Goal: Task Accomplishment & Management: Manage account settings

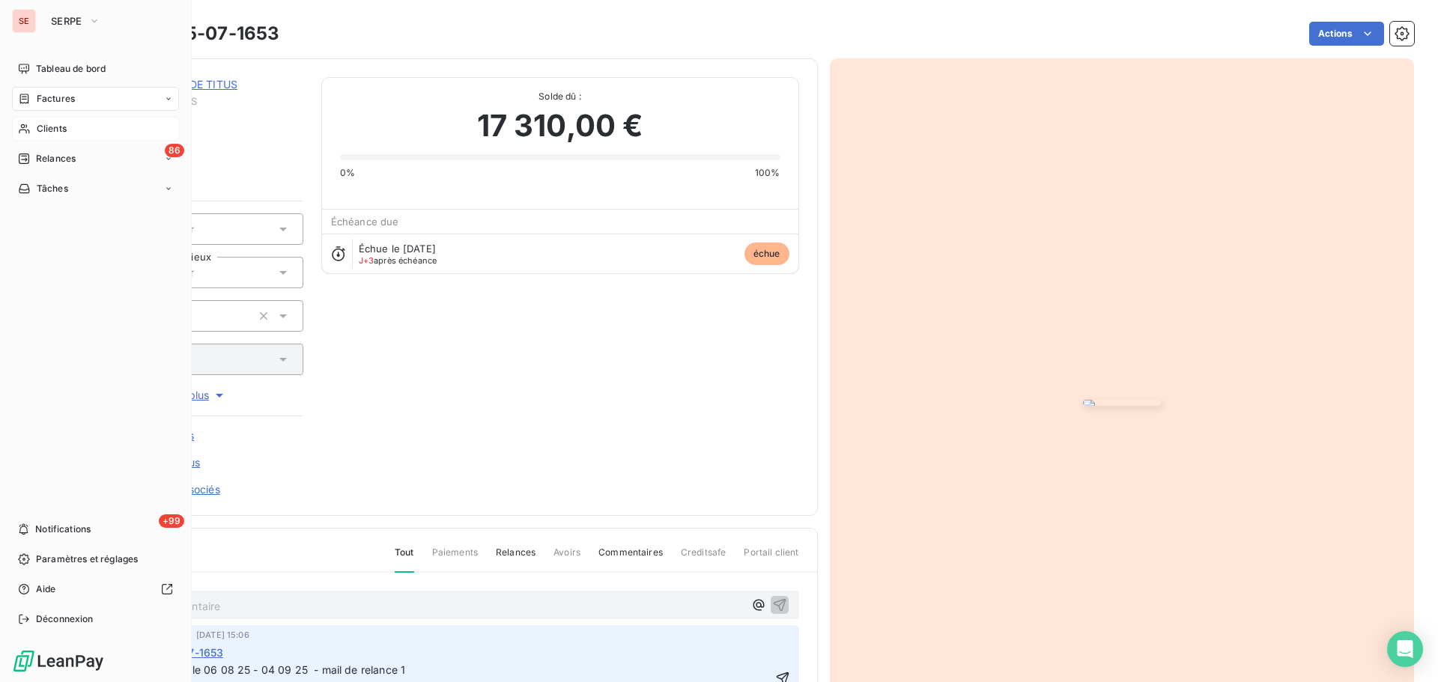
click at [49, 127] on span "Clients" at bounding box center [52, 128] width 30 height 13
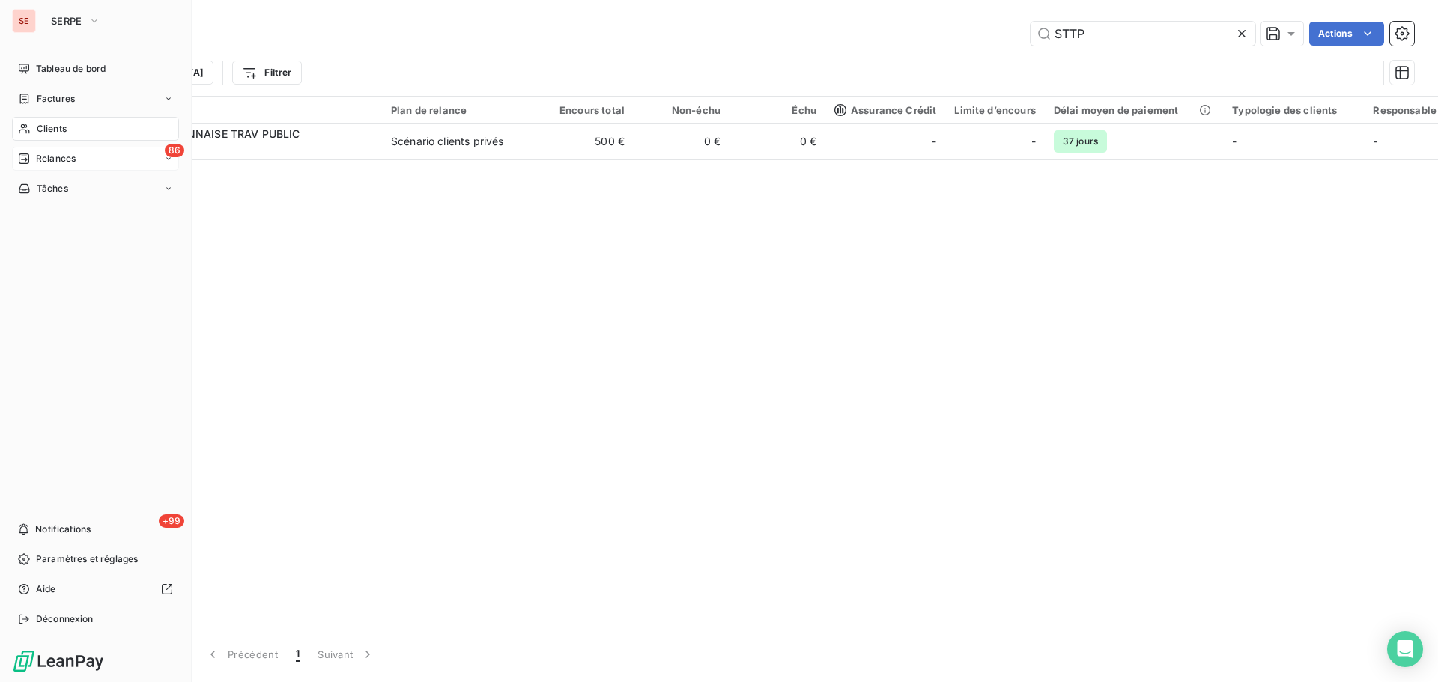
click at [31, 165] on div "Relances" at bounding box center [47, 158] width 58 height 13
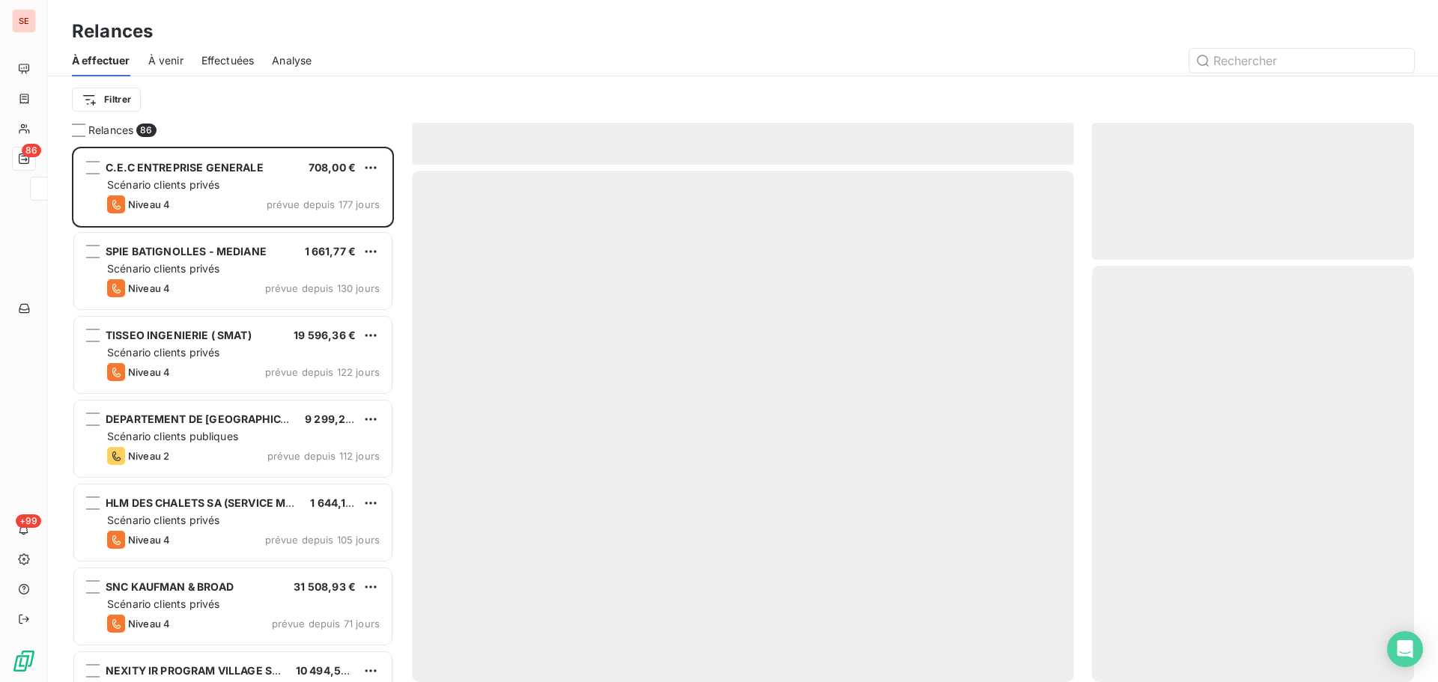
scroll to position [524, 311]
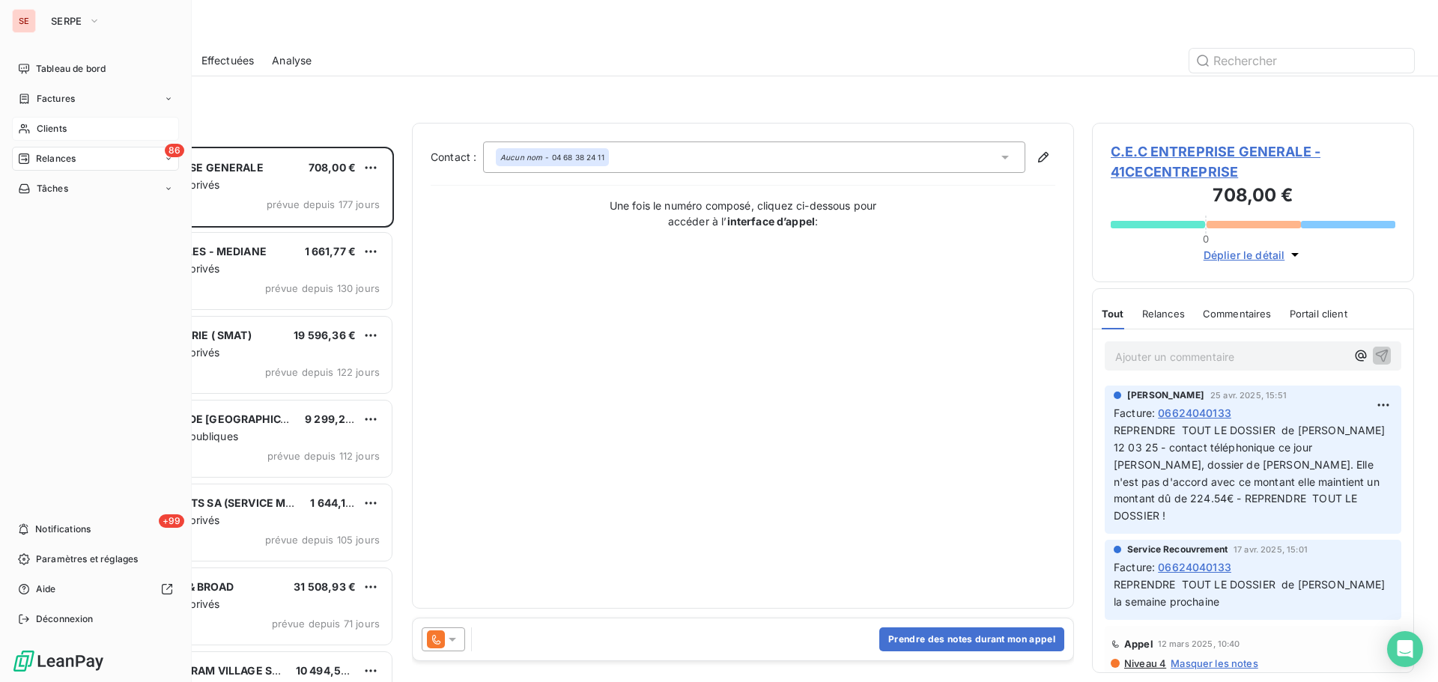
click at [35, 130] on div "Clients" at bounding box center [95, 129] width 167 height 24
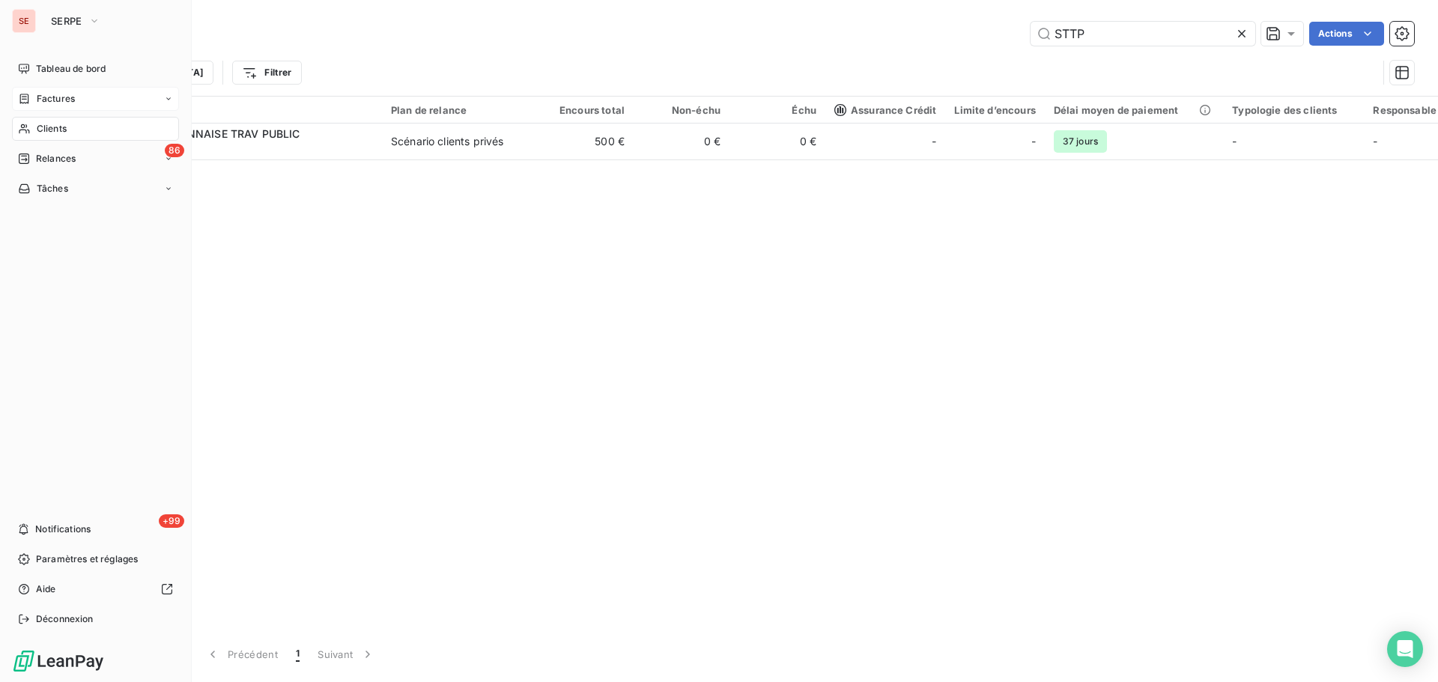
click at [68, 103] on span "Factures" at bounding box center [56, 98] width 38 height 13
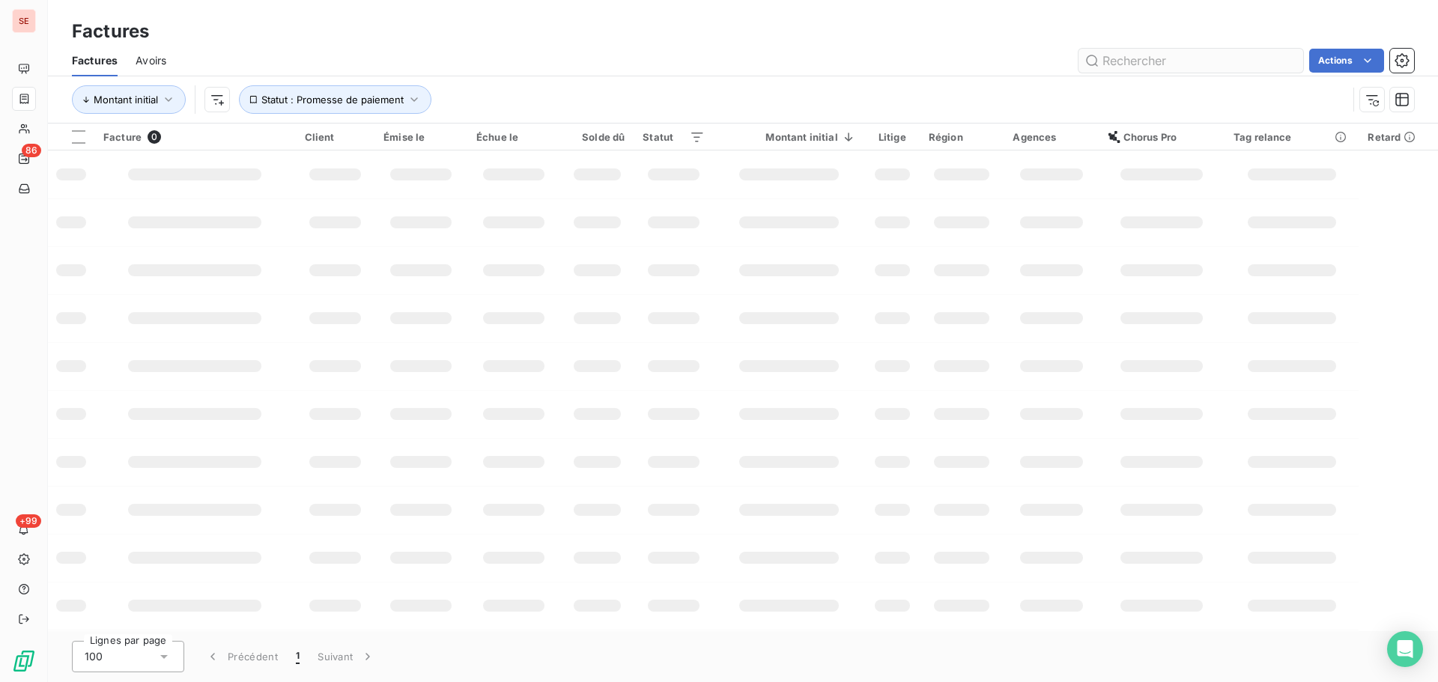
click at [1163, 52] on input "text" at bounding box center [1190, 61] width 225 height 24
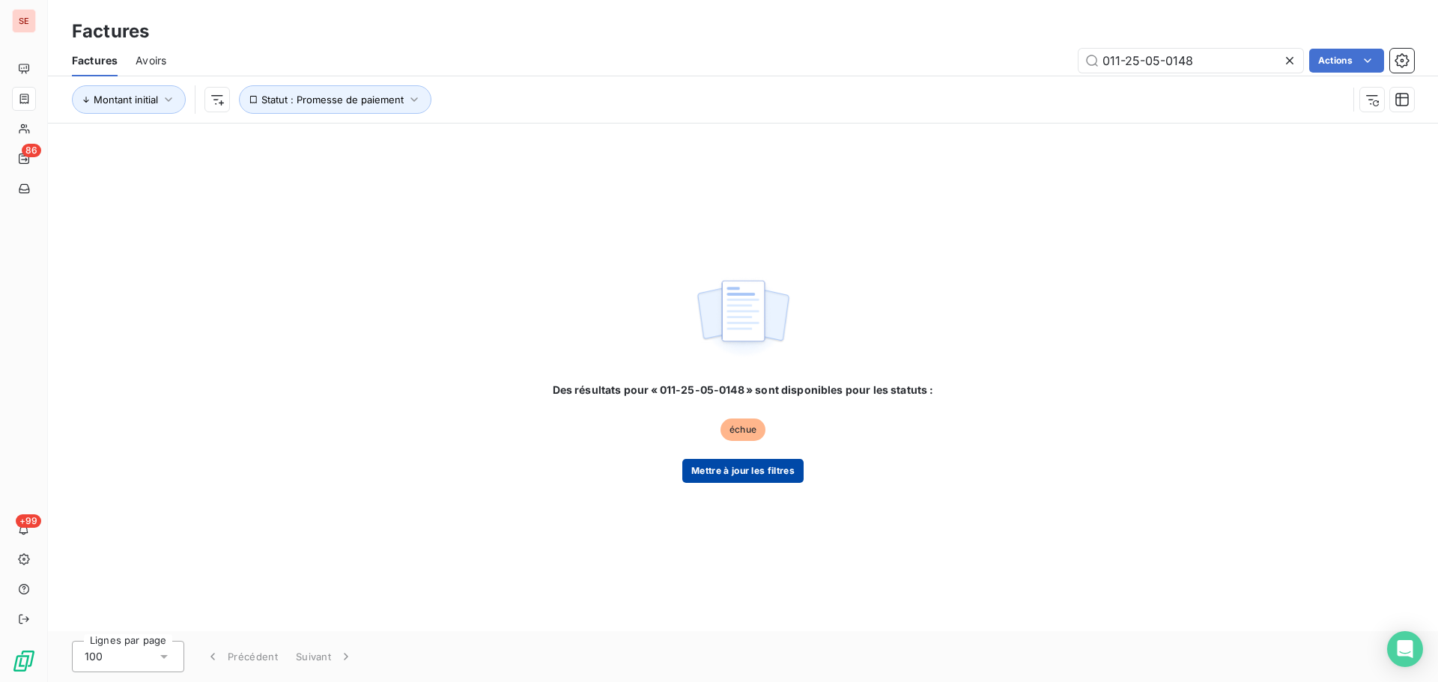
type input "011-25-05-0148"
click at [760, 475] on button "Mettre à jour les filtres" at bounding box center [742, 471] width 121 height 24
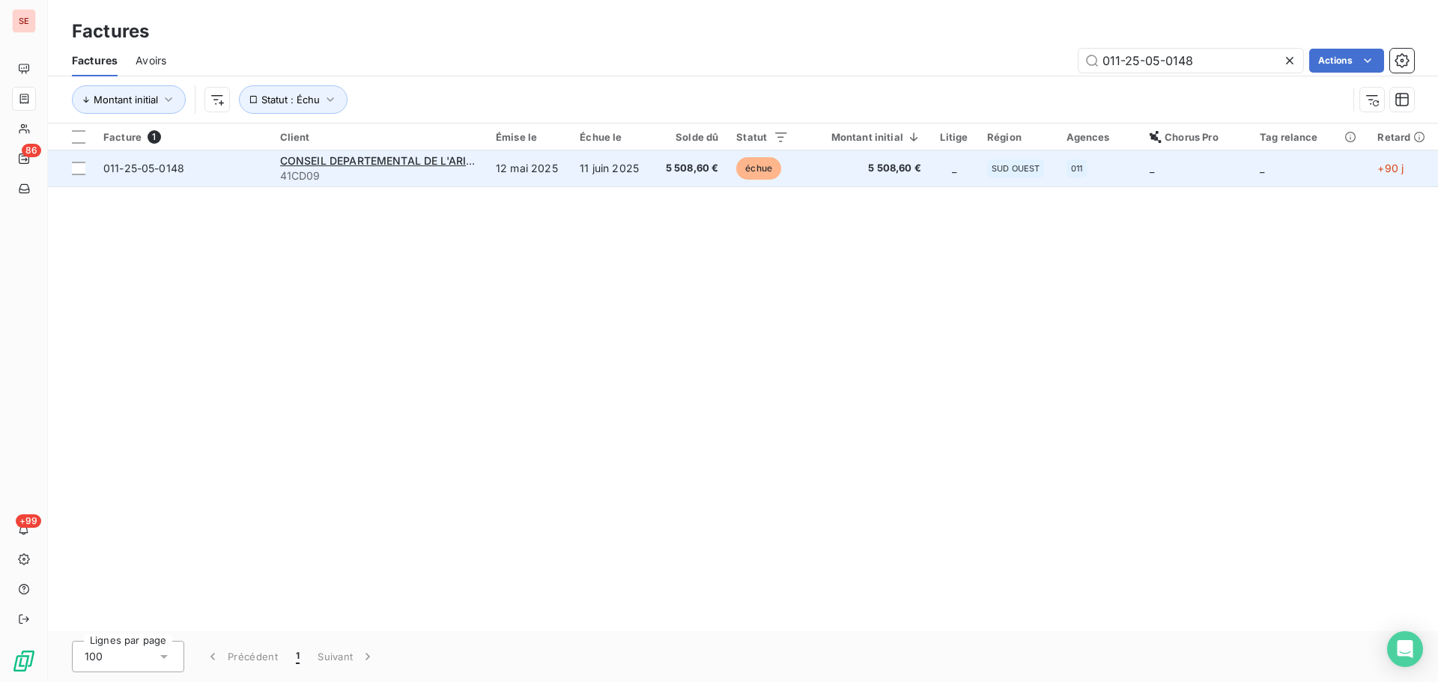
click at [657, 166] on td "5 508,60 €" at bounding box center [690, 168] width 74 height 36
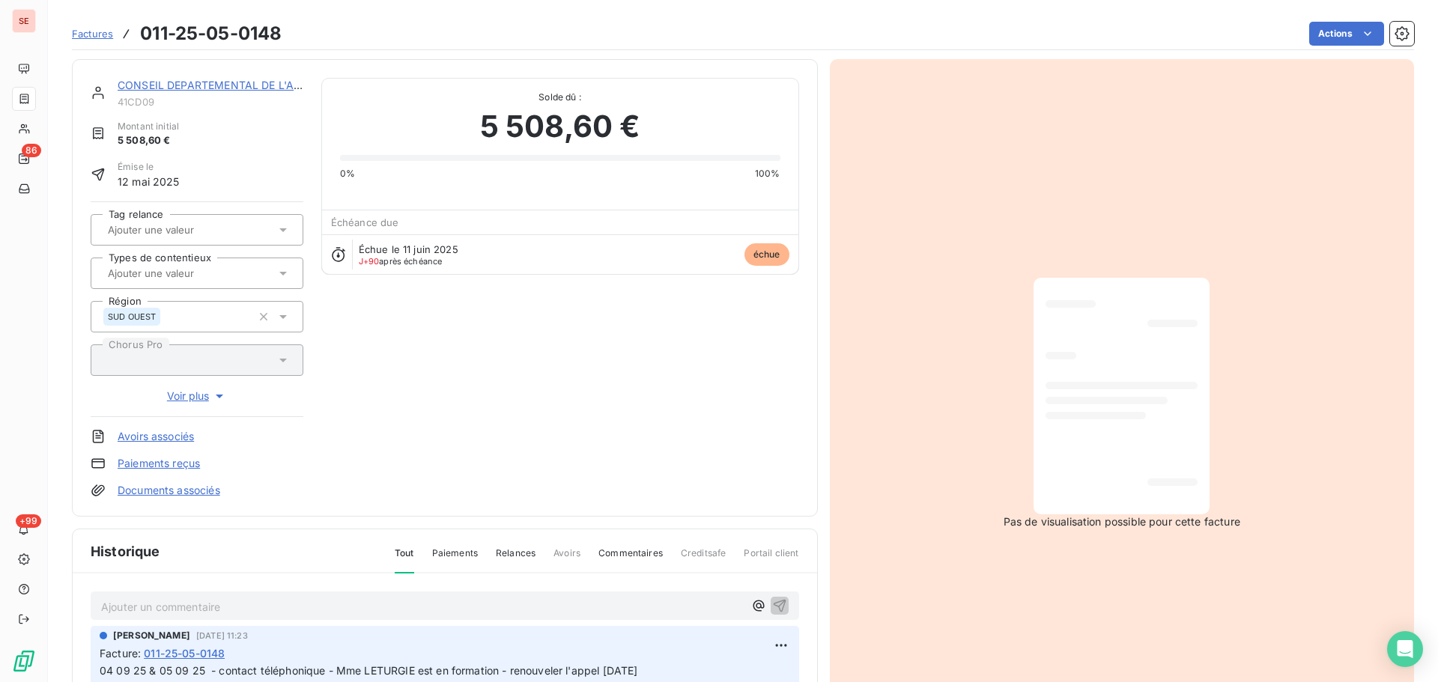
scroll to position [201, 0]
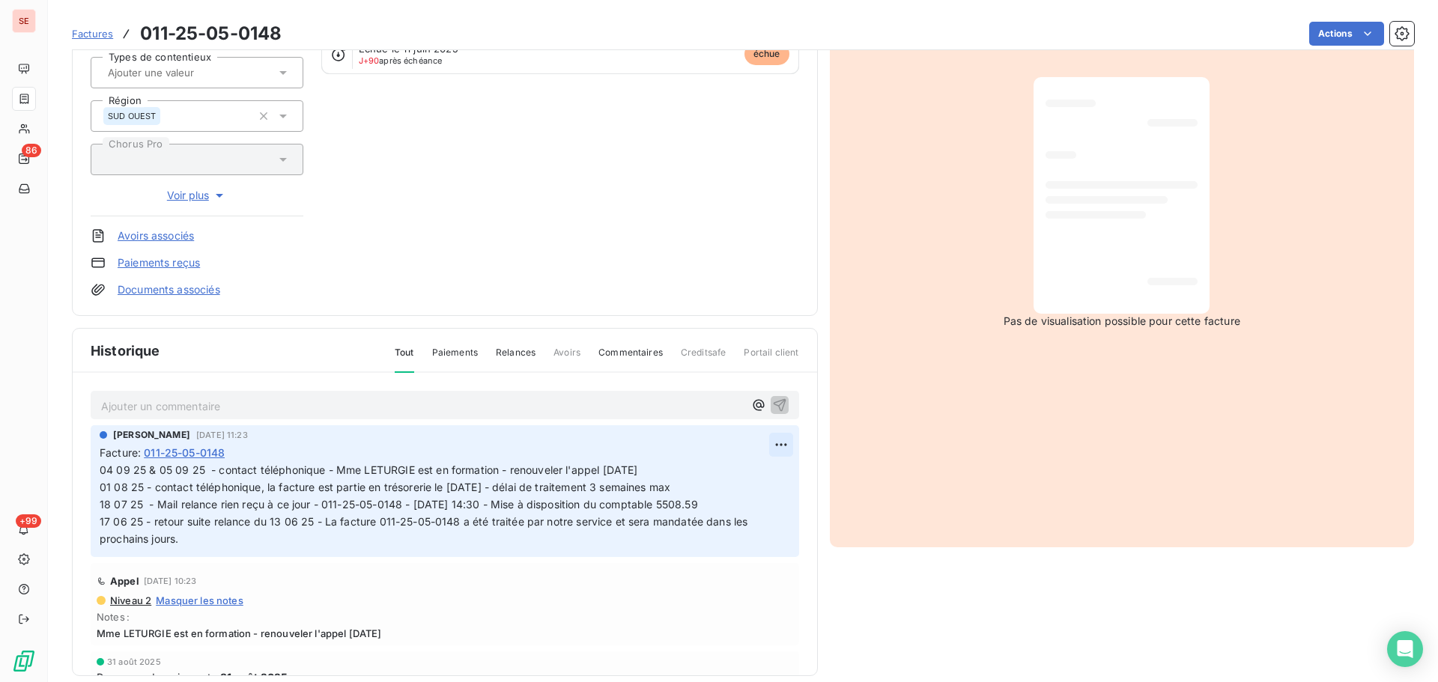
click at [761, 441] on html "SE 86 +99 Factures 011-25-05-0148 Actions CONSEIL DEPARTEMENTAL DE L'ARIEGE C 4…" at bounding box center [719, 341] width 1438 height 682
click at [727, 480] on div "Editer" at bounding box center [728, 478] width 84 height 24
click at [100, 469] on span "04 09 25 & 05 09 25 - contact téléphonique - Mme LETURGIE est en formation - re…" at bounding box center [759, 504] width 1319 height 82
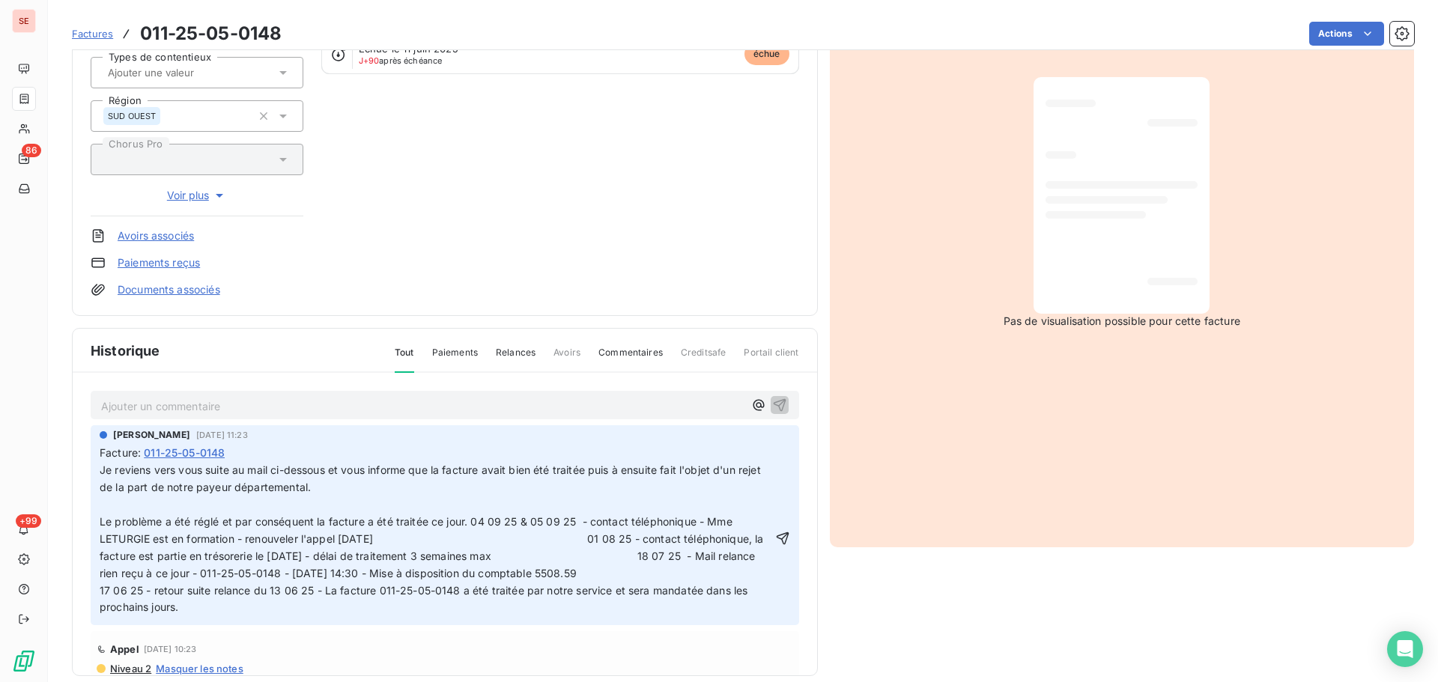
click at [102, 471] on span "Je reviens vers vous suite au mail ci-dessous et vous informe que la facture av…" at bounding box center [432, 478] width 664 height 30
click at [297, 508] on p at bounding box center [436, 504] width 672 height 17
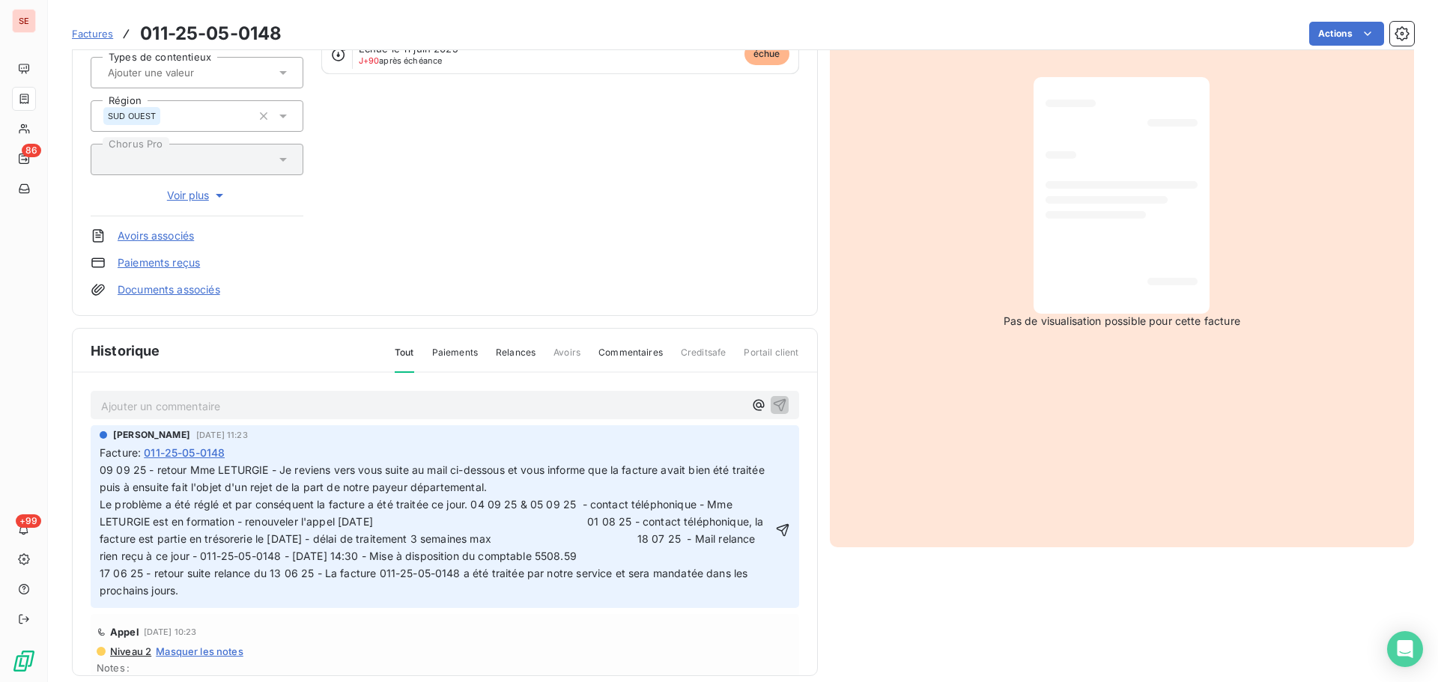
click at [472, 508] on span "Le problème a été réglé et par conséquent la facture a été traitée ce jour. 04 …" at bounding box center [699, 547] width 1198 height 98
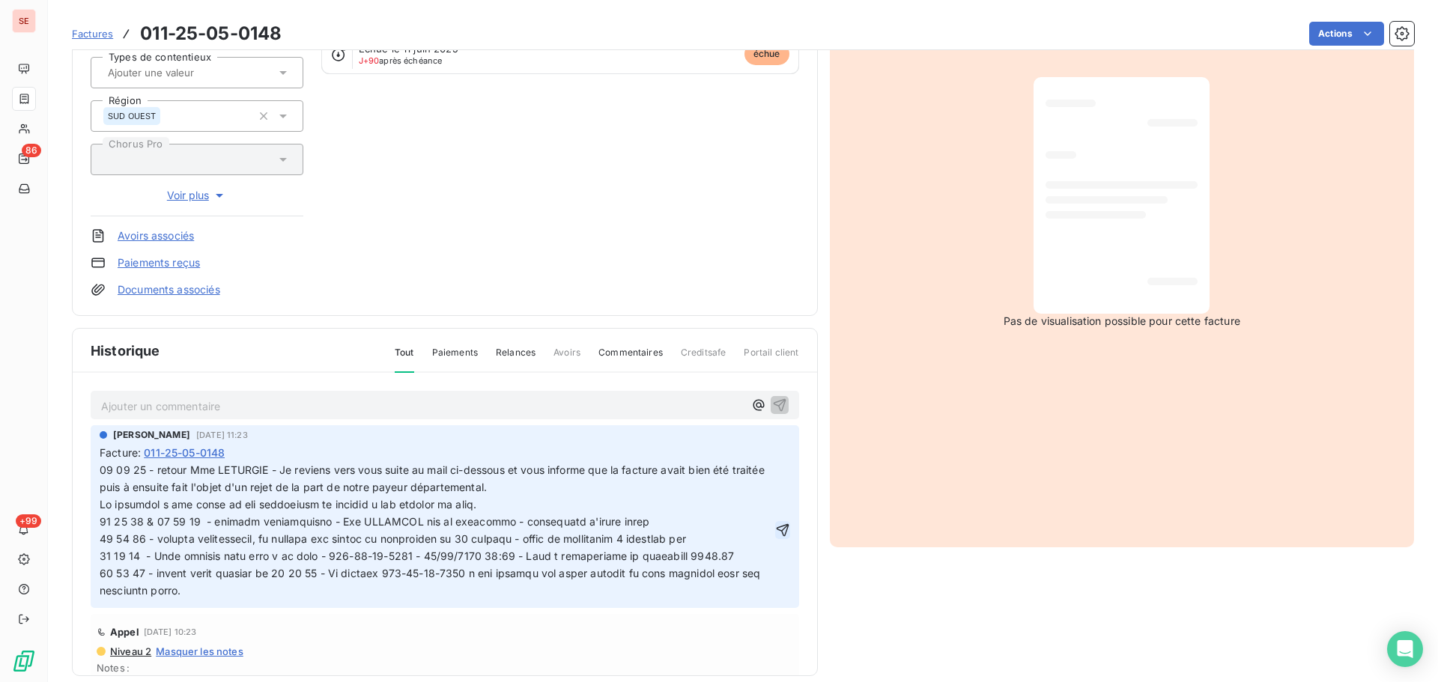
click at [776, 529] on icon "button" at bounding box center [782, 530] width 13 height 13
click at [1334, 31] on html "SE 86 +99 Factures 011-25-05-0148 Actions CONSEIL DEPARTEMENTAL DE L'ARIEGE C 4…" at bounding box center [719, 341] width 1438 height 682
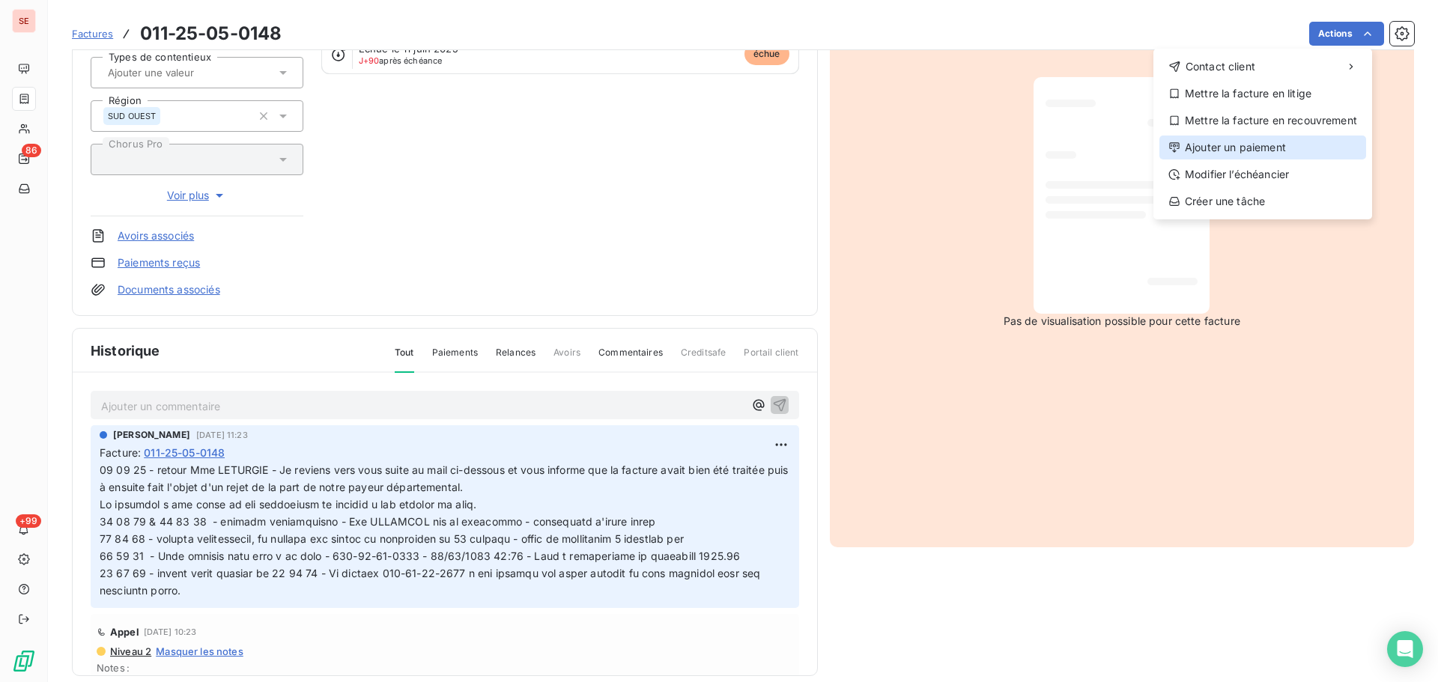
click at [1256, 149] on div "Ajouter un paiement" at bounding box center [1262, 148] width 207 height 24
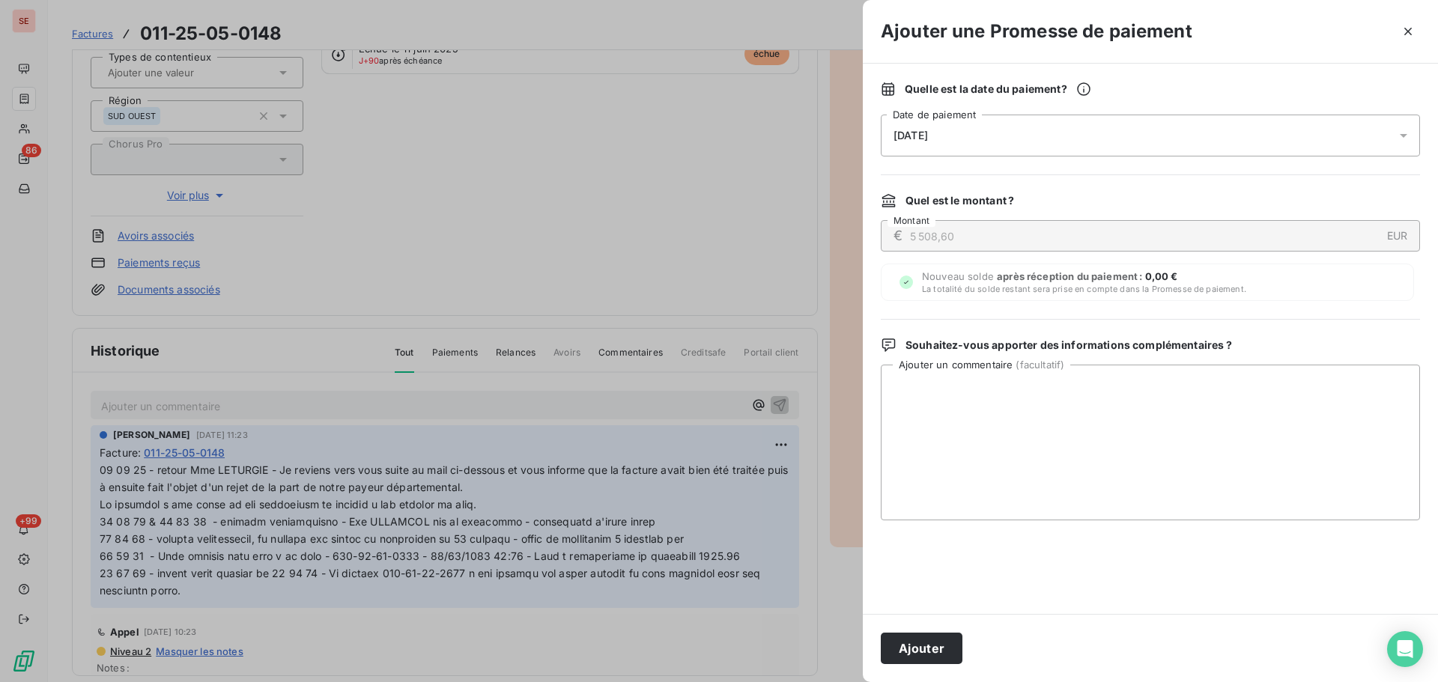
click at [977, 136] on div "[DATE]" at bounding box center [1150, 136] width 539 height 42
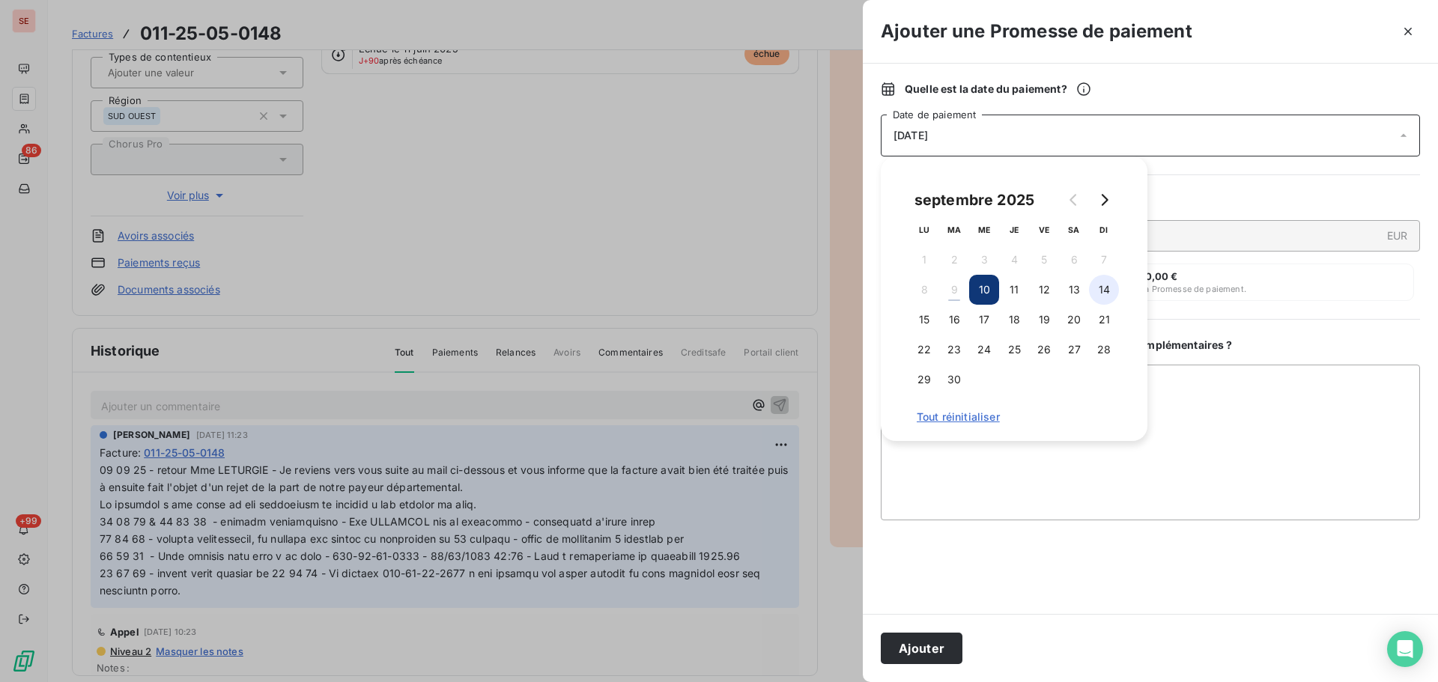
click at [1114, 296] on button "14" at bounding box center [1104, 290] width 30 height 30
click at [899, 653] on button "Ajouter" at bounding box center [922, 648] width 82 height 31
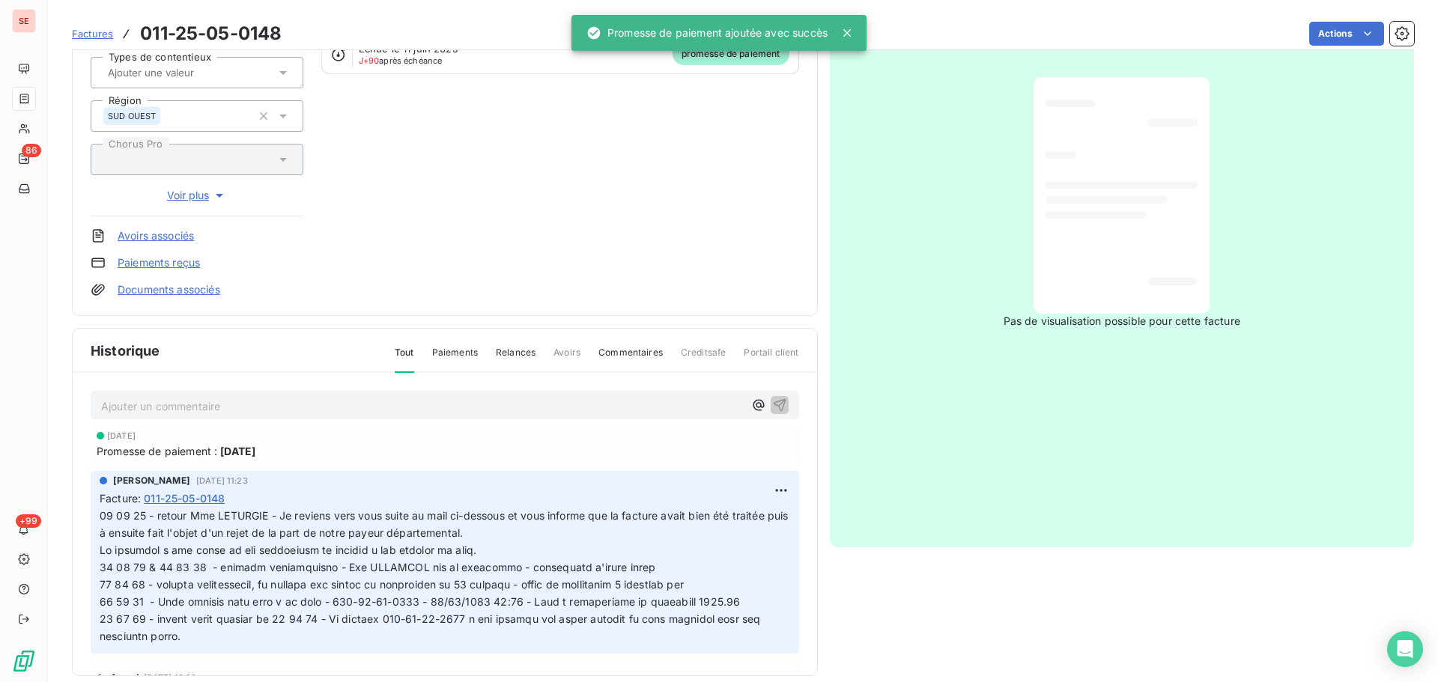
scroll to position [0, 0]
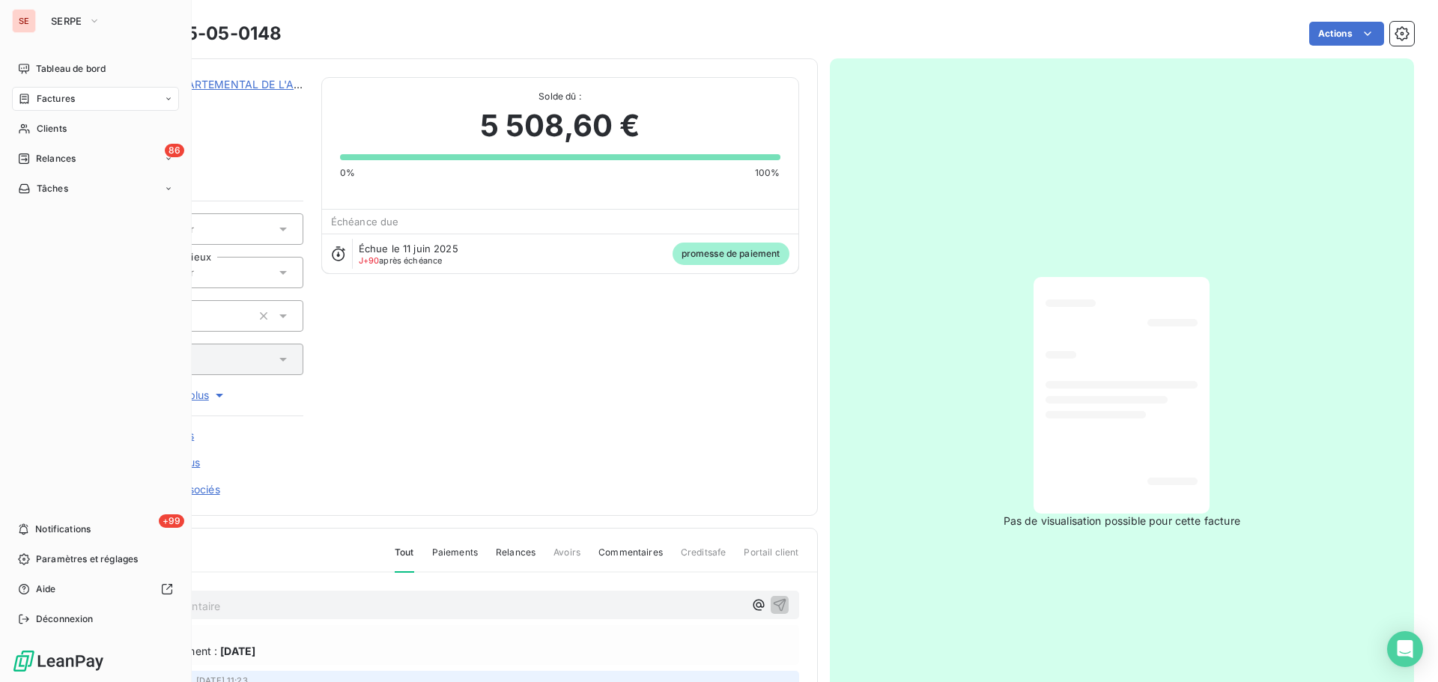
click at [46, 102] on span "Factures" at bounding box center [56, 98] width 38 height 13
click at [63, 163] on span "Relances" at bounding box center [56, 158] width 40 height 13
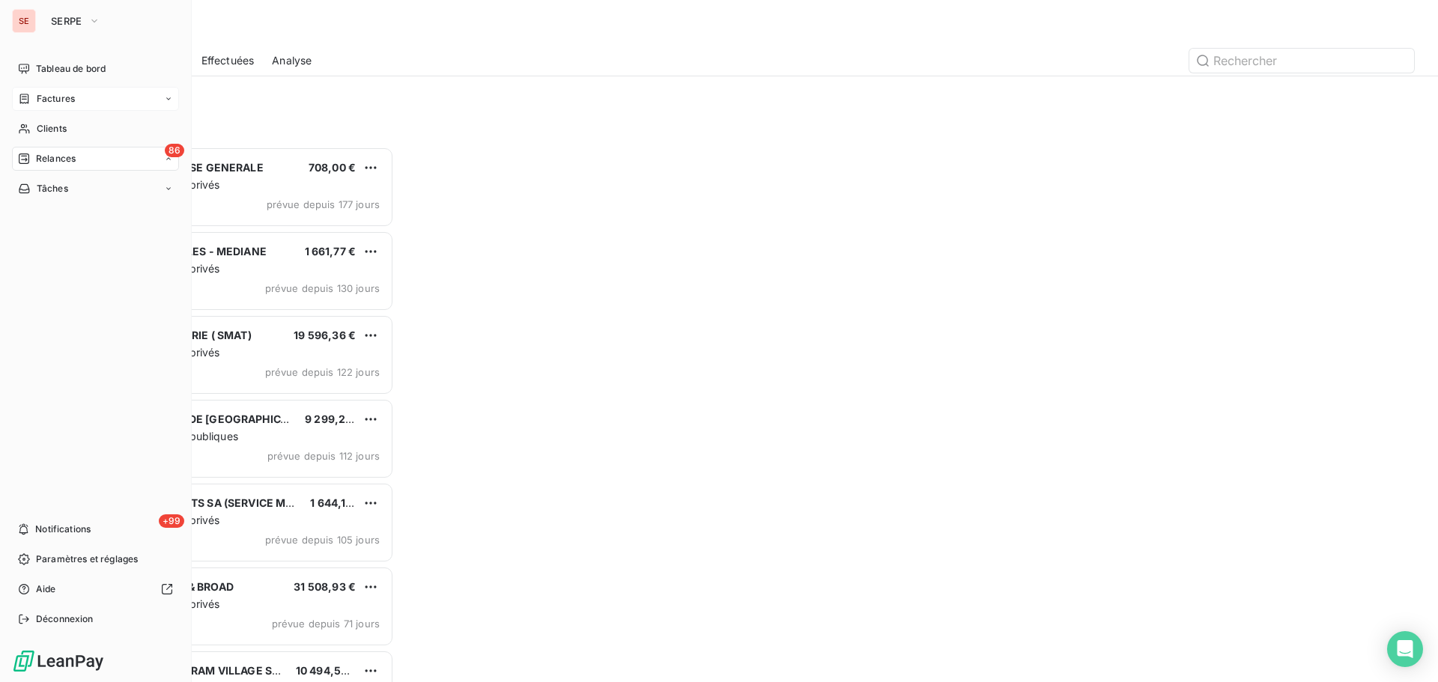
scroll to position [524, 311]
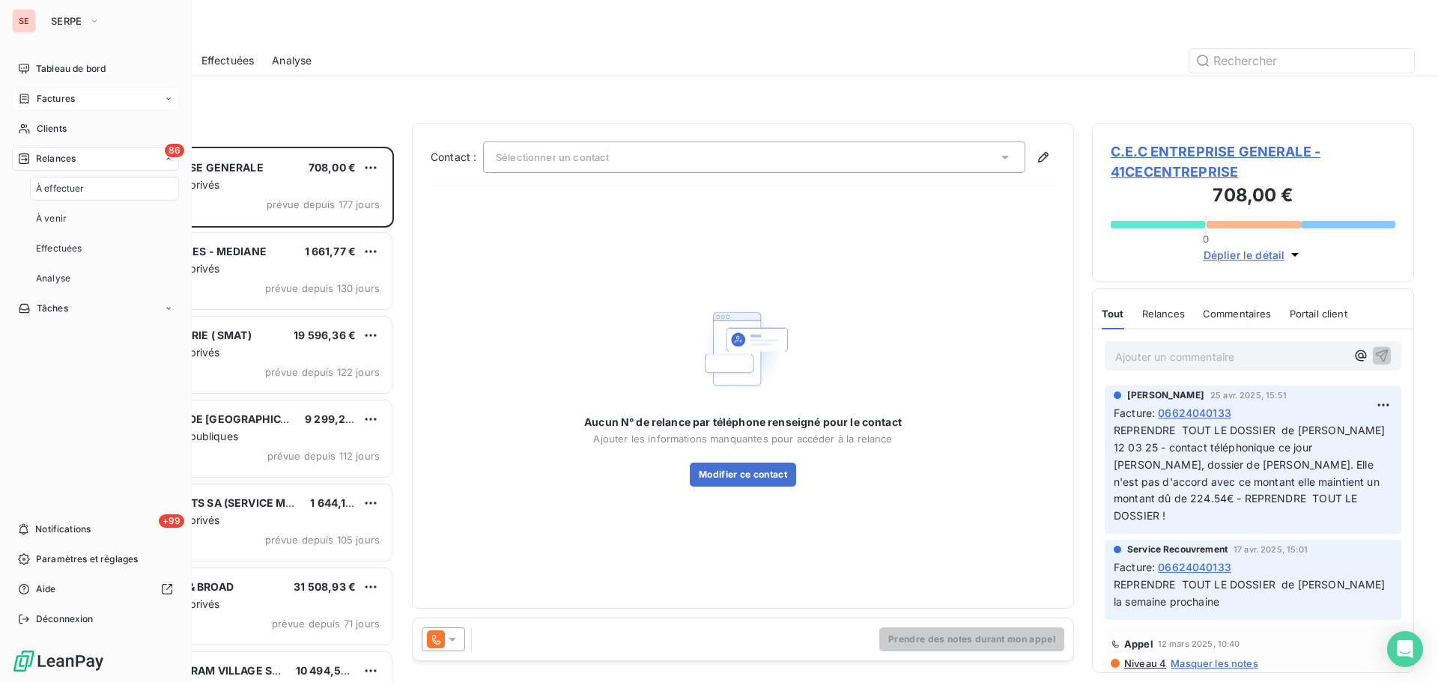
click at [94, 96] on div "Factures" at bounding box center [95, 99] width 167 height 24
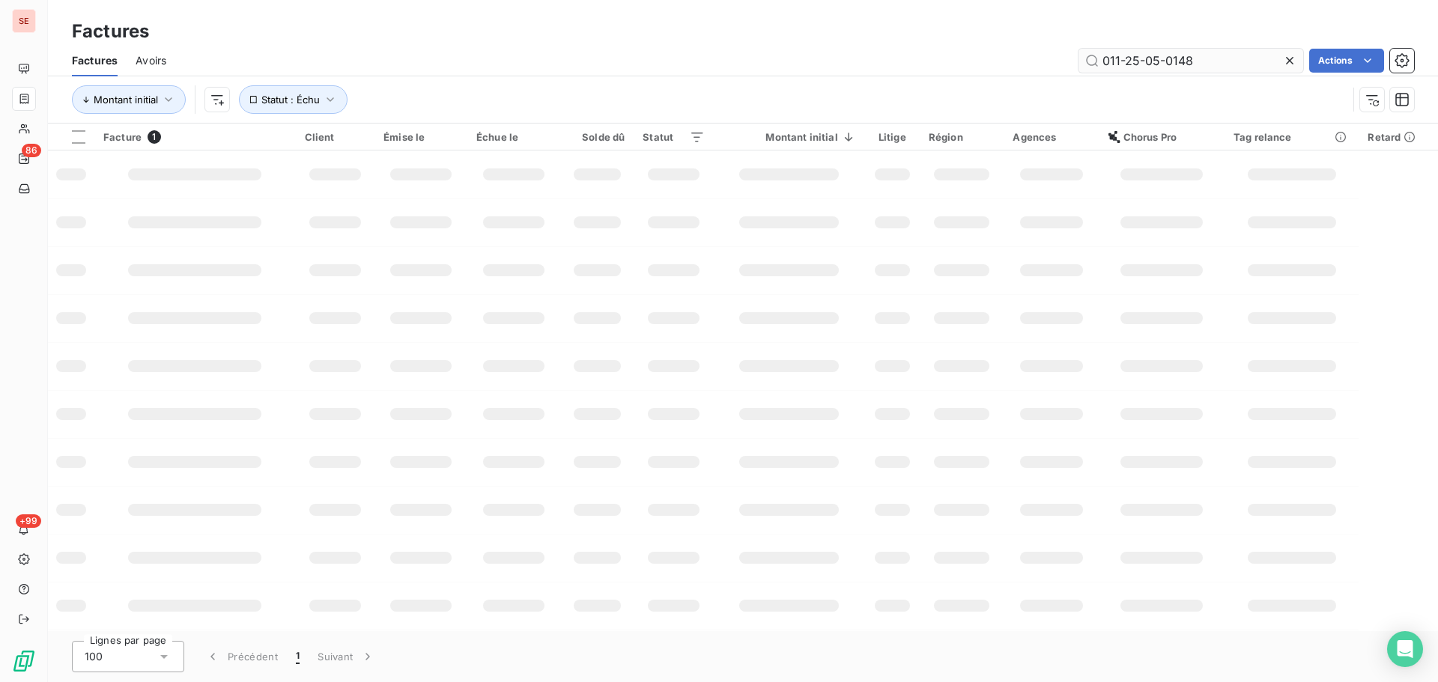
click at [1210, 66] on input "011-25-05-0148" at bounding box center [1190, 61] width 225 height 24
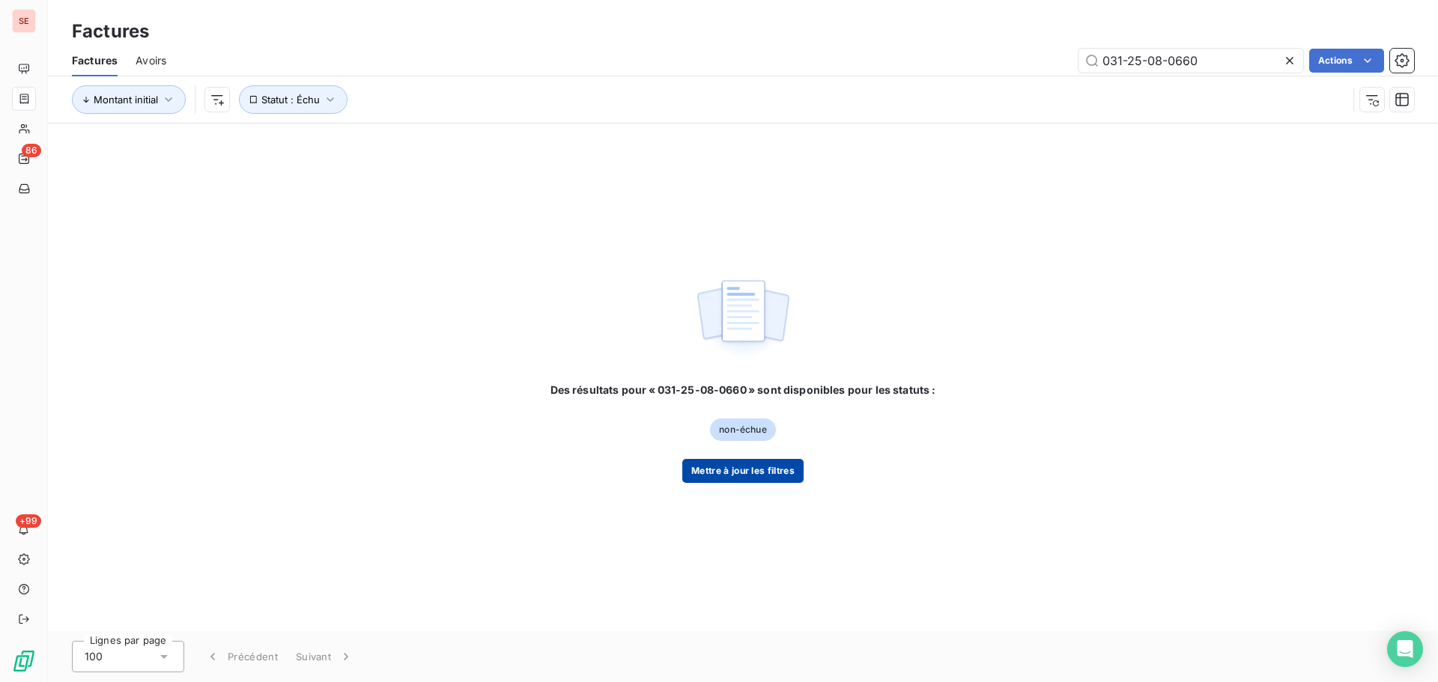
type input "031-25-08-0660"
click at [779, 476] on button "Mettre à jour les filtres" at bounding box center [742, 471] width 121 height 24
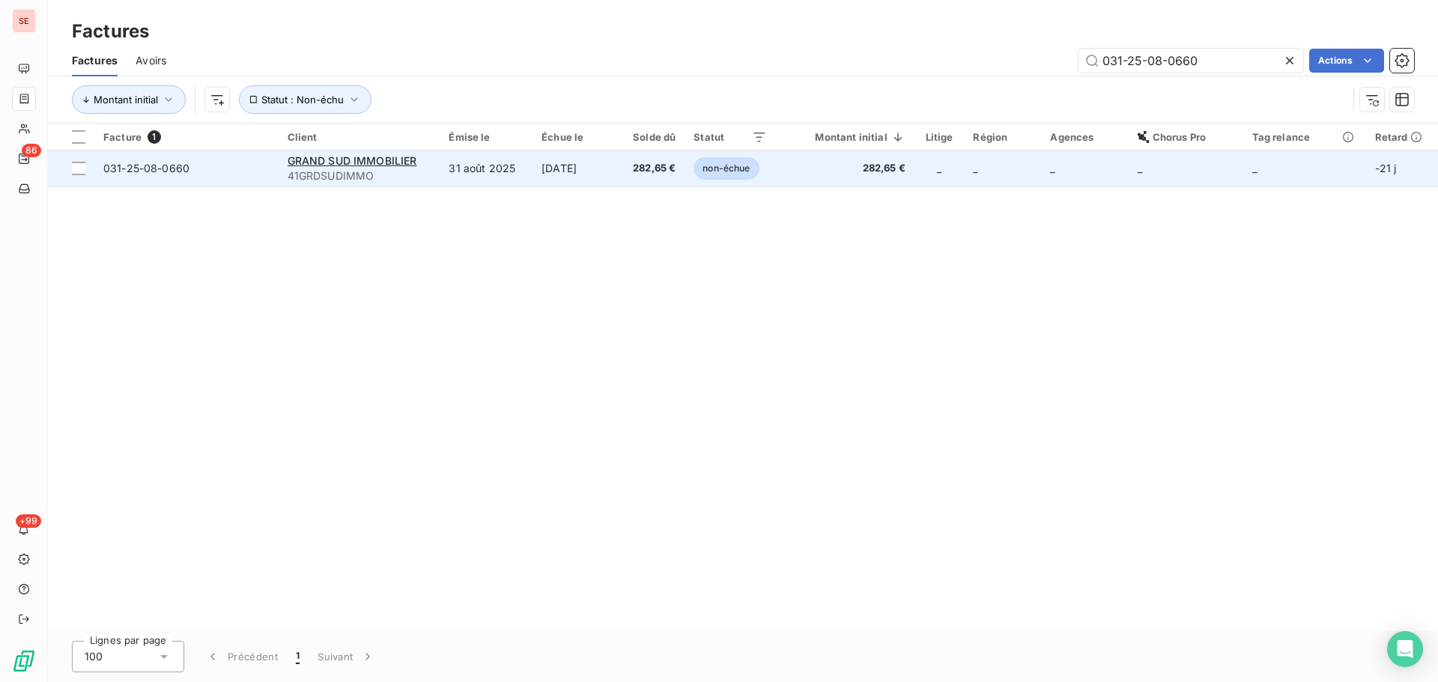
click at [591, 166] on td "[DATE]" at bounding box center [574, 168] width 85 height 36
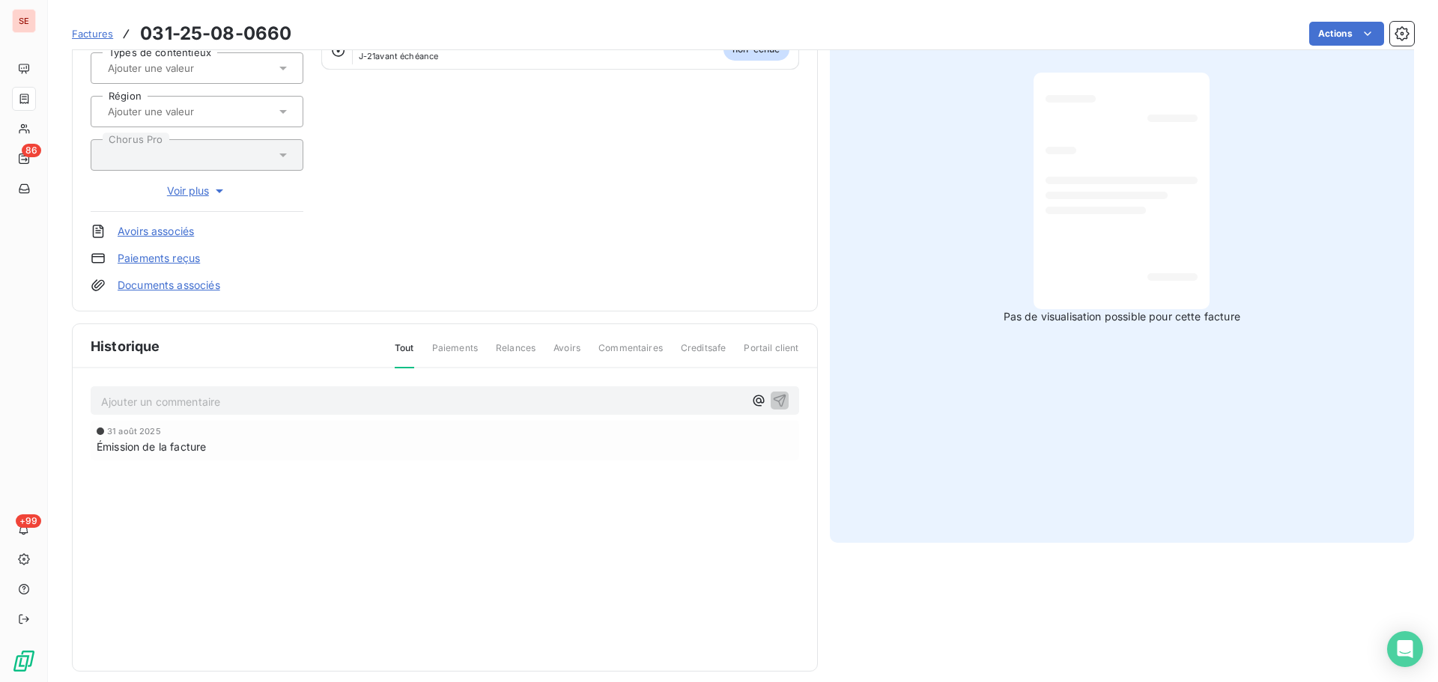
scroll to position [219, 0]
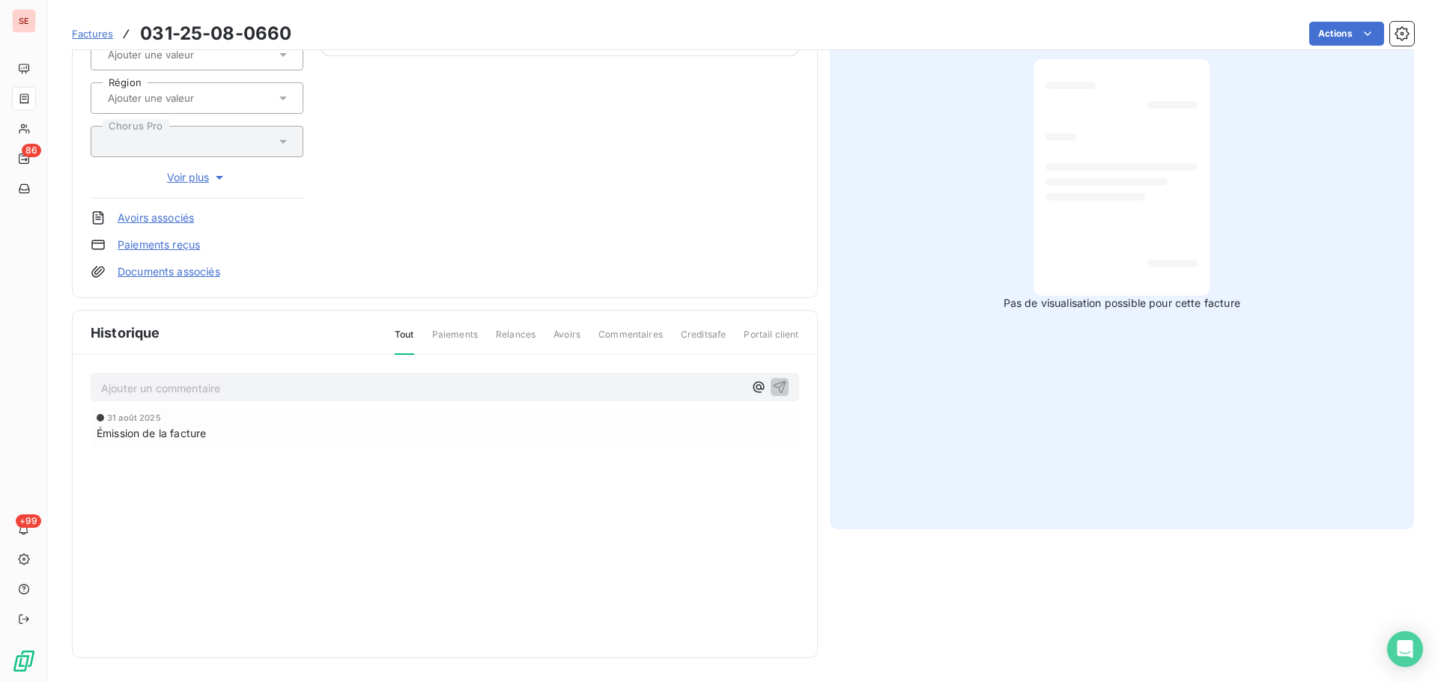
click at [436, 392] on p "Ajouter un commentaire ﻿" at bounding box center [422, 388] width 642 height 19
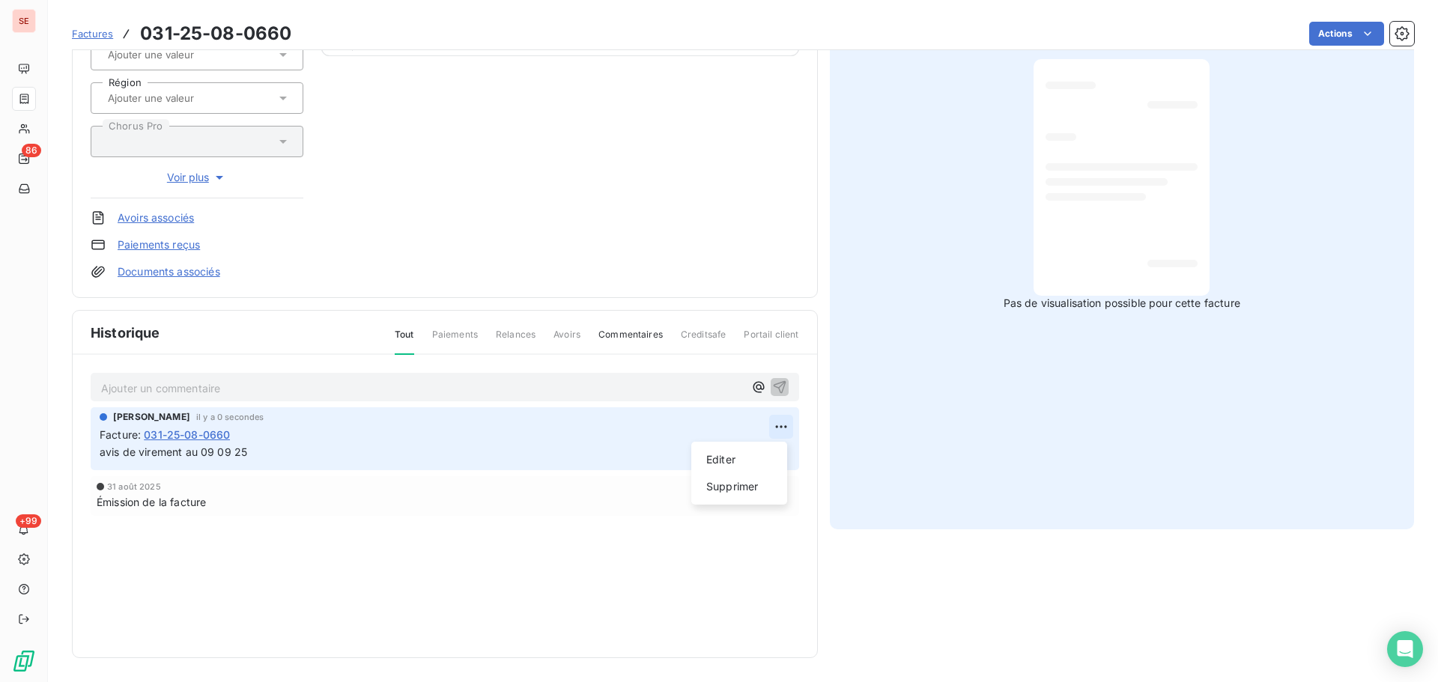
click at [776, 427] on html "SE 86 +99 Factures 031-25-08-0660 Actions GRAND SUD IMMOBILIER 41GRDSUDIMMO Mon…" at bounding box center [719, 341] width 1438 height 682
click at [755, 456] on div "Editer" at bounding box center [739, 460] width 84 height 24
click at [779, 451] on icon "button" at bounding box center [780, 452] width 13 height 13
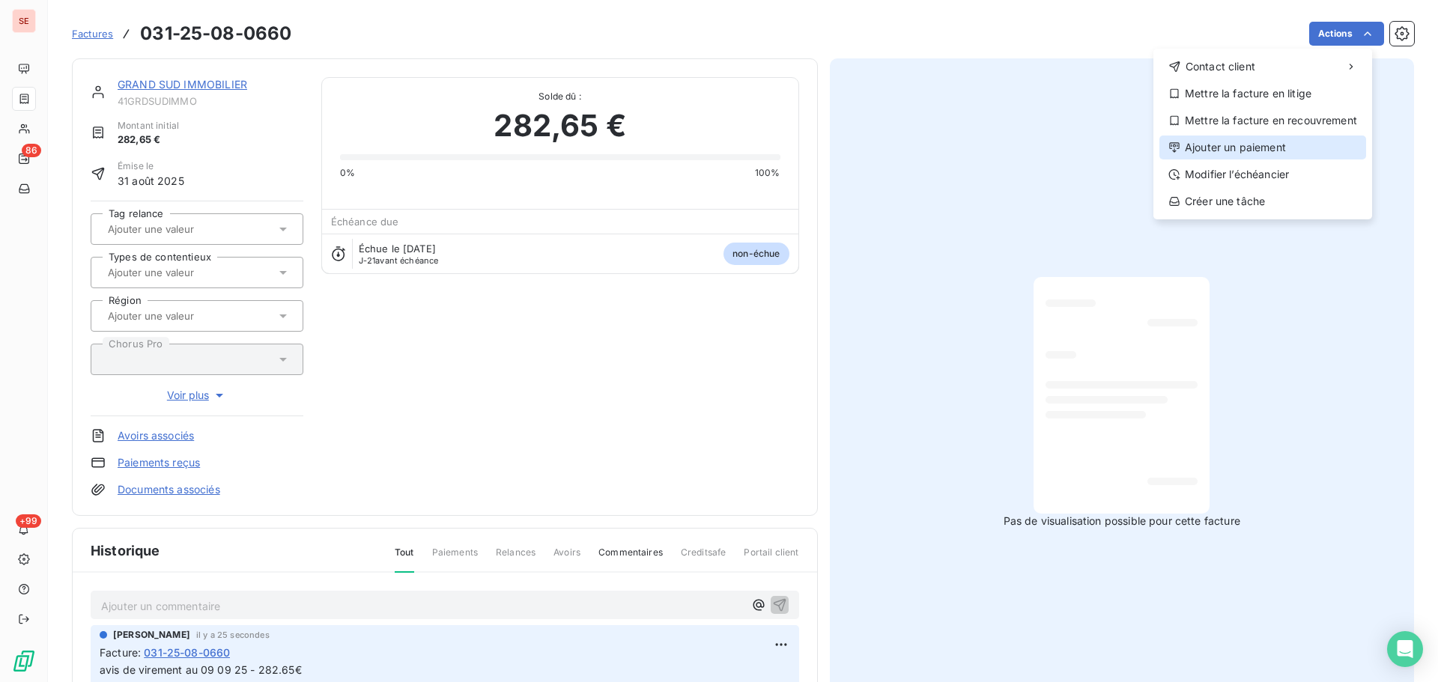
click at [1259, 152] on div "Ajouter un paiement" at bounding box center [1262, 148] width 207 height 24
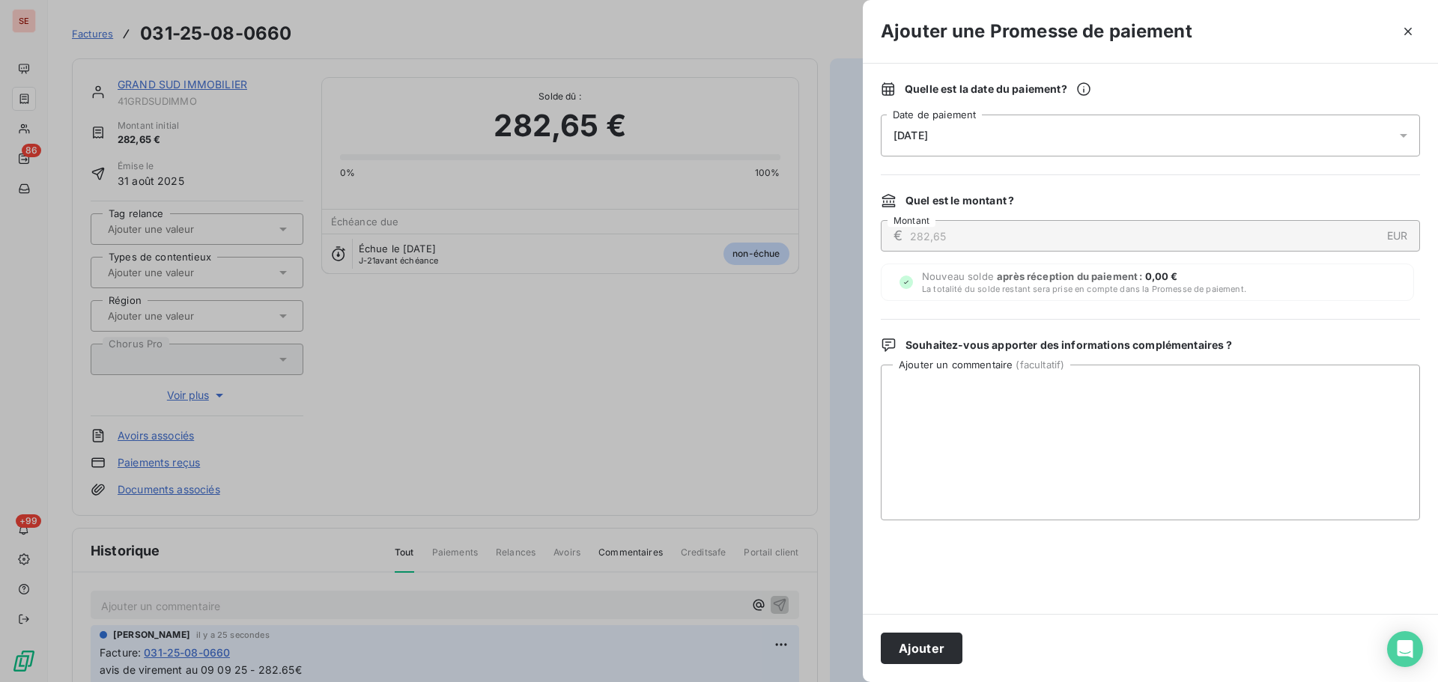
click at [1188, 136] on div "[DATE]" at bounding box center [1150, 136] width 539 height 42
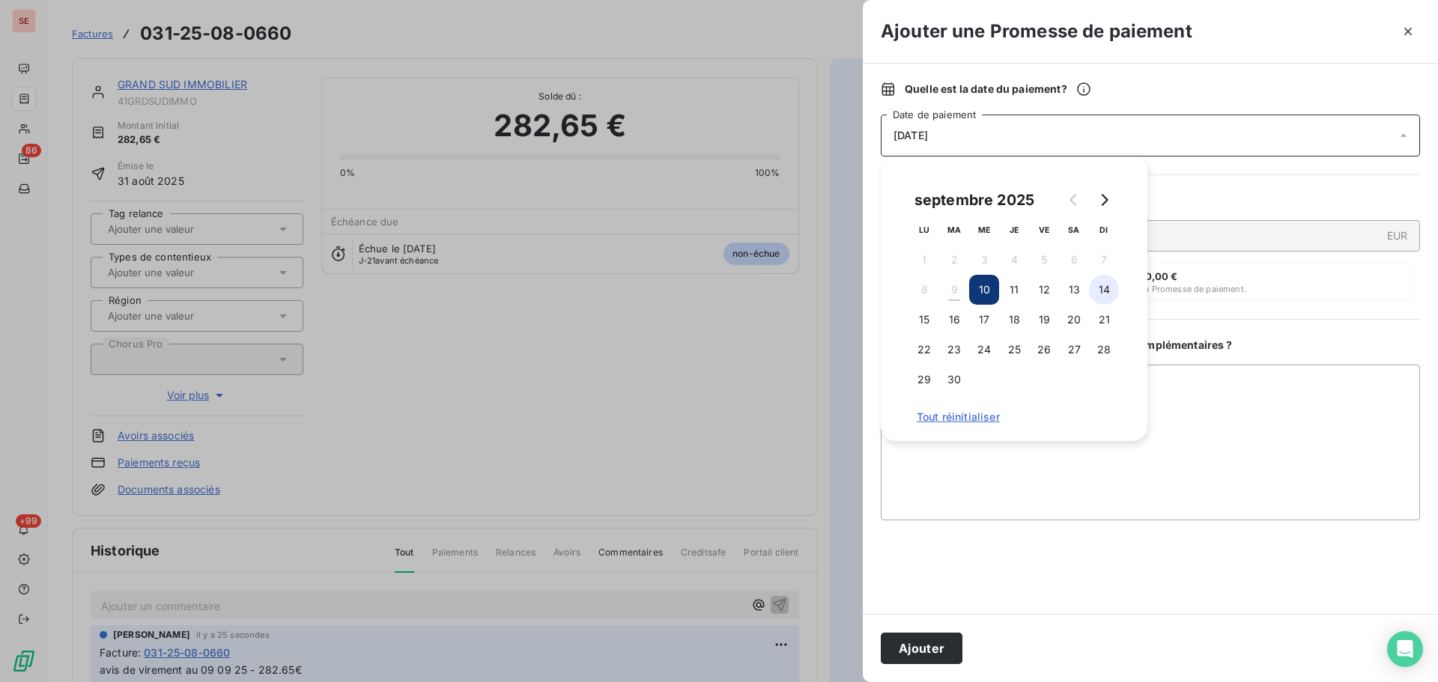
click at [1098, 278] on button "14" at bounding box center [1104, 290] width 30 height 30
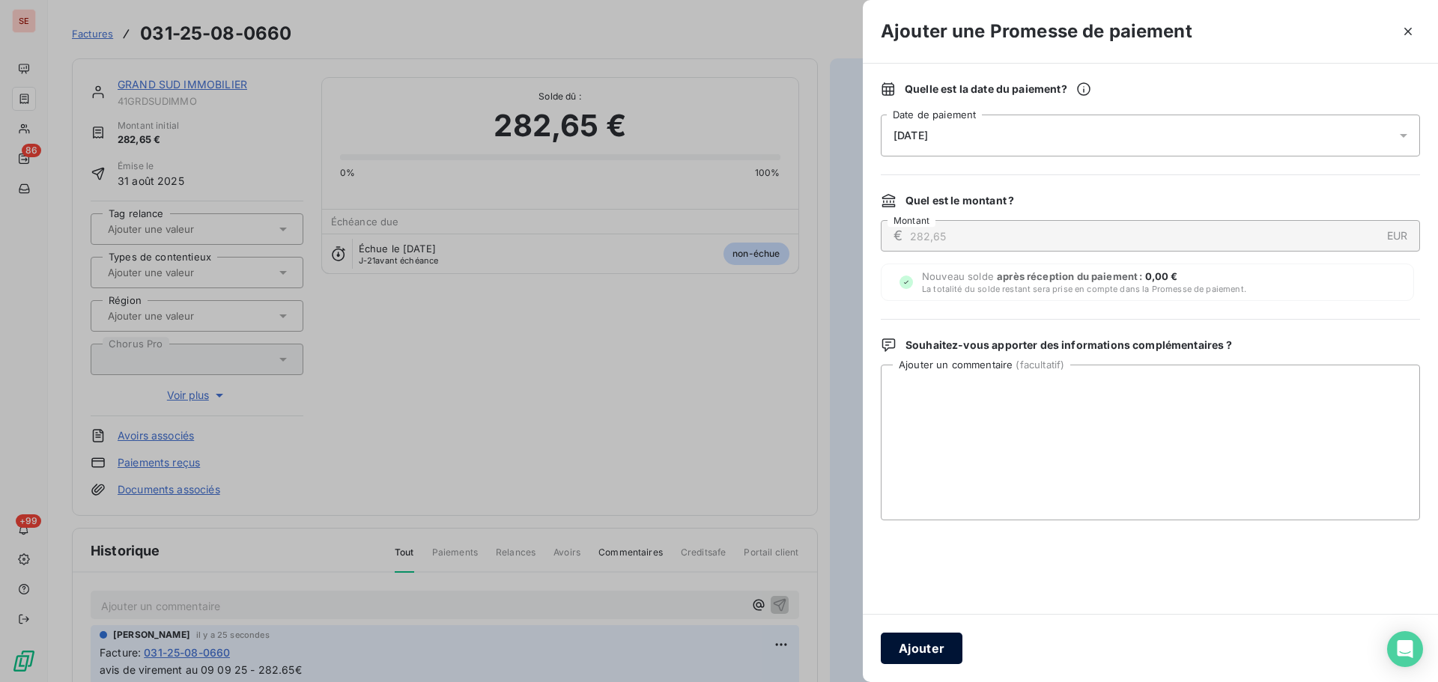
click at [947, 643] on button "Ajouter" at bounding box center [922, 648] width 82 height 31
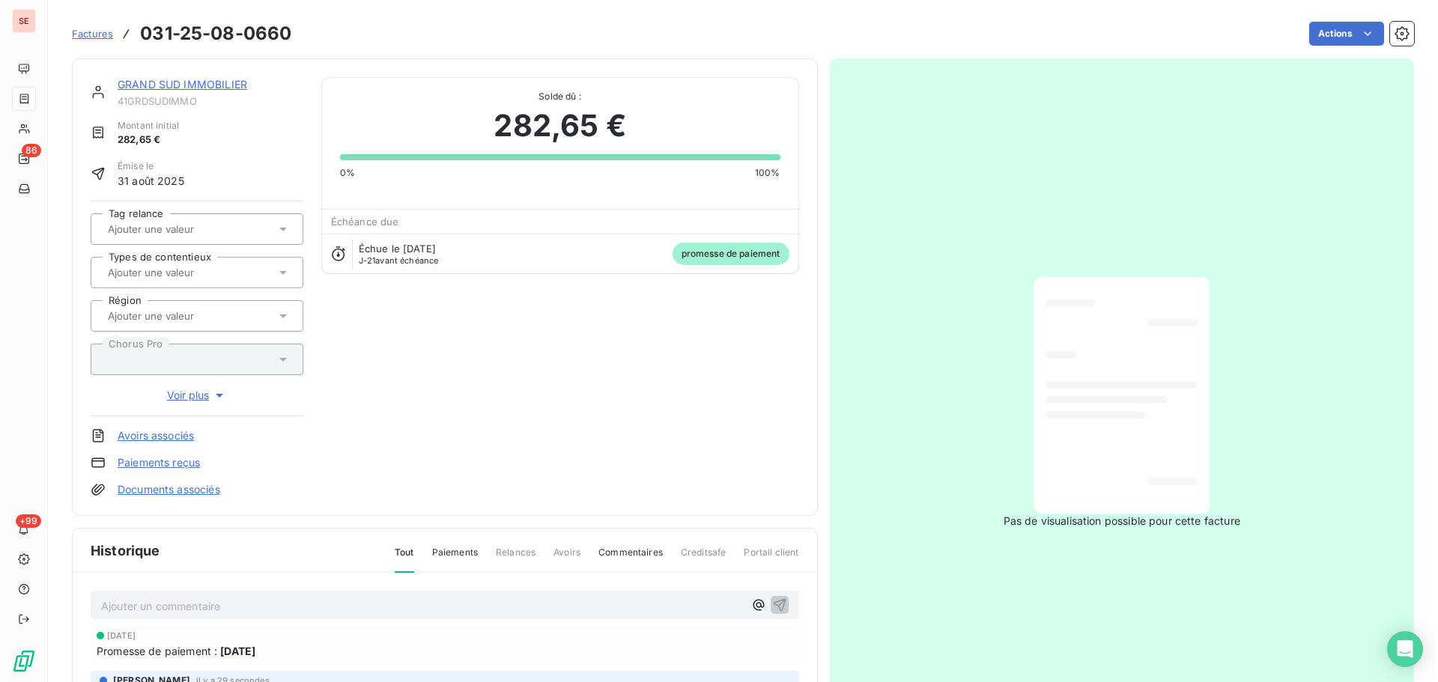
click at [171, 491] on link "Documents associés" at bounding box center [169, 489] width 103 height 15
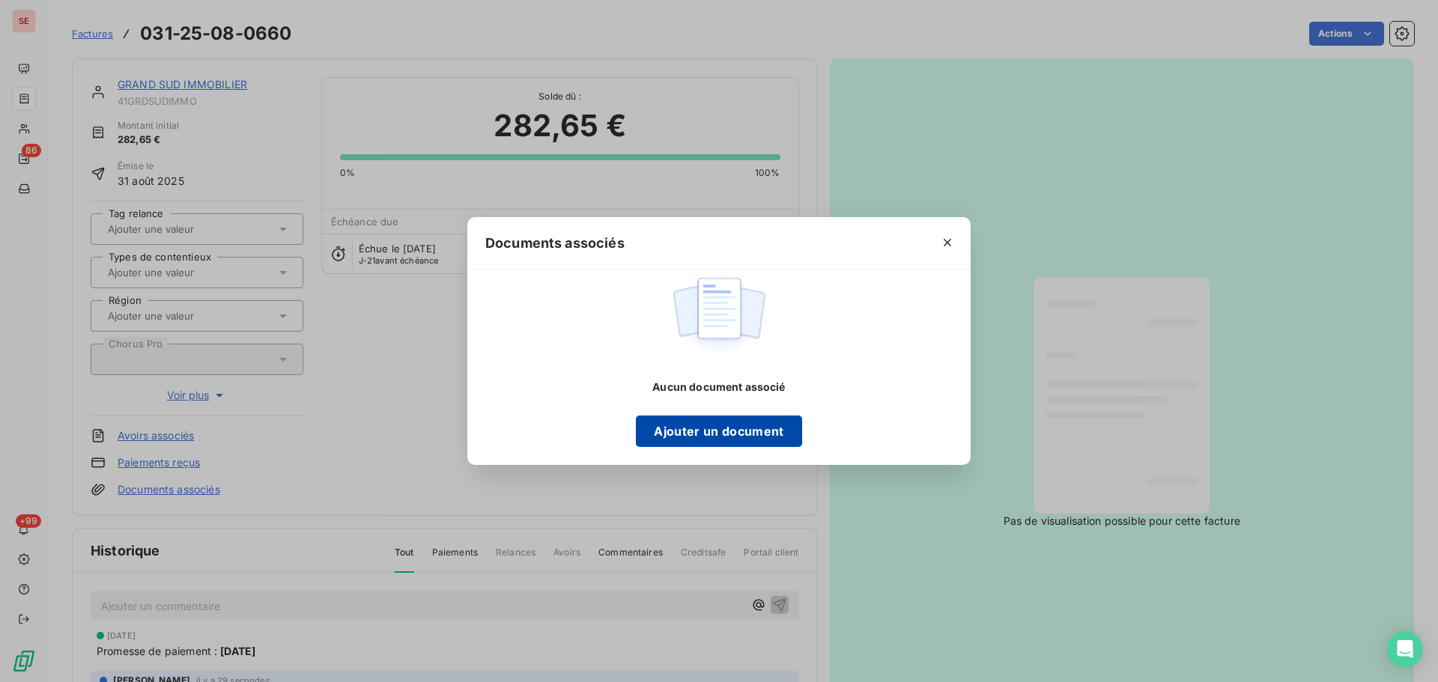
click at [767, 438] on button "Ajouter un document" at bounding box center [718, 431] width 165 height 31
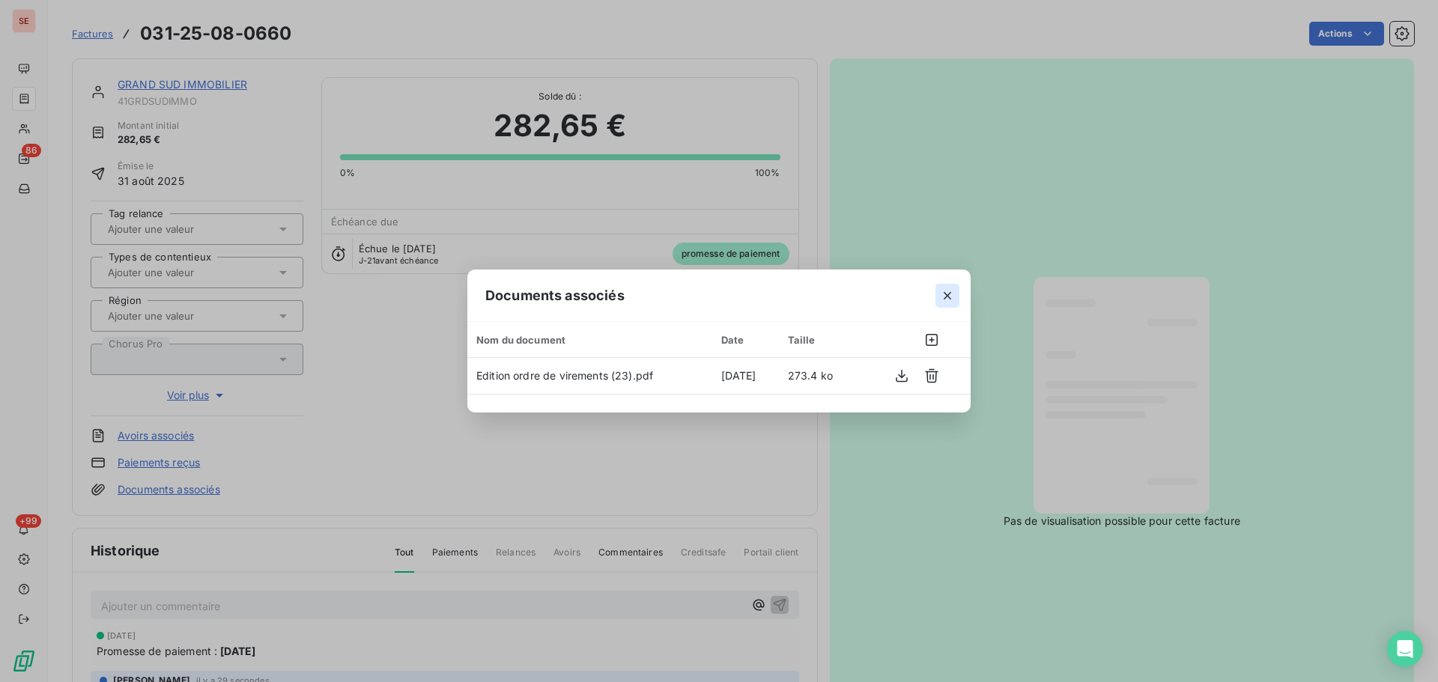
click at [942, 303] on button "button" at bounding box center [947, 296] width 24 height 24
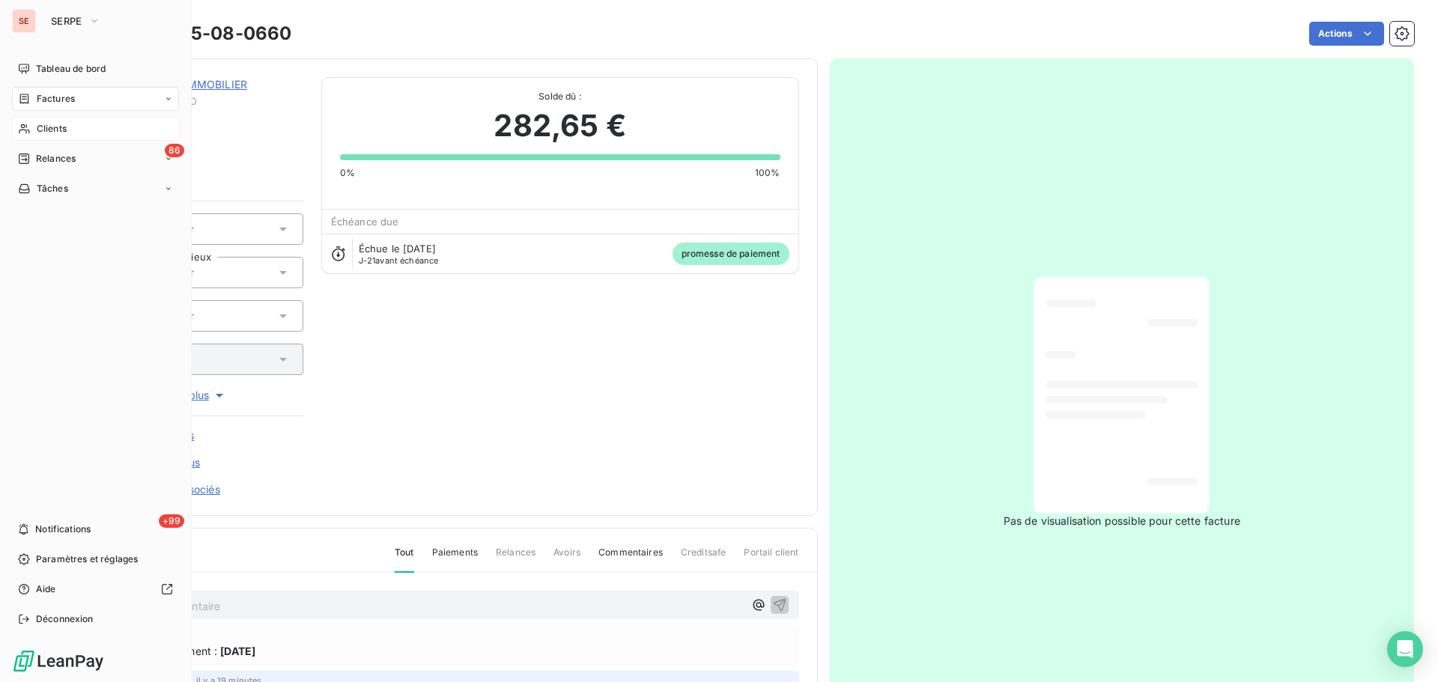
click at [43, 130] on span "Clients" at bounding box center [52, 128] width 30 height 13
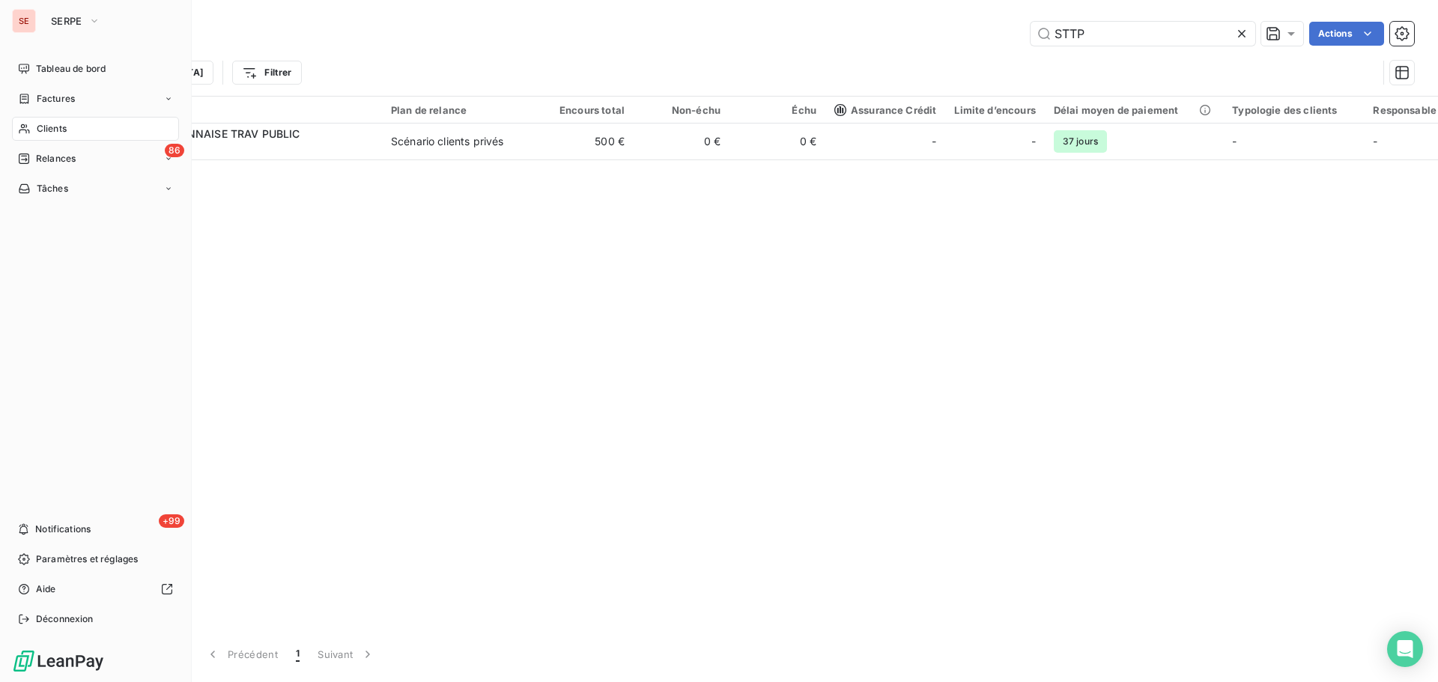
click at [46, 95] on span "Factures" at bounding box center [56, 98] width 38 height 13
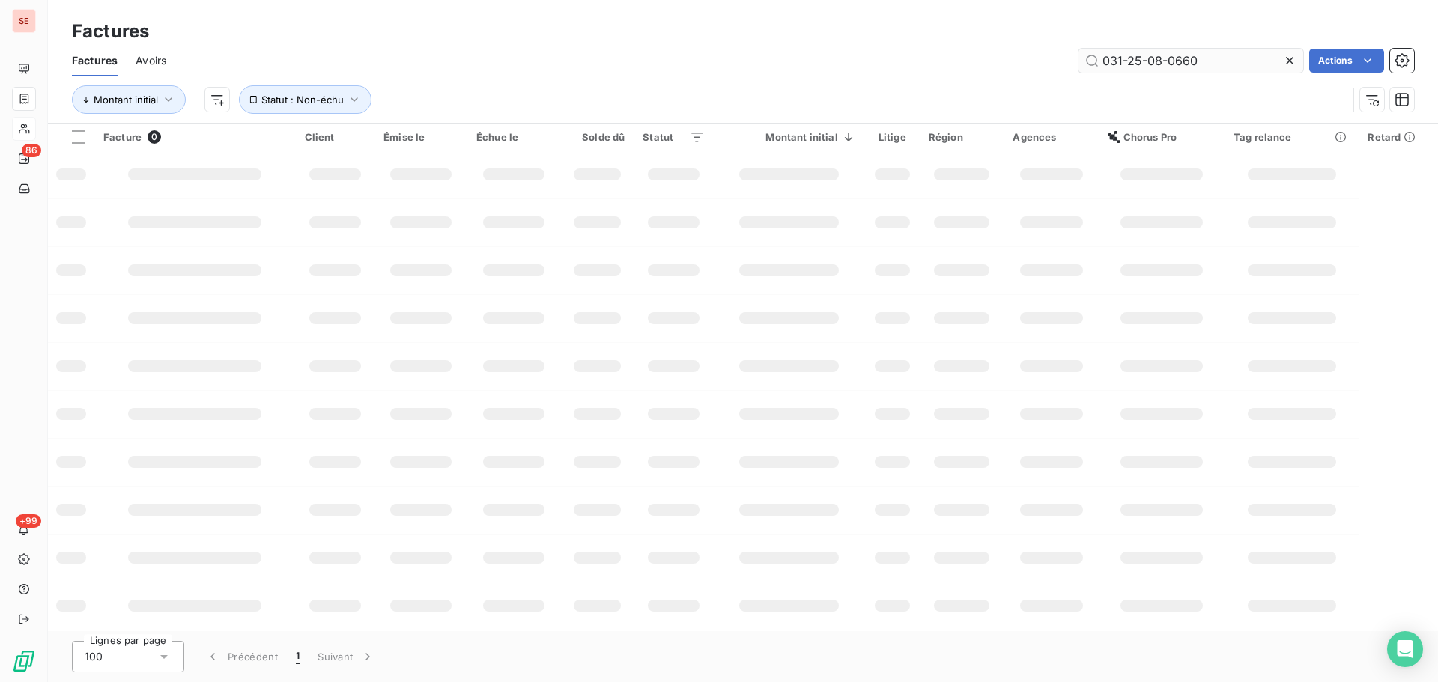
click at [1250, 70] on input "031-25-08-0660" at bounding box center [1190, 61] width 225 height 24
click at [1249, 68] on input "031-25-08-0660" at bounding box center [1190, 61] width 225 height 24
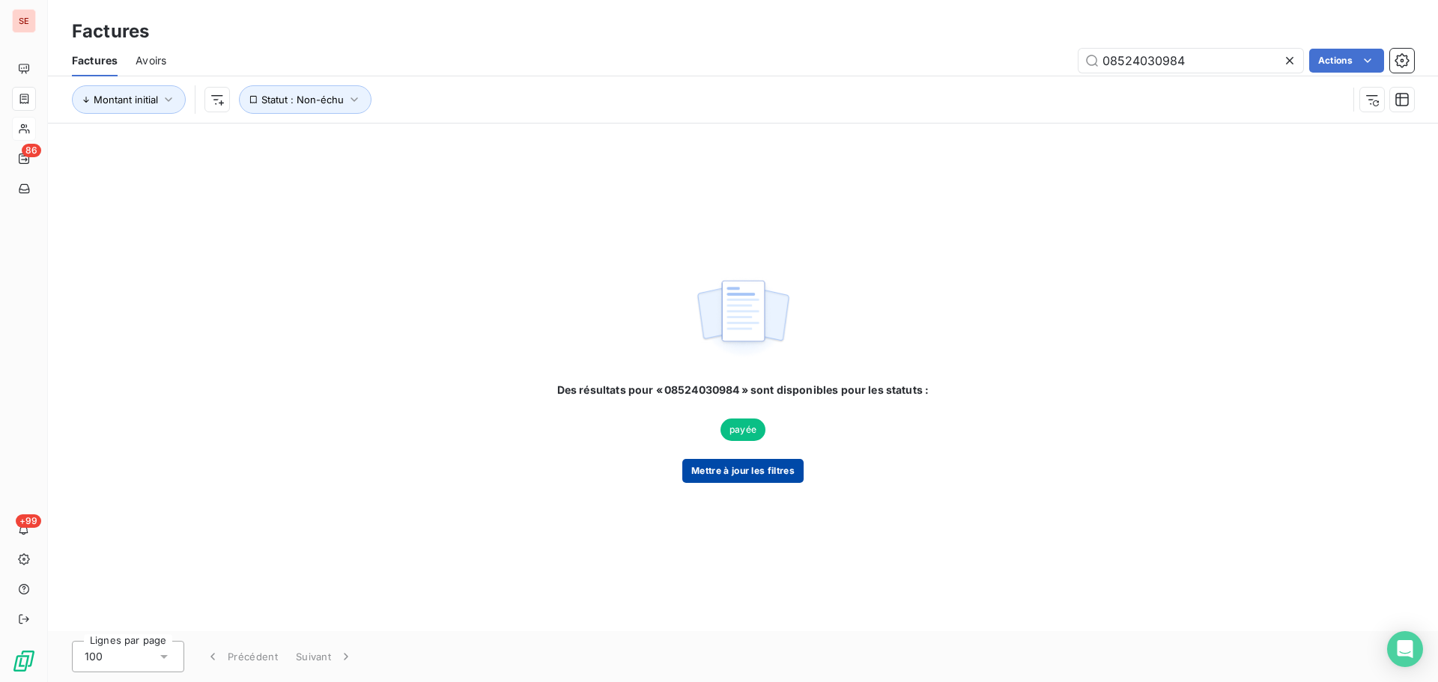
type input "08524030984"
click at [770, 475] on button "Mettre à jour les filtres" at bounding box center [742, 471] width 121 height 24
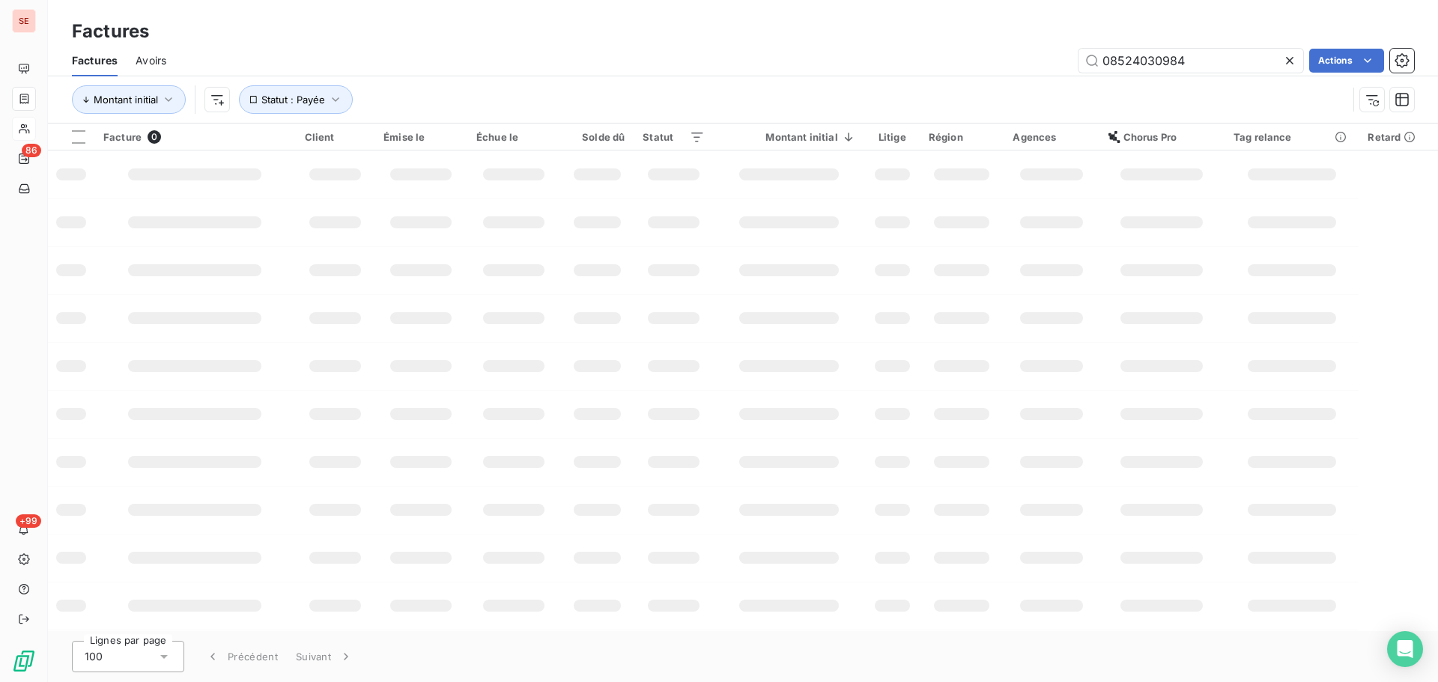
click at [630, 102] on div "Montant initial Statut : Payée" at bounding box center [709, 99] width 1275 height 28
click at [329, 106] on icon "button" at bounding box center [335, 99] width 15 height 15
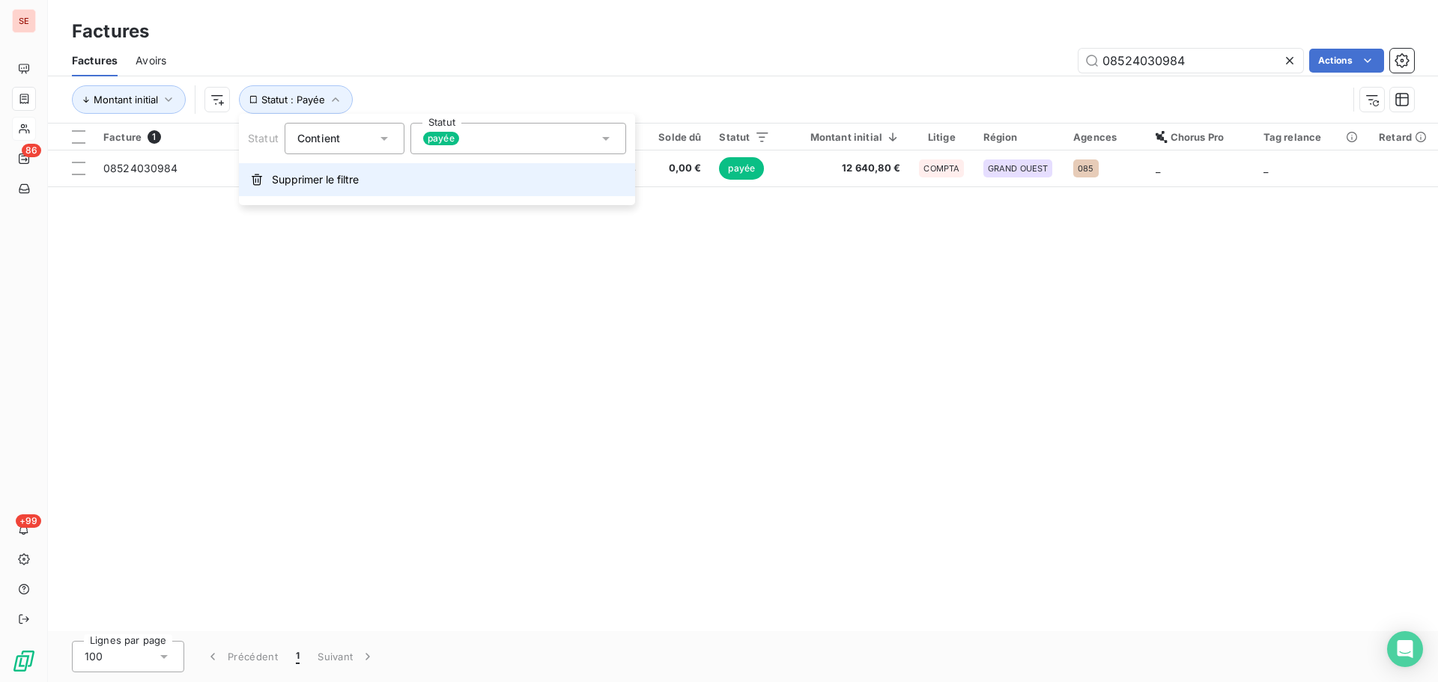
click at [343, 170] on button "Supprimer le filtre" at bounding box center [437, 179] width 396 height 33
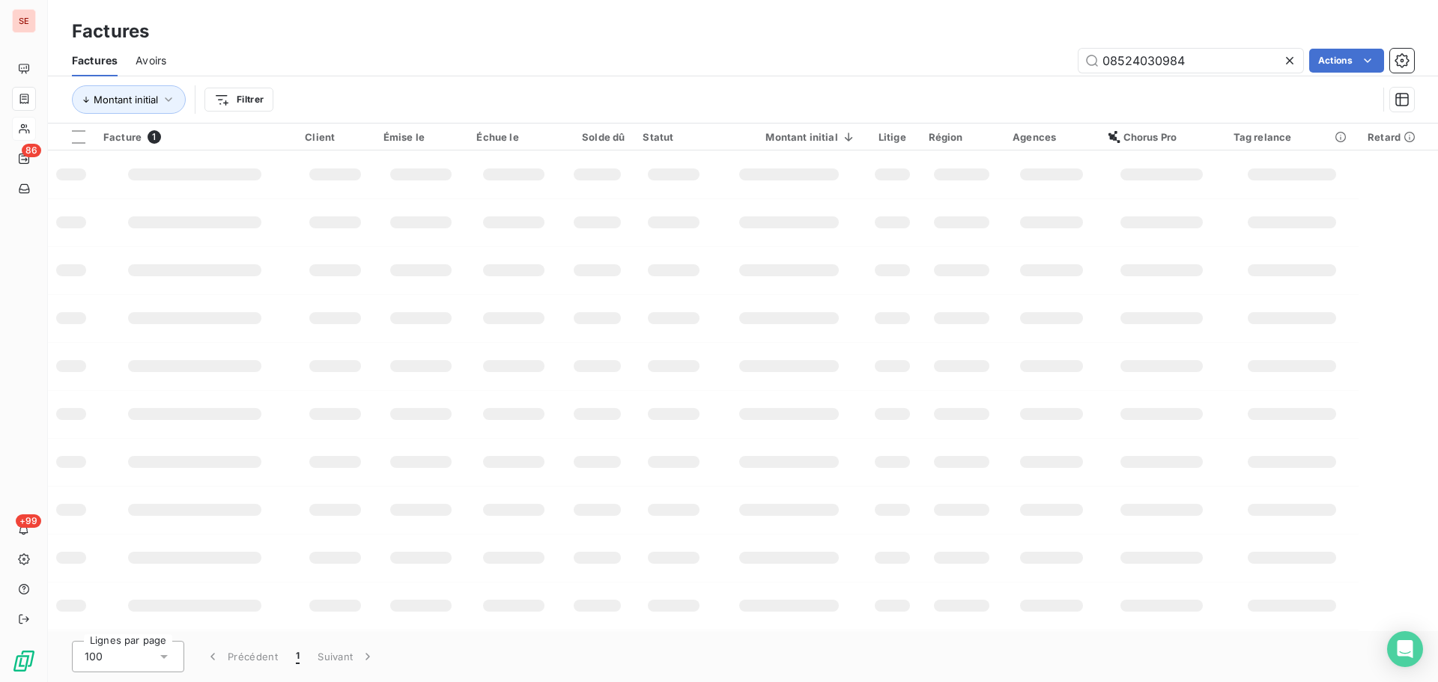
click at [419, 73] on div "Factures Avoirs 08524030984 Actions" at bounding box center [743, 60] width 1390 height 31
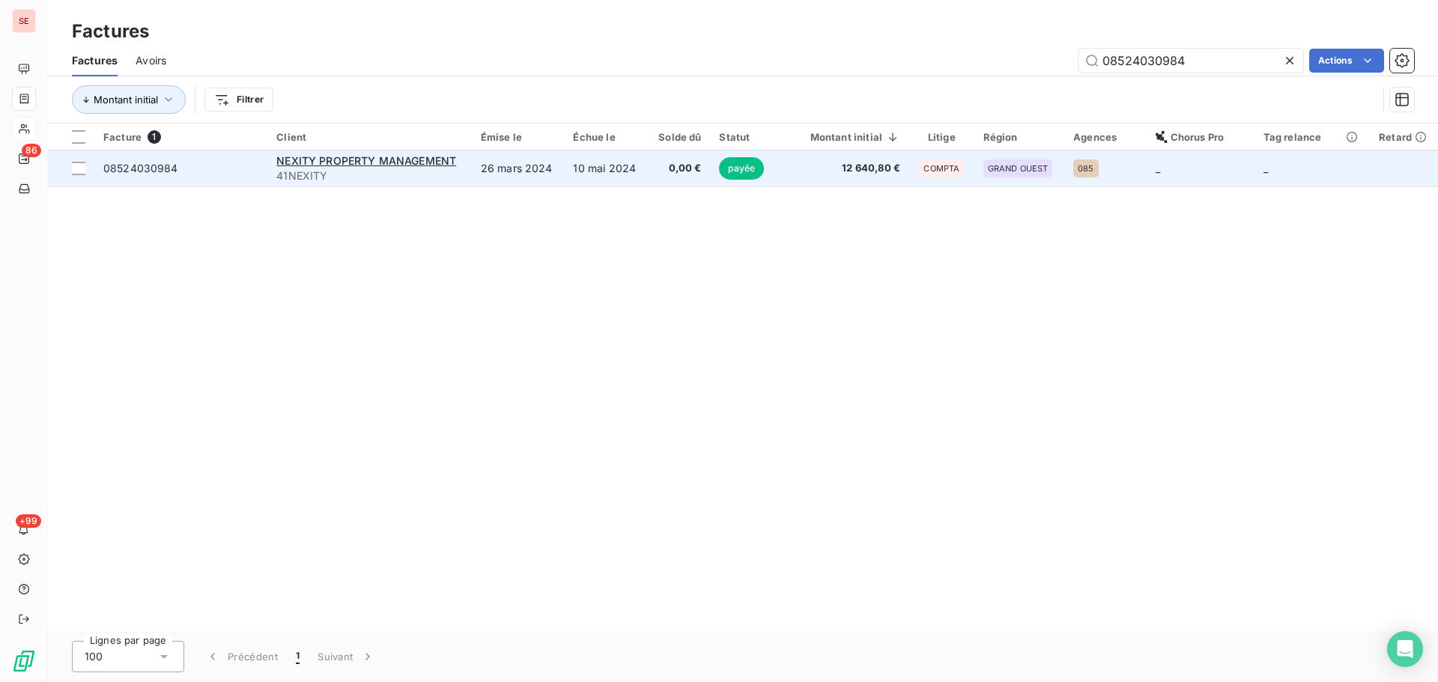
click at [587, 163] on td "10 mai 2024" at bounding box center [605, 168] width 83 height 36
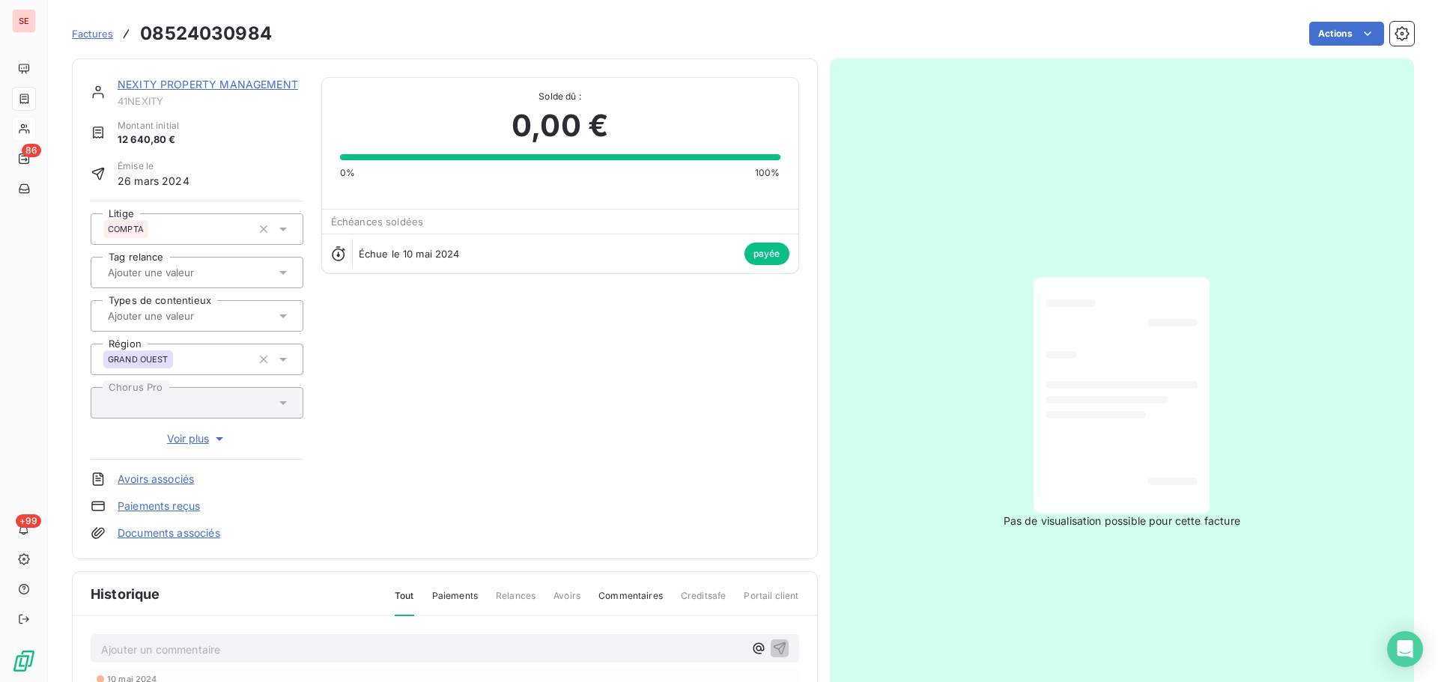
click at [210, 84] on link "NEXITY PROPERTY MANAGEMENT" at bounding box center [208, 84] width 180 height 13
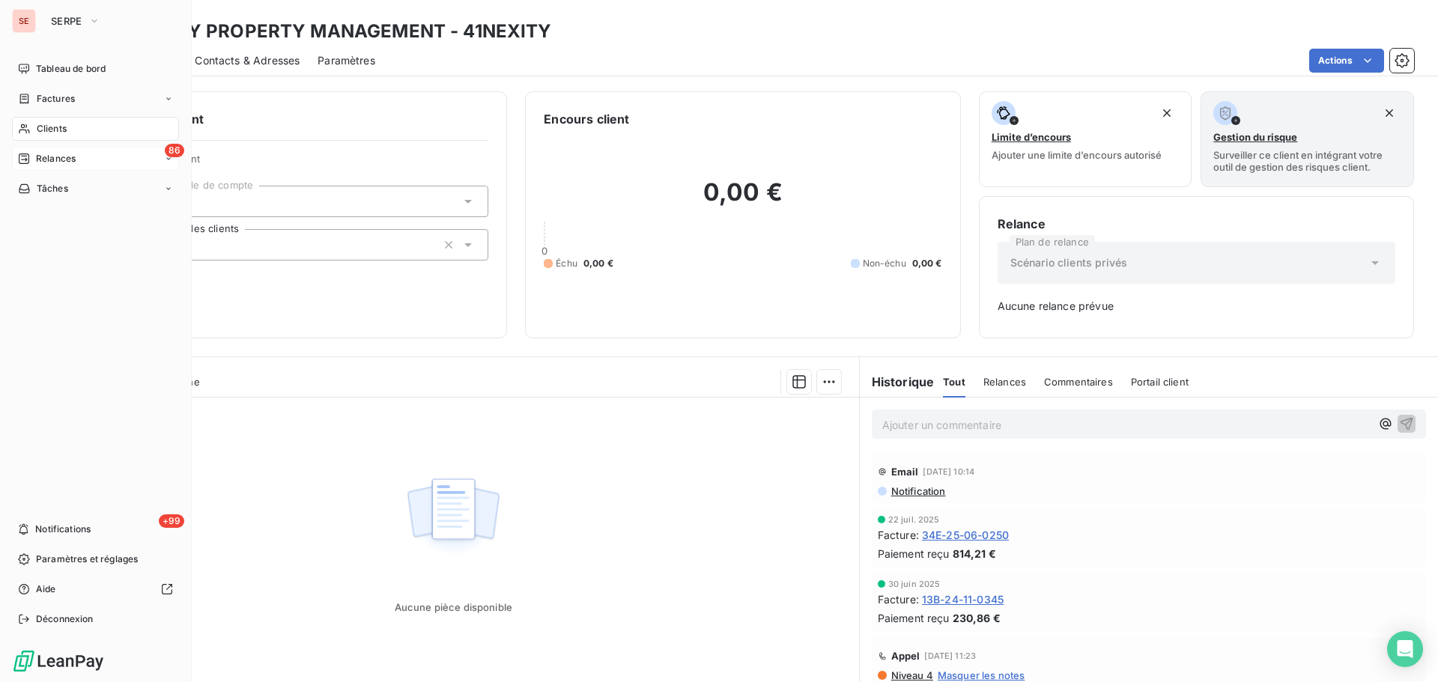
click at [54, 168] on div "86 Relances" at bounding box center [95, 159] width 167 height 24
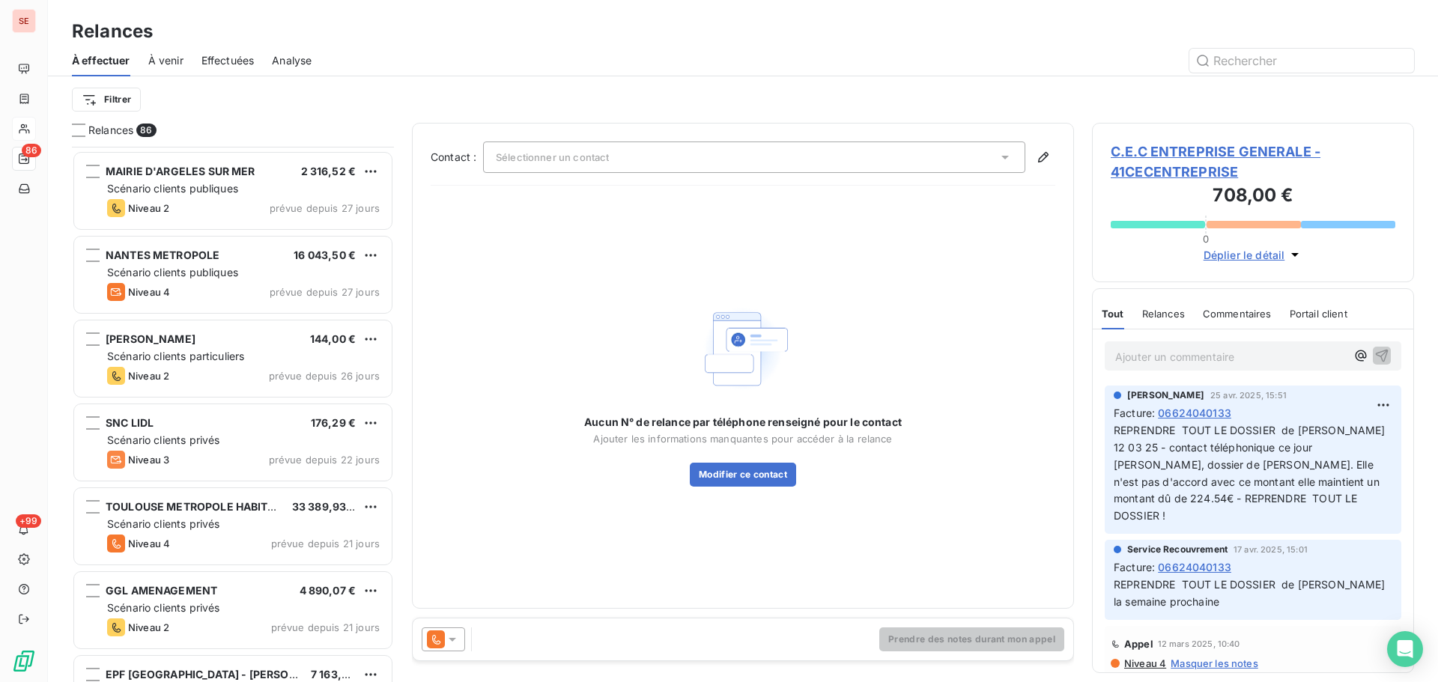
scroll to position [2796, 0]
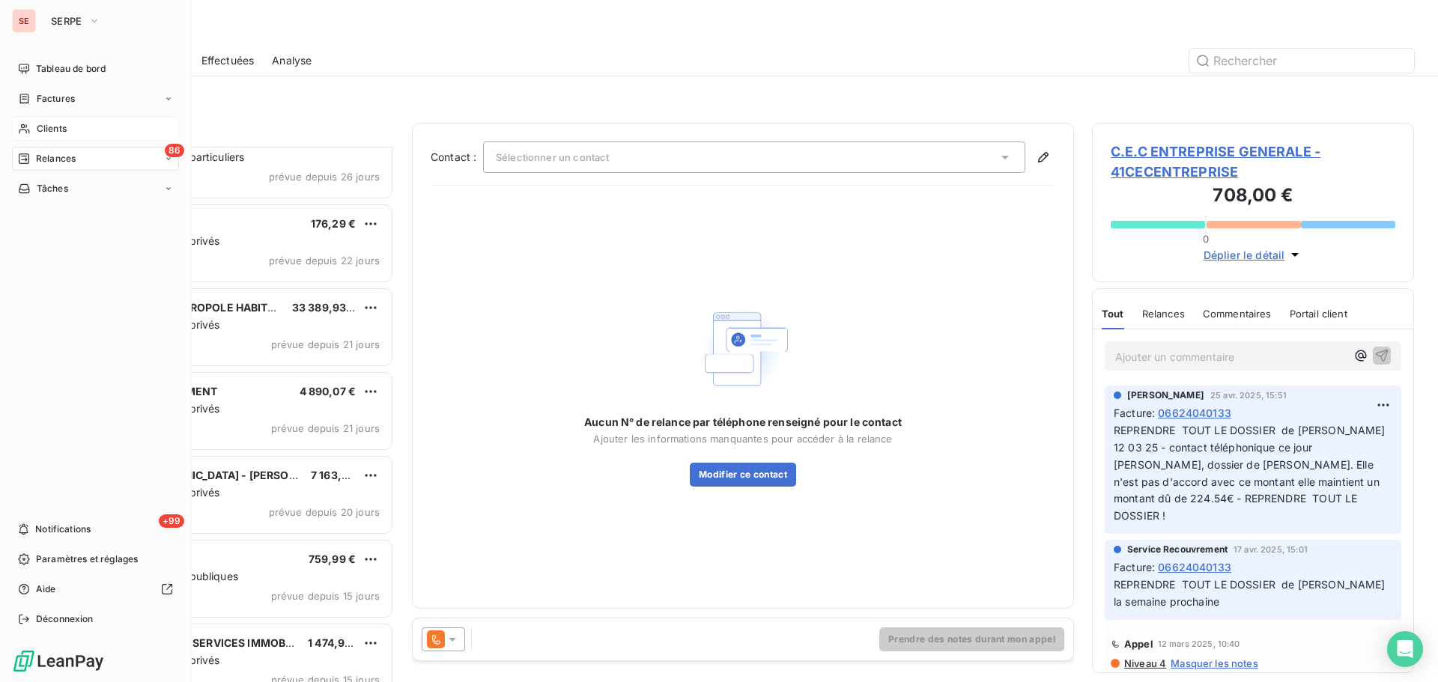
click at [54, 124] on span "Clients" at bounding box center [52, 128] width 30 height 13
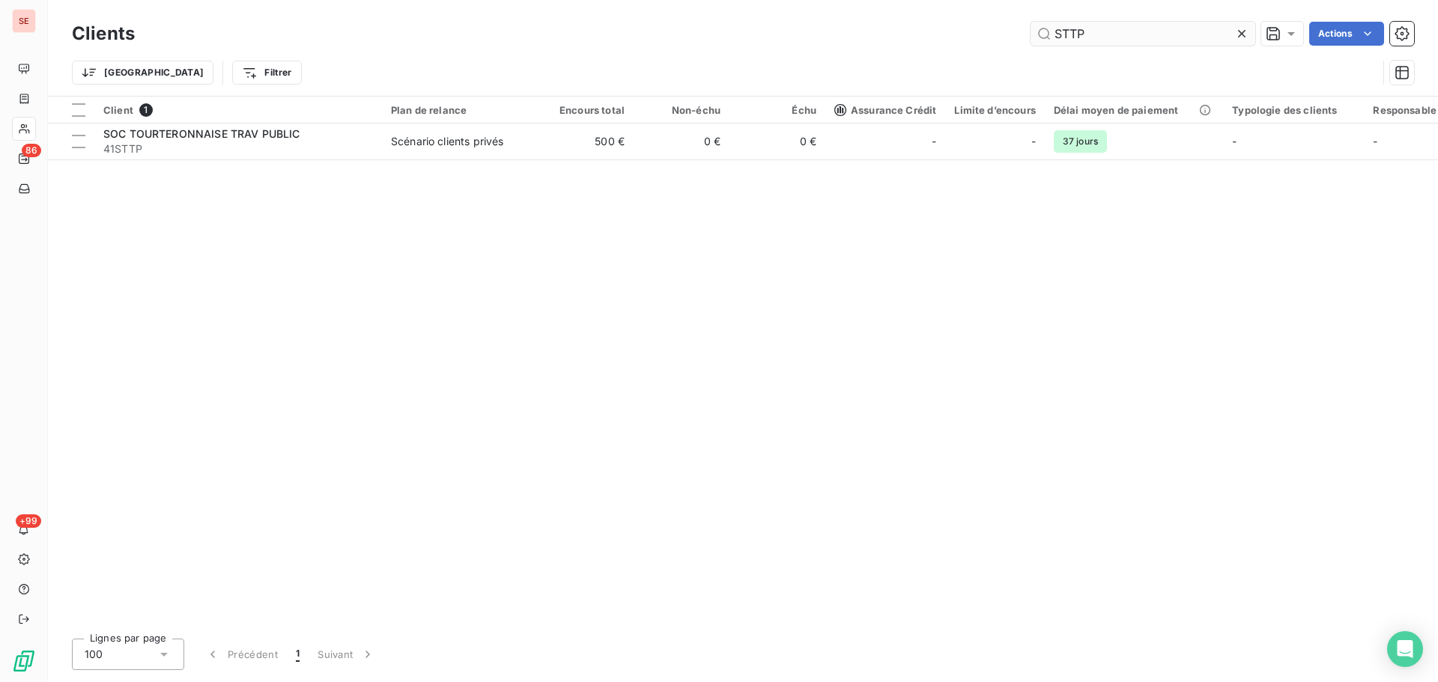
click at [1110, 31] on input "STTP" at bounding box center [1142, 34] width 225 height 24
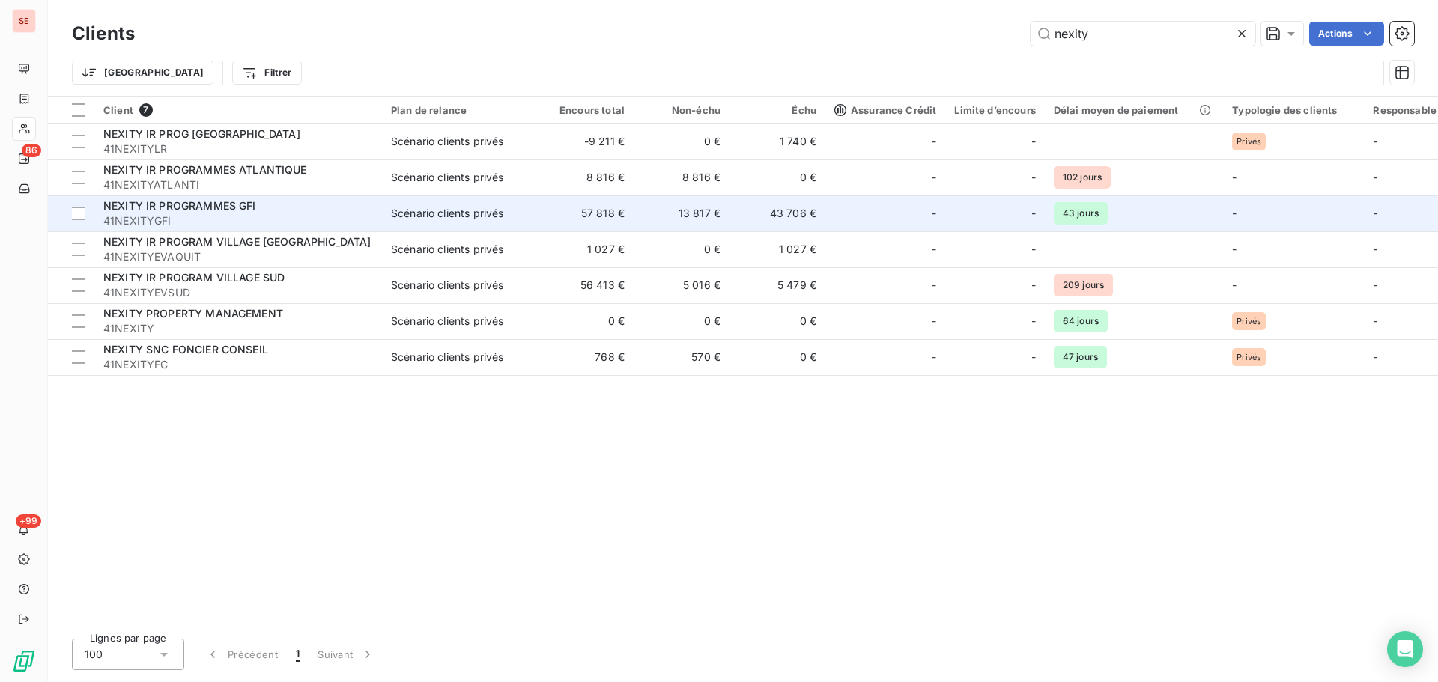
type input "nexity"
click at [355, 214] on span "41NEXITYGFI" at bounding box center [238, 220] width 270 height 15
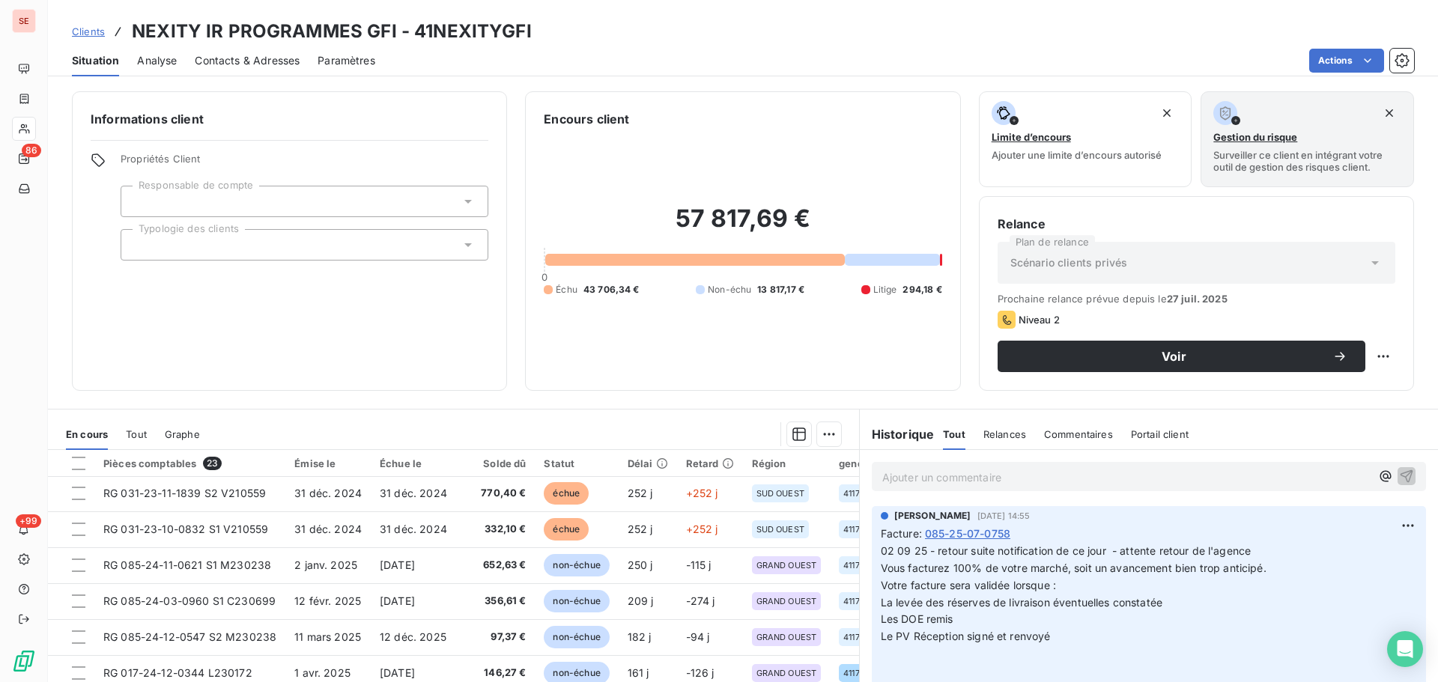
scroll to position [308, 0]
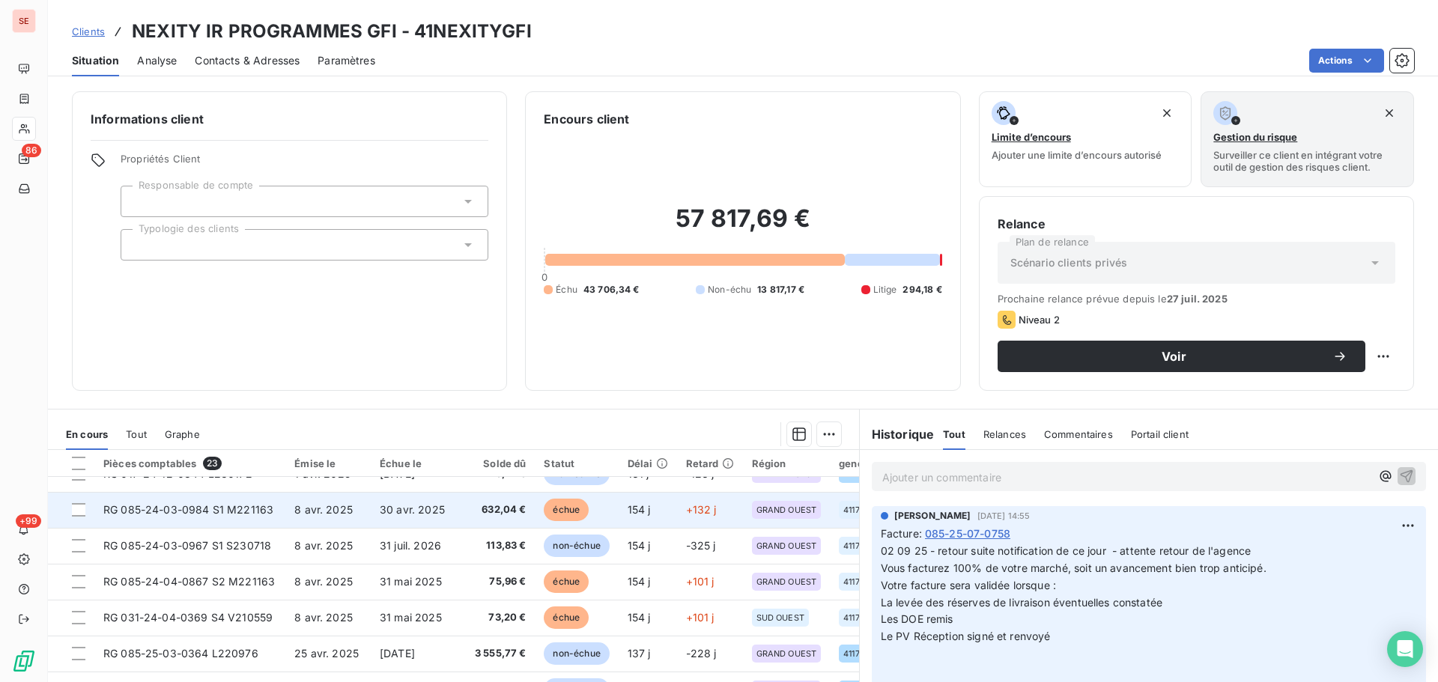
click at [443, 515] on td "30 avr. 2025" at bounding box center [414, 510] width 87 height 36
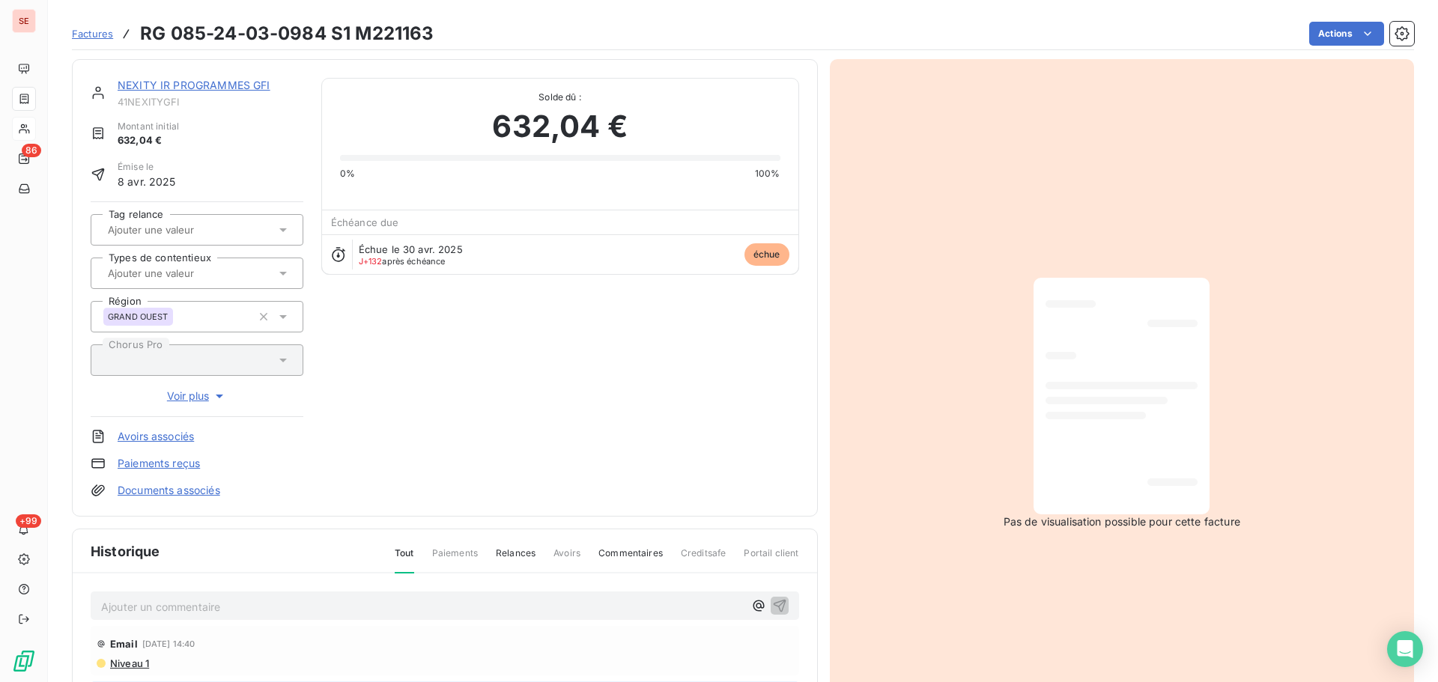
scroll to position [219, 0]
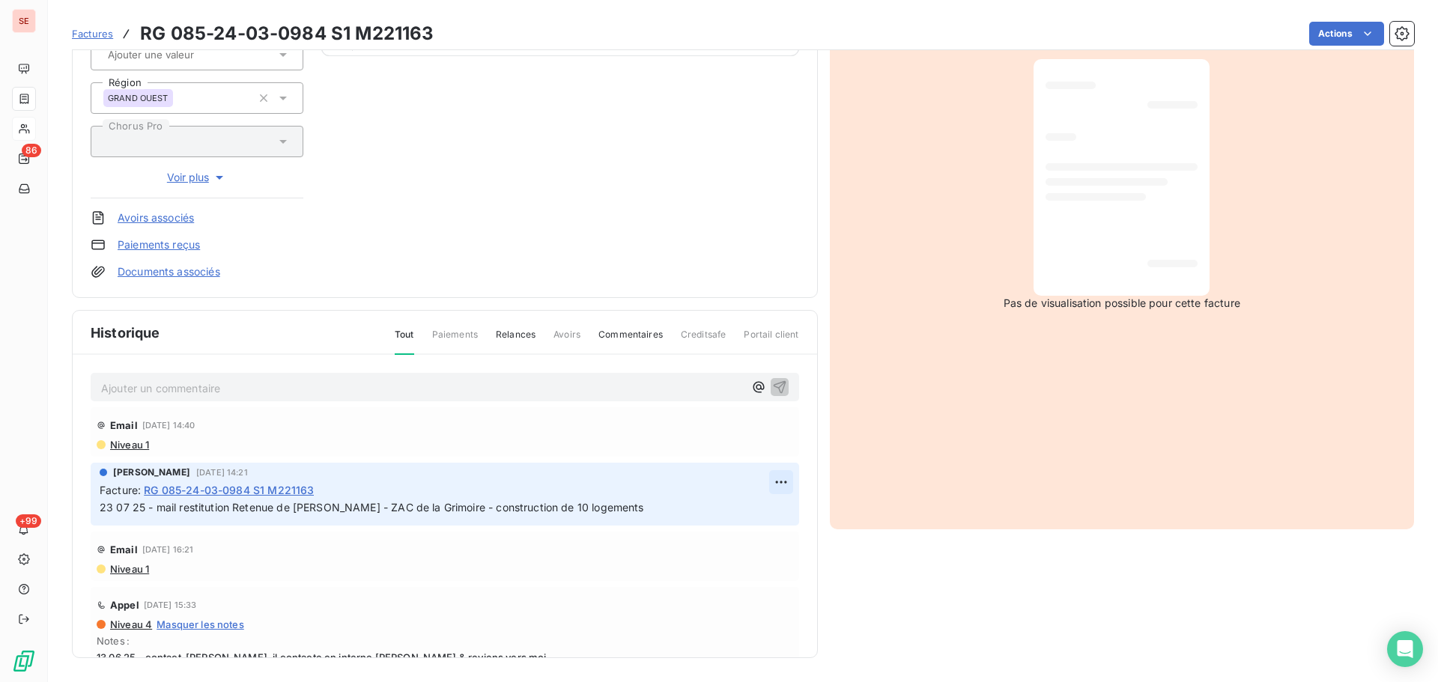
click at [765, 484] on html "SE 86 +99 Factures RG 085-24-03-0984 S1 M221163 Actions NEXITY IR PROGRAMMES GF…" at bounding box center [719, 341] width 1438 height 682
click at [738, 525] on div "Editer" at bounding box center [728, 515] width 84 height 24
click at [100, 502] on span "23 07 25 - mail restitution Retenue de [PERSON_NAME] - ZAC de la Grimoire - con…" at bounding box center [372, 507] width 544 height 13
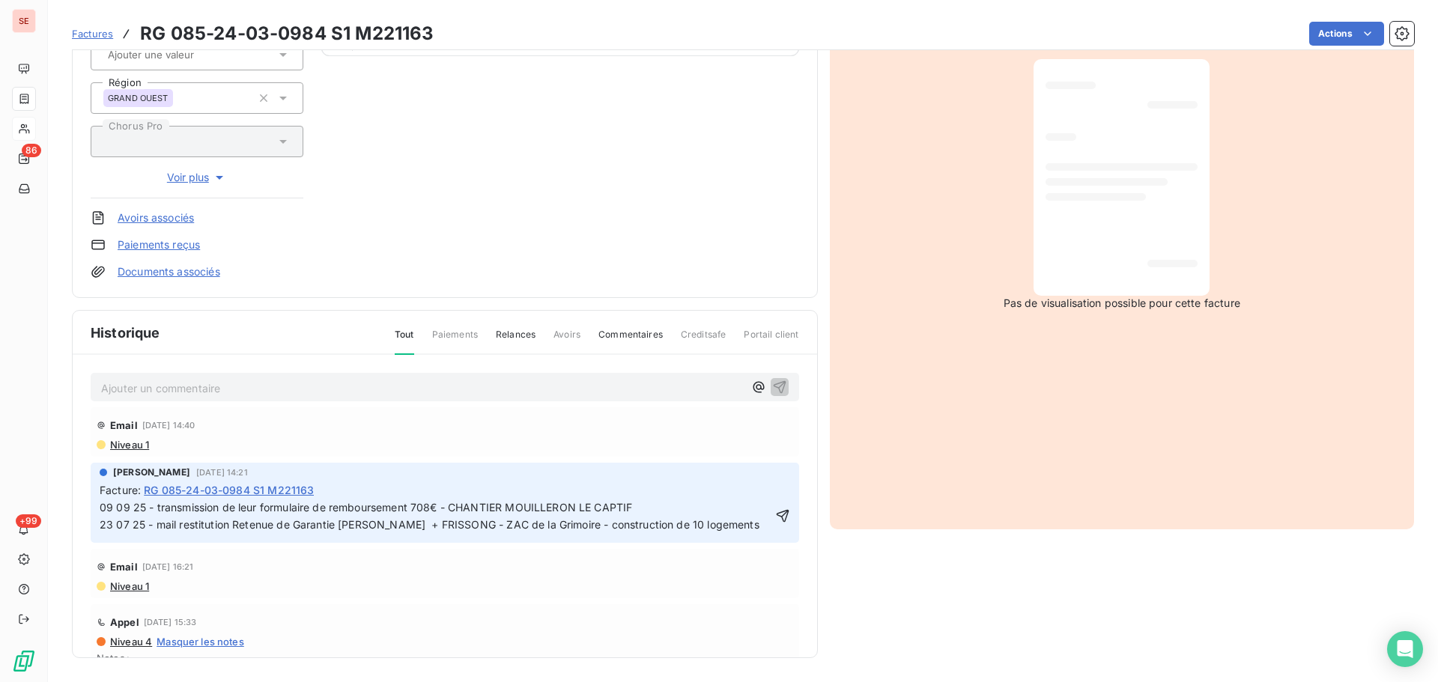
click at [776, 518] on icon "button" at bounding box center [782, 516] width 13 height 13
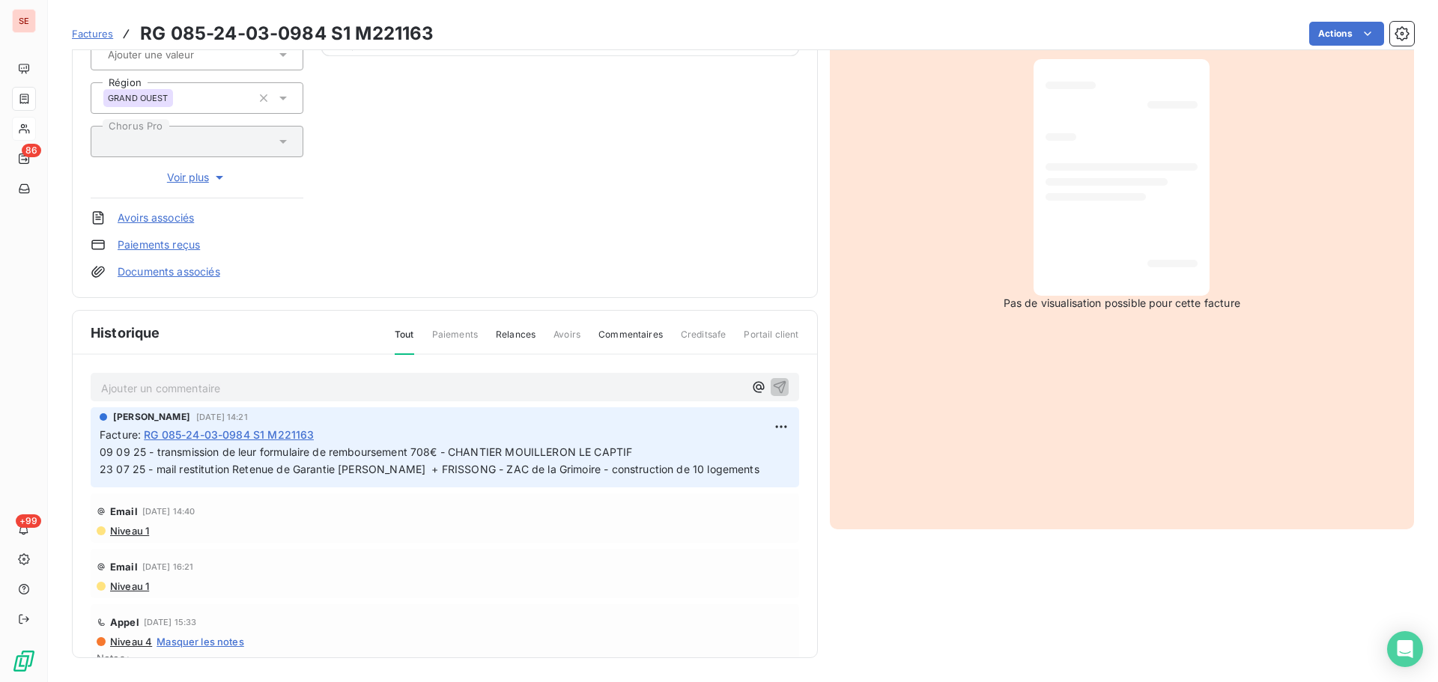
click at [179, 269] on link "Documents associés" at bounding box center [169, 271] width 103 height 15
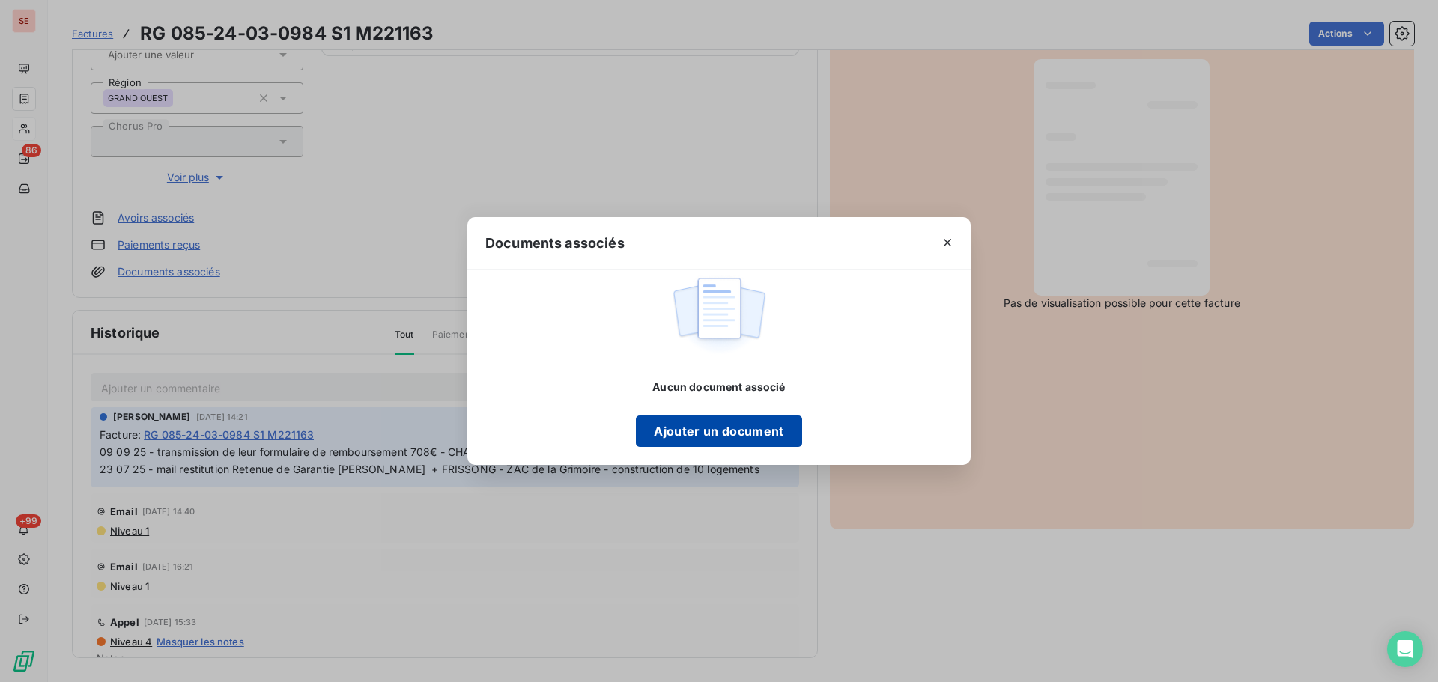
click at [754, 425] on button "Ajouter un document" at bounding box center [718, 431] width 165 height 31
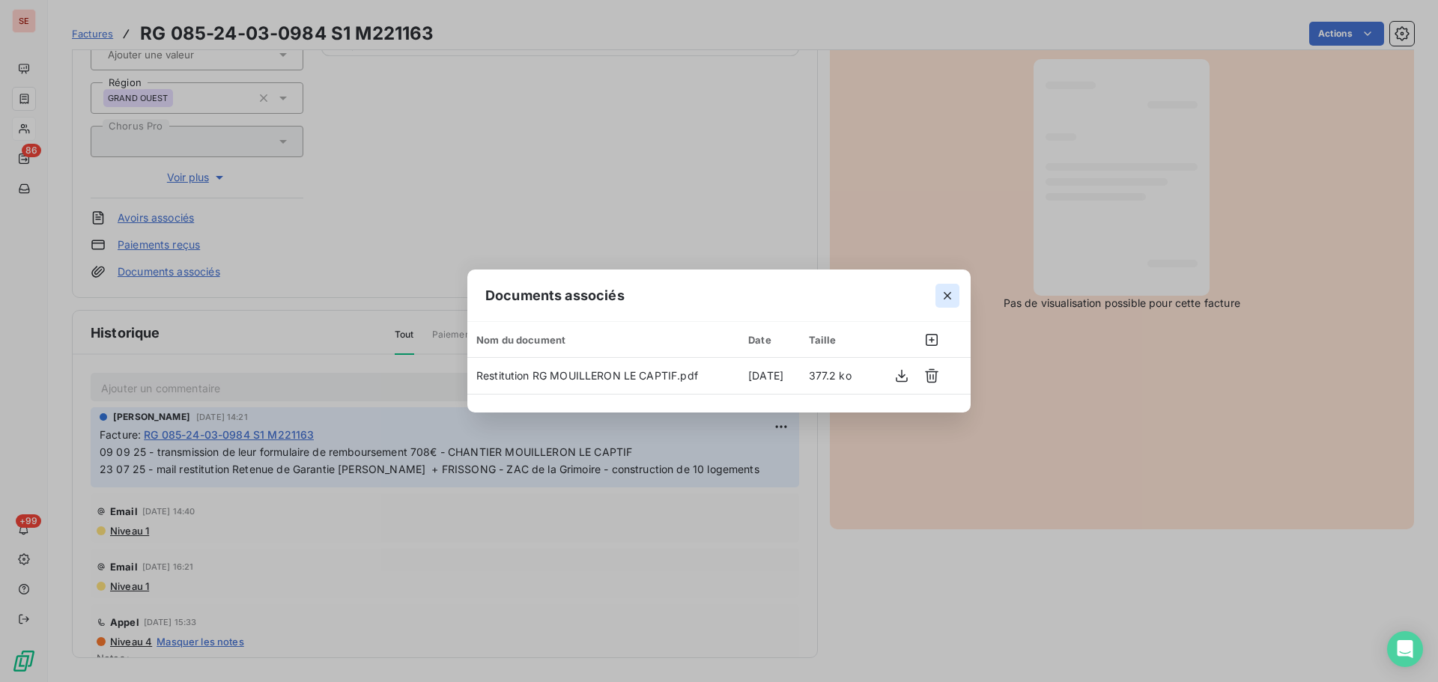
click at [950, 290] on icon "button" at bounding box center [947, 295] width 15 height 15
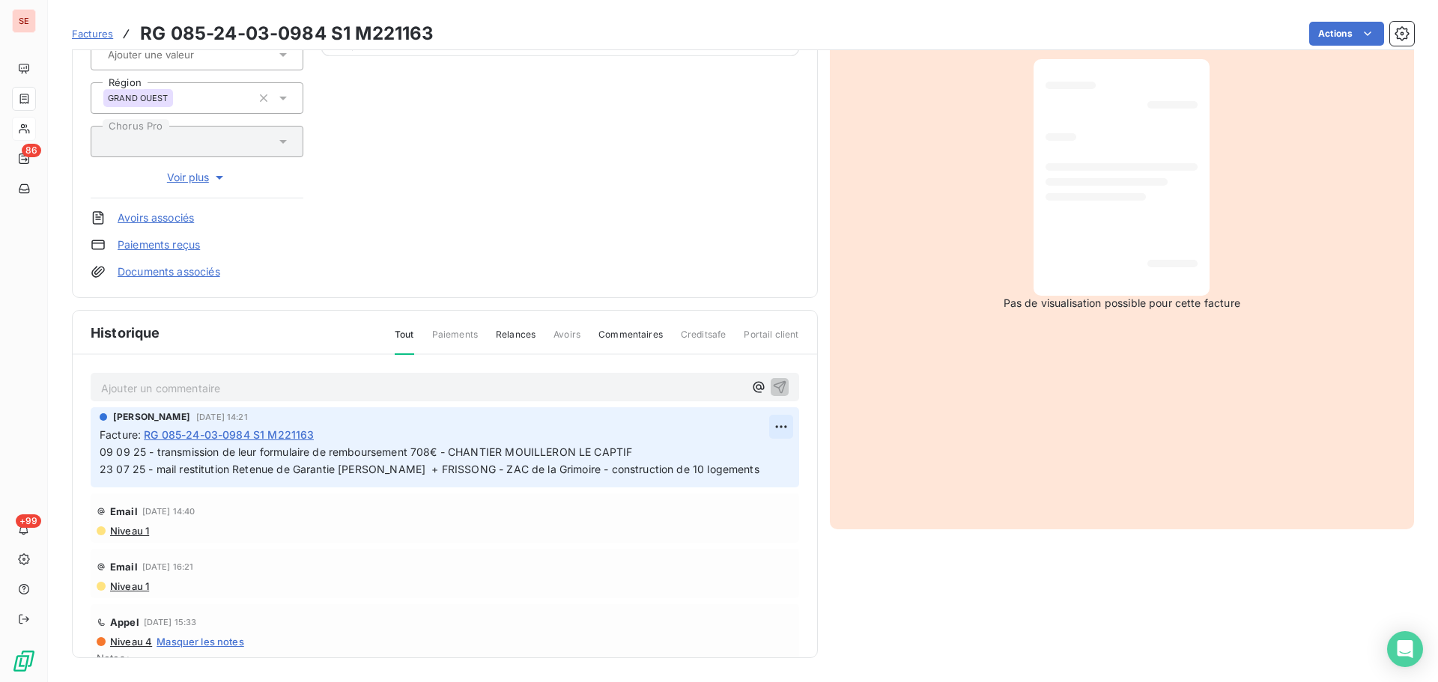
click at [764, 423] on html "SE 86 +99 Factures RG 085-24-03-0984 S1 M221163 Actions NEXITY IR PROGRAMMES GF…" at bounding box center [719, 341] width 1438 height 682
click at [723, 460] on div "Editer" at bounding box center [728, 460] width 84 height 24
click at [260, 450] on span "09 09 25 - transmission de leur formulaire de remboursement 708€ - CHANTIER MOU…" at bounding box center [448, 461] width 697 height 30
click at [775, 465] on icon "button" at bounding box center [782, 460] width 15 height 15
click at [607, 454] on span "09 09 25 - transmission à [PERSON_NAME] - formulaire de remboursement 708€ - CH…" at bounding box center [485, 461] width 770 height 30
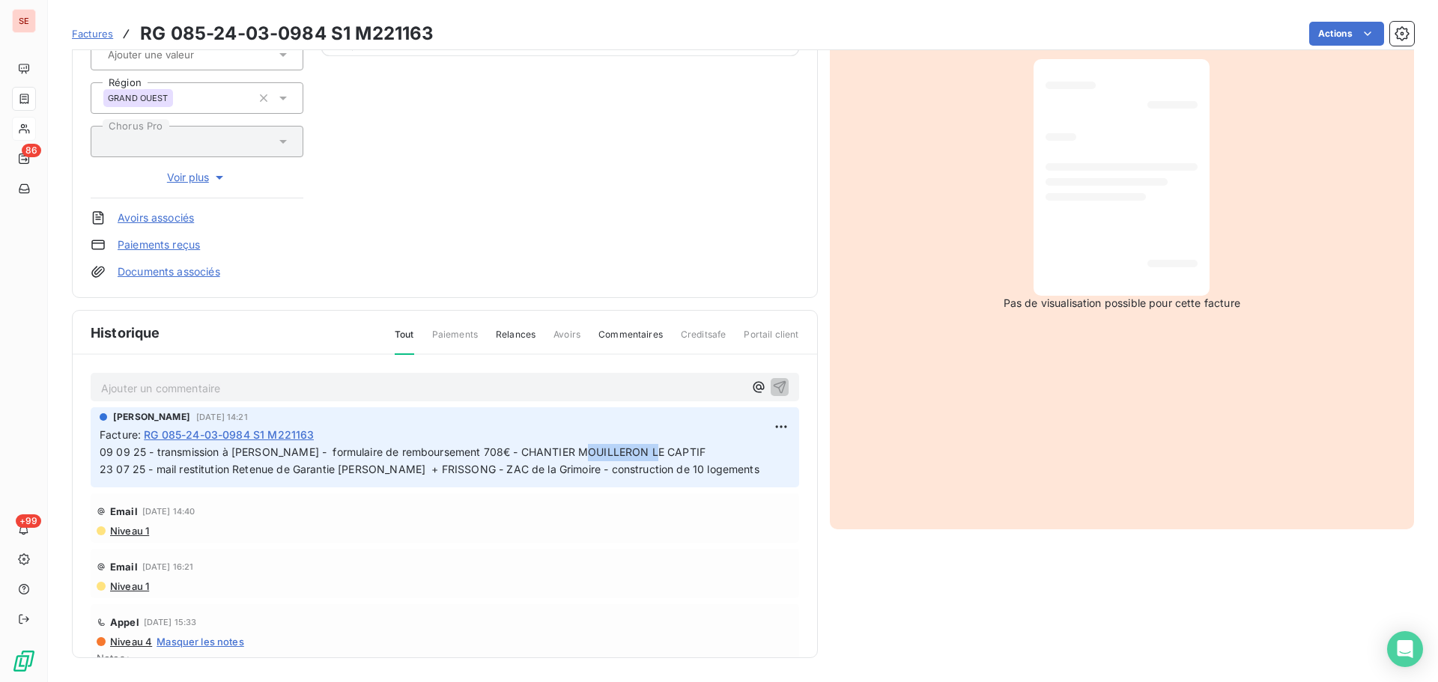
click at [607, 454] on span "09 09 25 - transmission à [PERSON_NAME] - formulaire de remboursement 708€ - CH…" at bounding box center [485, 461] width 770 height 30
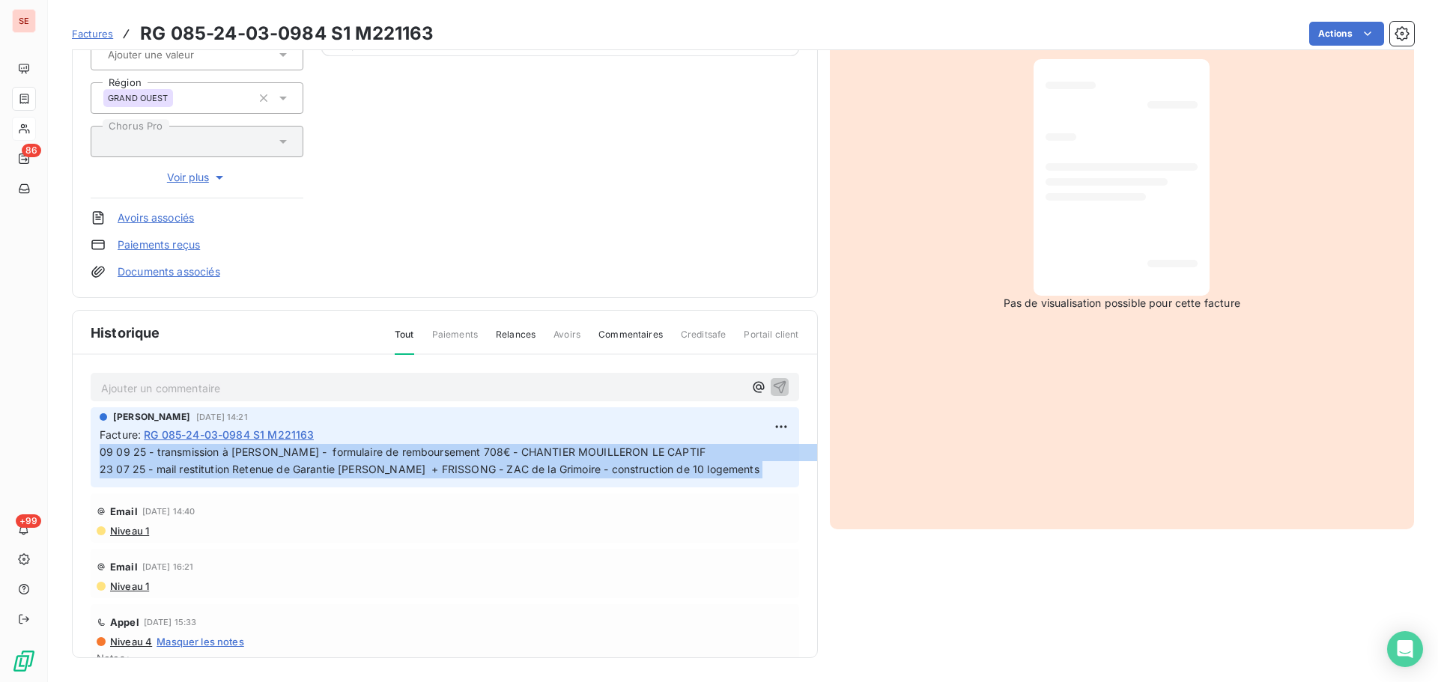
click at [607, 454] on span "09 09 25 - transmission à [PERSON_NAME] - formulaire de remboursement 708€ - CH…" at bounding box center [485, 461] width 770 height 30
drag, startPoint x: 607, startPoint y: 454, endPoint x: 599, endPoint y: 446, distance: 11.6
click at [599, 446] on span "09 09 25 - transmission à [PERSON_NAME] - formulaire de remboursement 708€ - CH…" at bounding box center [485, 461] width 770 height 30
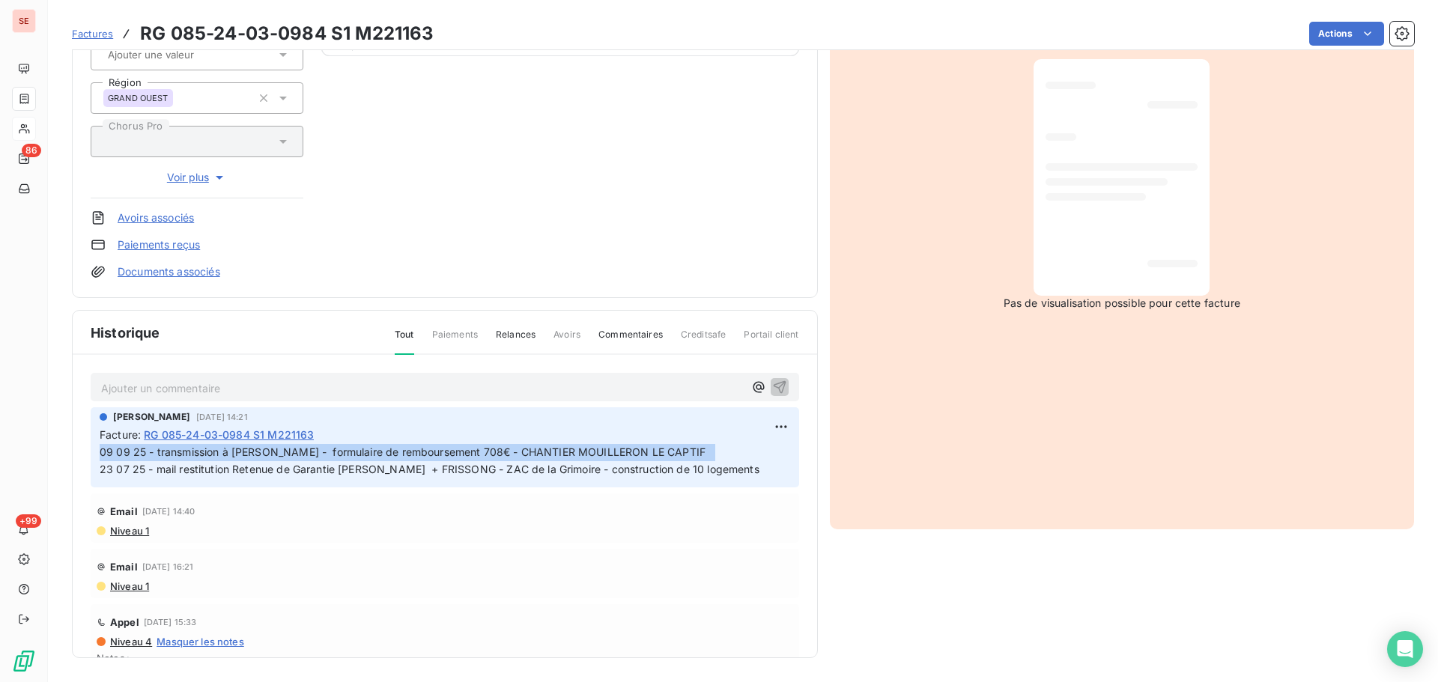
drag, startPoint x: 707, startPoint y: 454, endPoint x: 97, endPoint y: 445, distance: 609.6
click at [97, 445] on div "[PERSON_NAME] [DATE] 14:21 Facture : RG 085-24-03-0984 S1 M221163 09 09 25 - tr…" at bounding box center [445, 447] width 708 height 80
copy span "09 09 25 - transmission à [PERSON_NAME] - formulaire de remboursement 708€ - CH…"
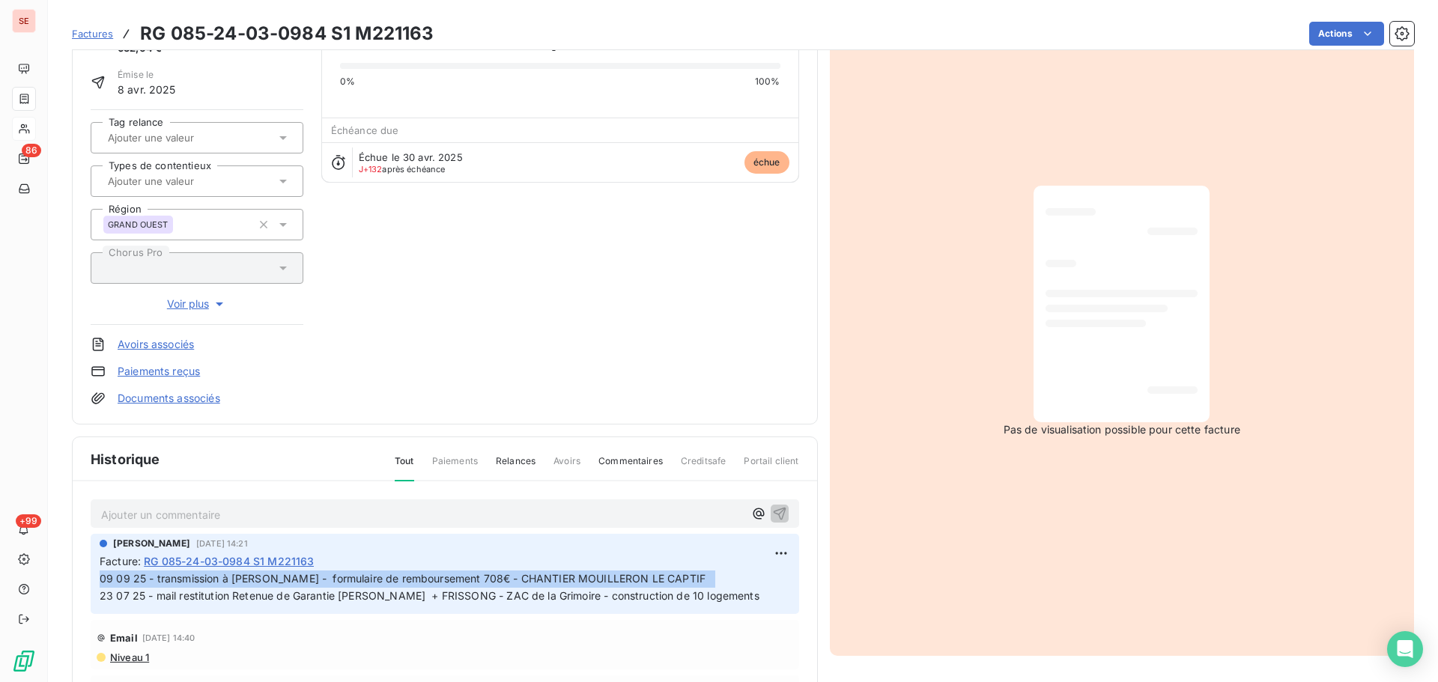
scroll to position [0, 0]
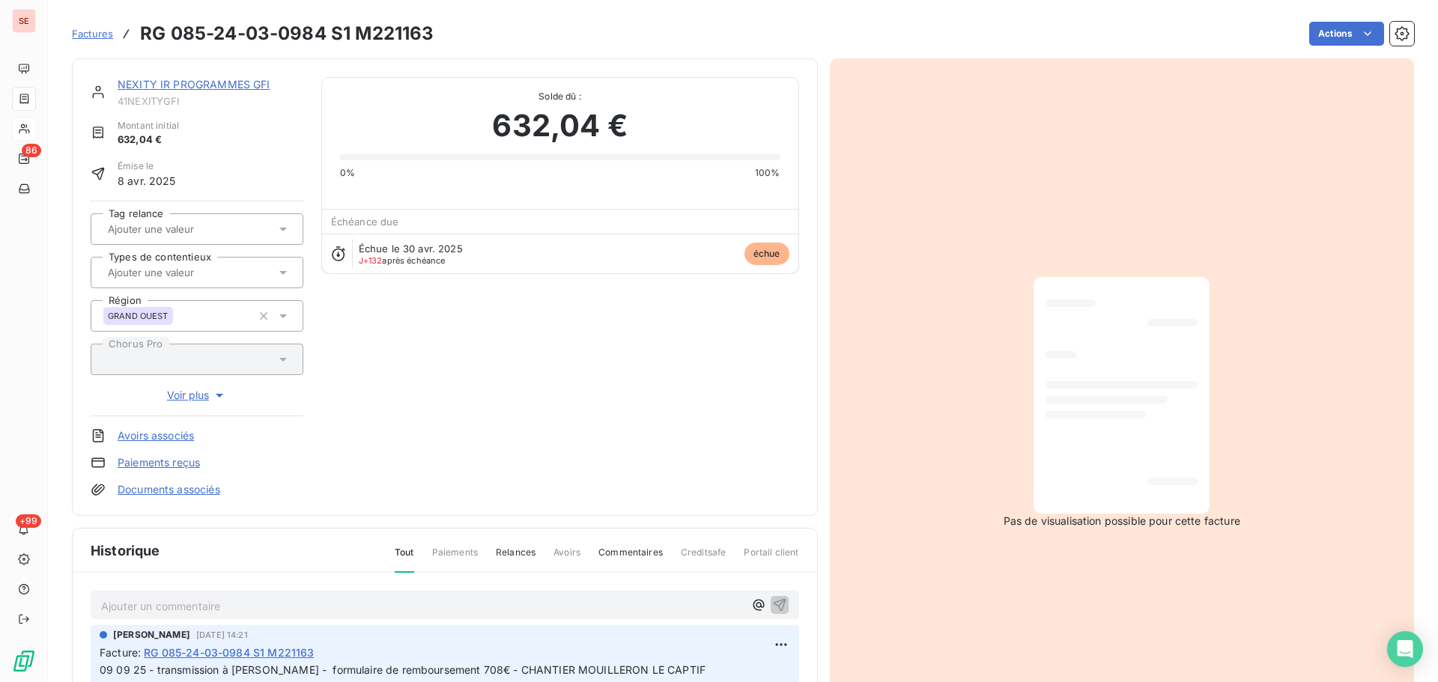
click at [195, 84] on link "NEXITY IR PROGRAMMES GFI" at bounding box center [194, 84] width 153 height 13
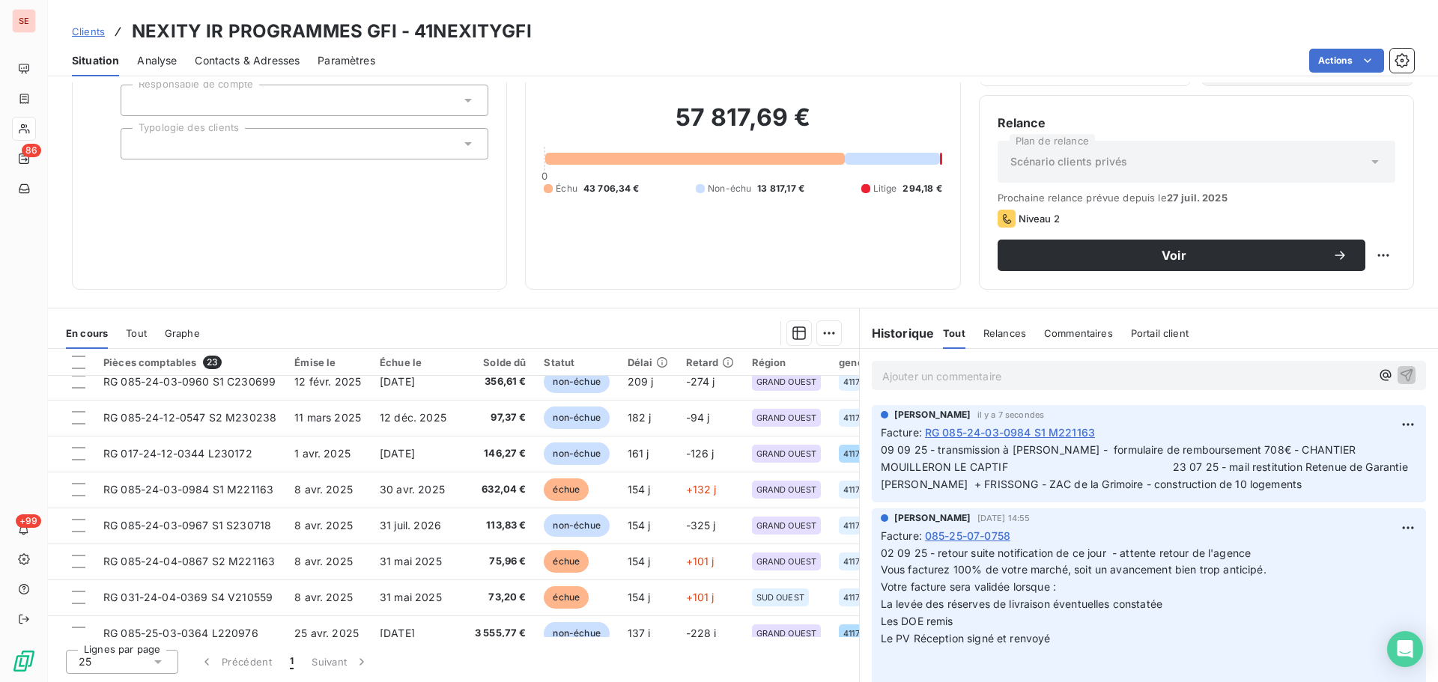
scroll to position [200, 0]
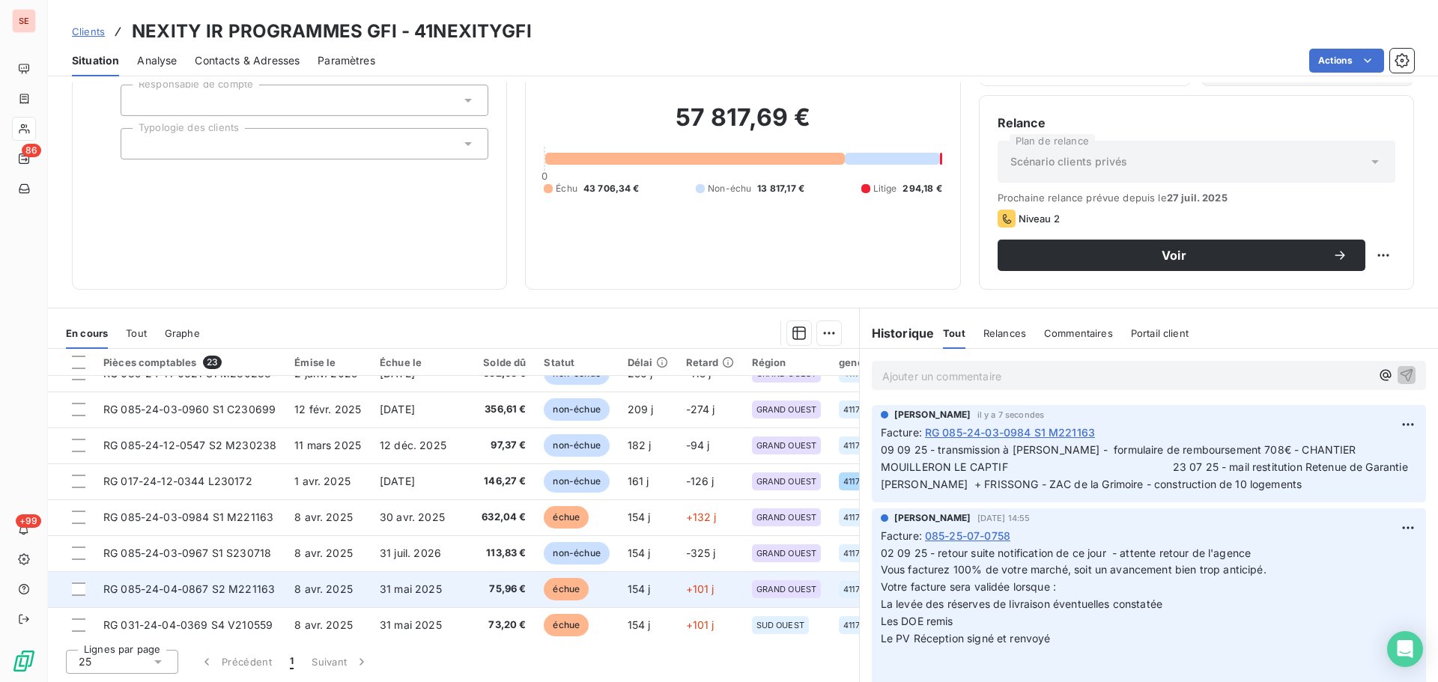
click at [352, 589] on td "8 avr. 2025" at bounding box center [327, 589] width 85 height 36
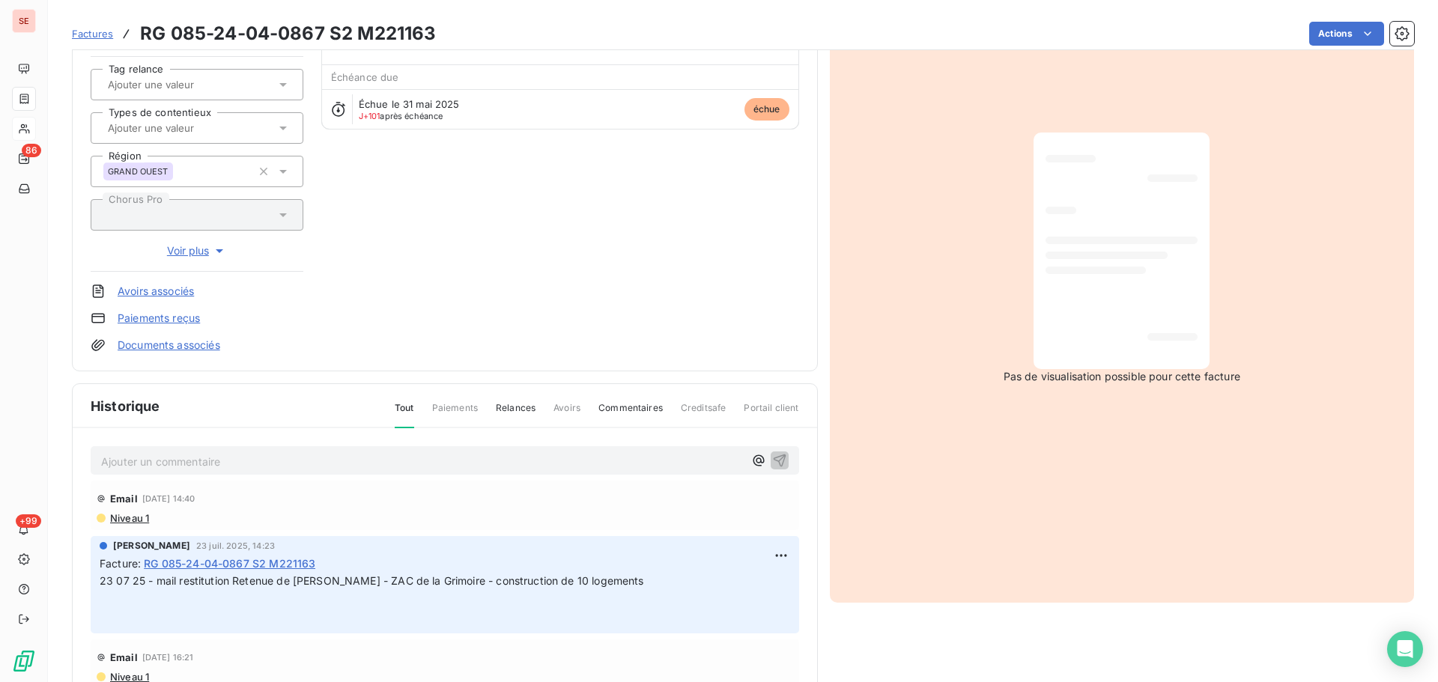
scroll to position [201, 0]
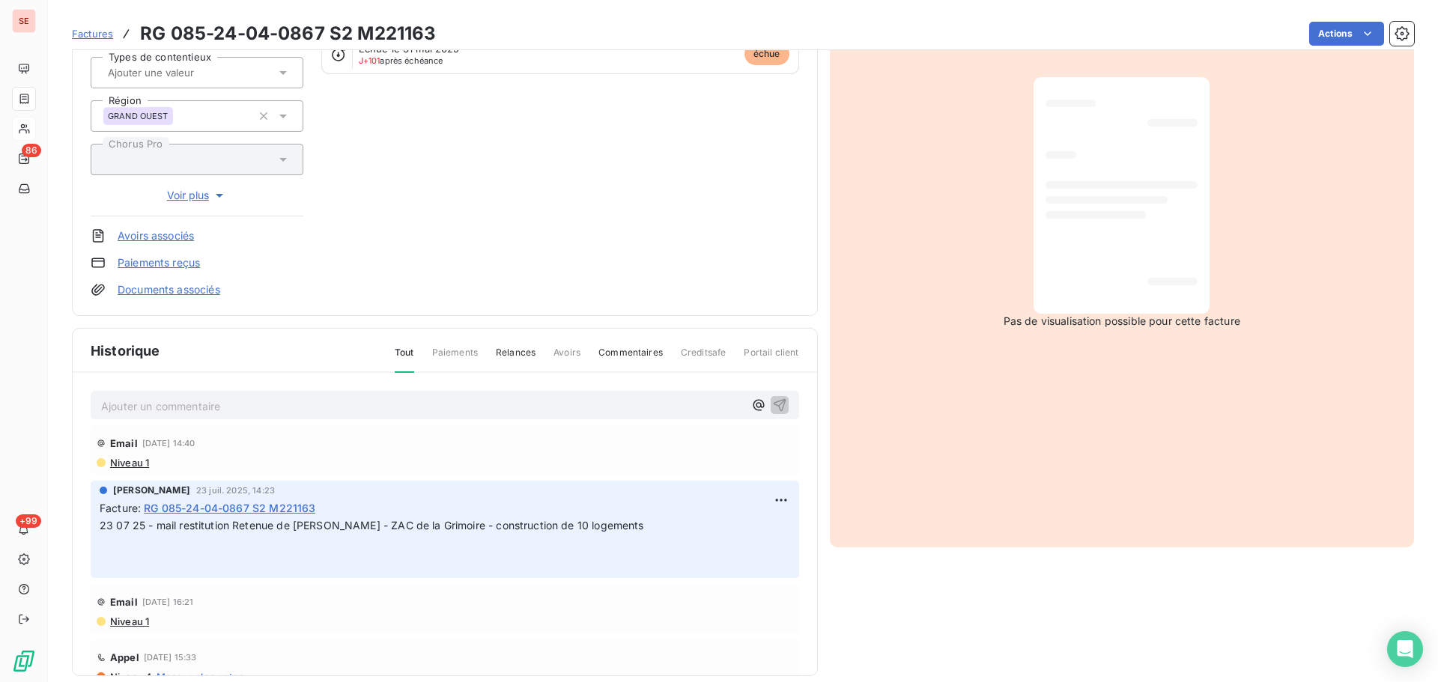
click at [362, 407] on p "Ajouter un commentaire ﻿" at bounding box center [422, 406] width 642 height 19
click at [770, 401] on button "button" at bounding box center [779, 404] width 18 height 18
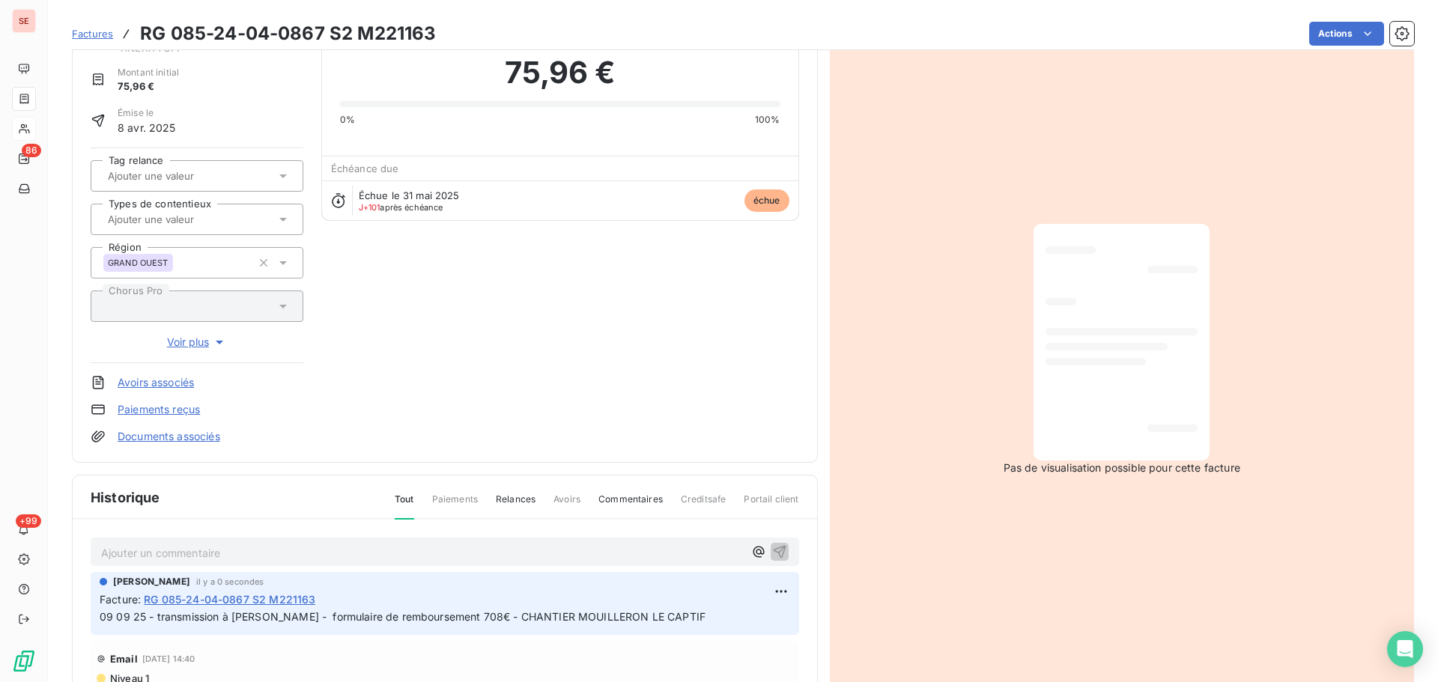
scroll to position [0, 0]
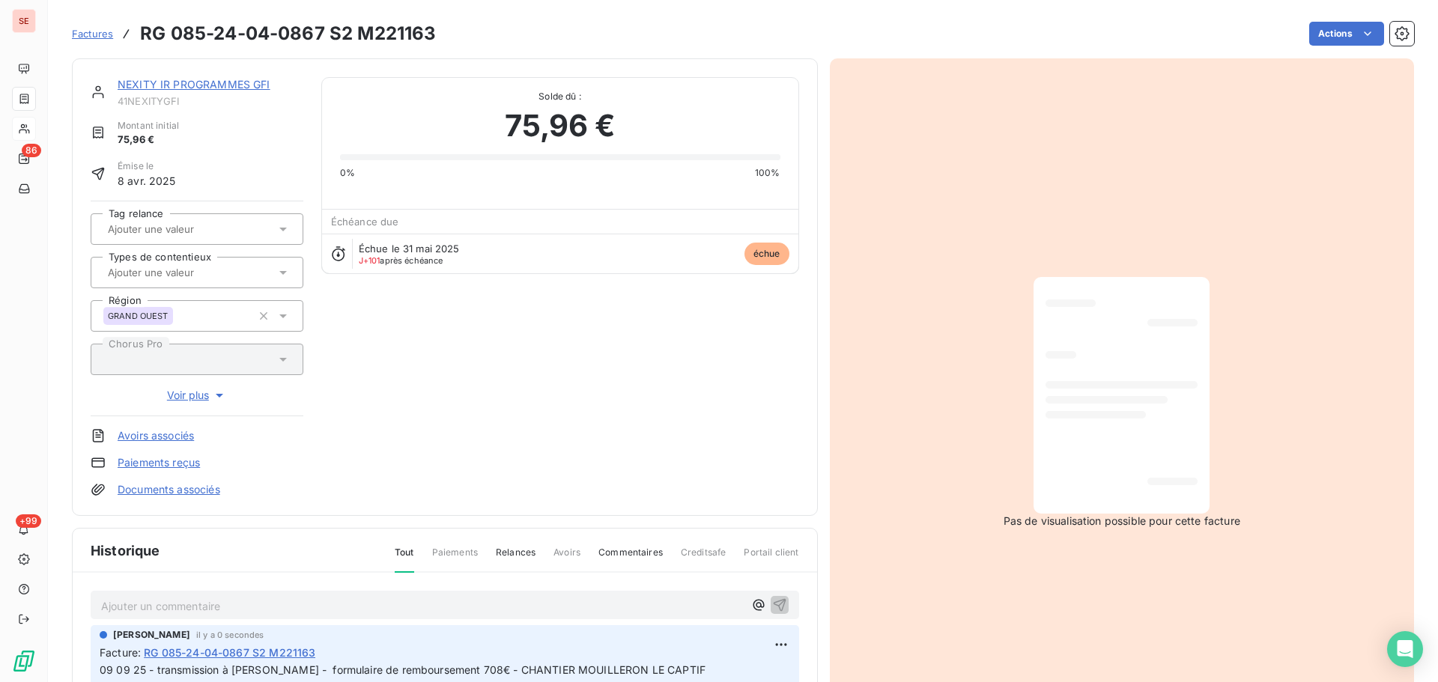
click at [232, 80] on link "NEXITY IR PROGRAMMES GFI" at bounding box center [194, 84] width 153 height 13
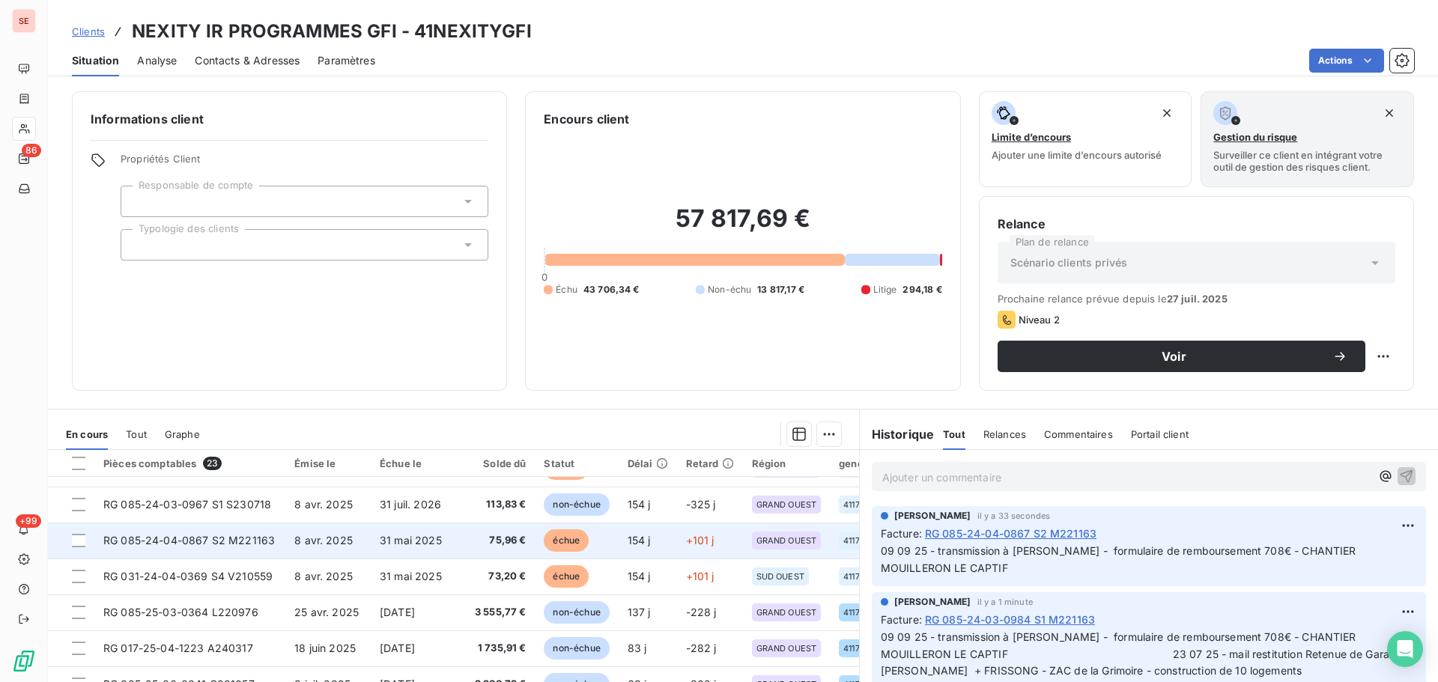
scroll to position [399, 0]
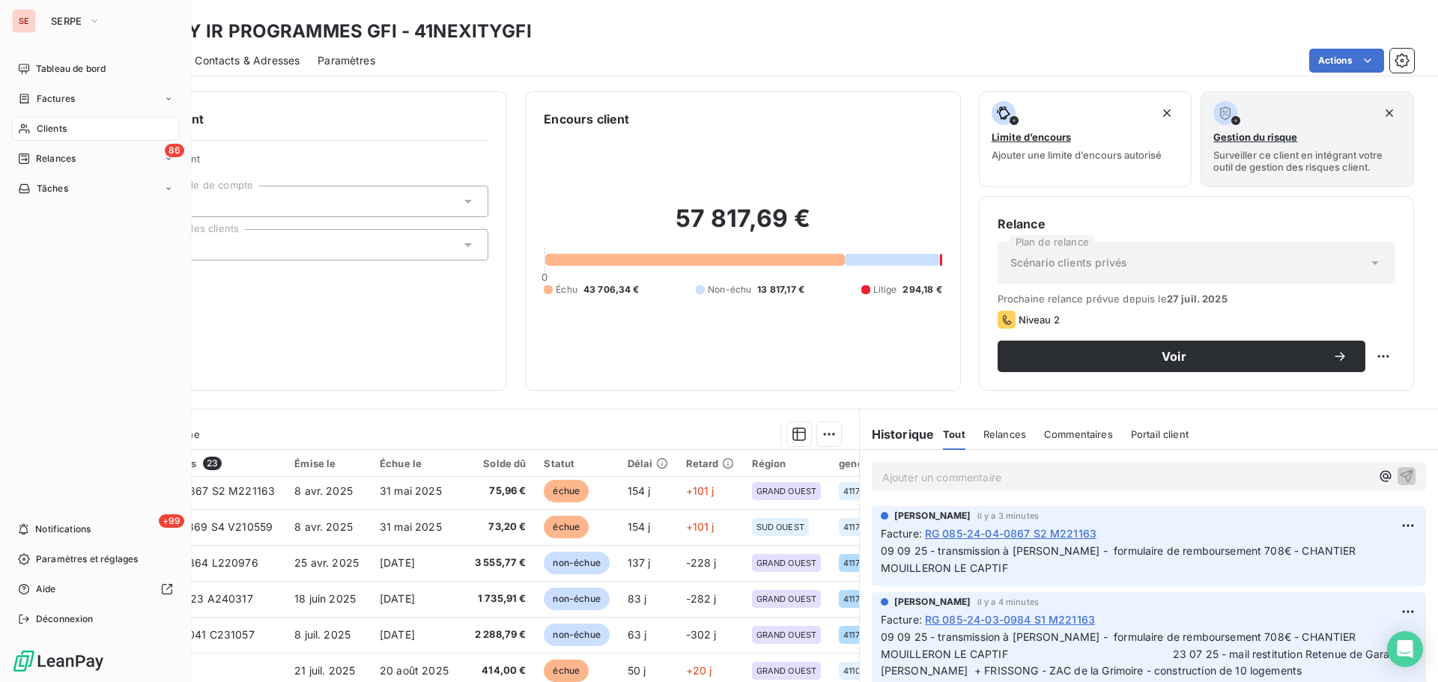
click at [19, 131] on icon at bounding box center [24, 129] width 10 height 10
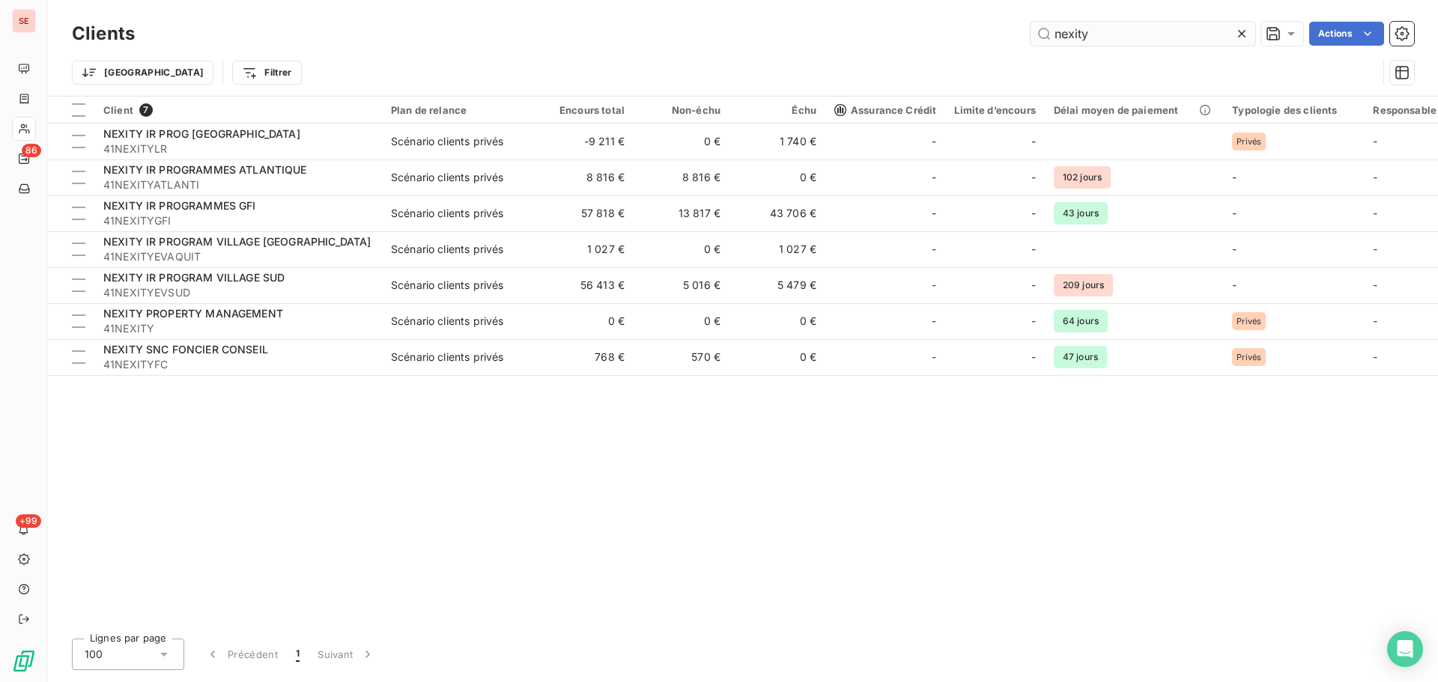
click at [1101, 35] on input "nexity" at bounding box center [1142, 34] width 225 height 24
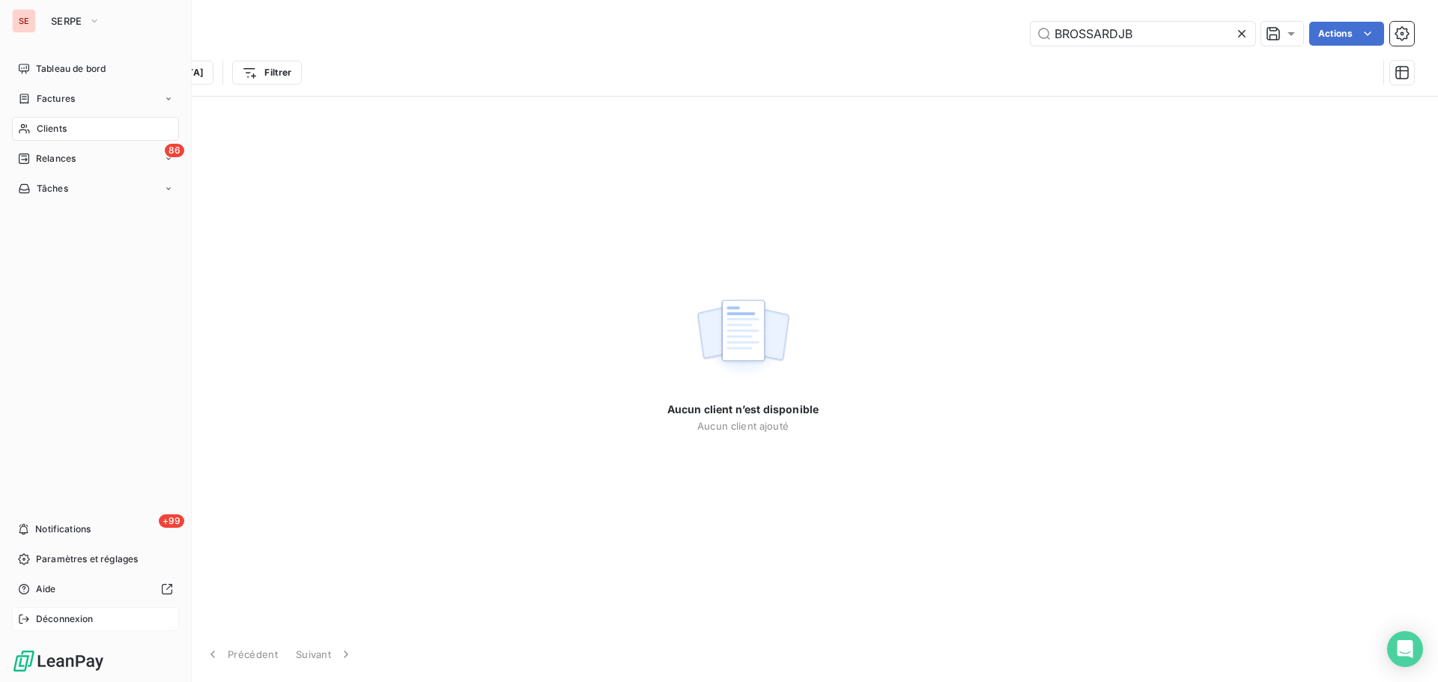
type input "BROSSARDJB"
click at [51, 621] on span "Déconnexion" at bounding box center [65, 618] width 58 height 13
